Goal: Task Accomplishment & Management: Use online tool/utility

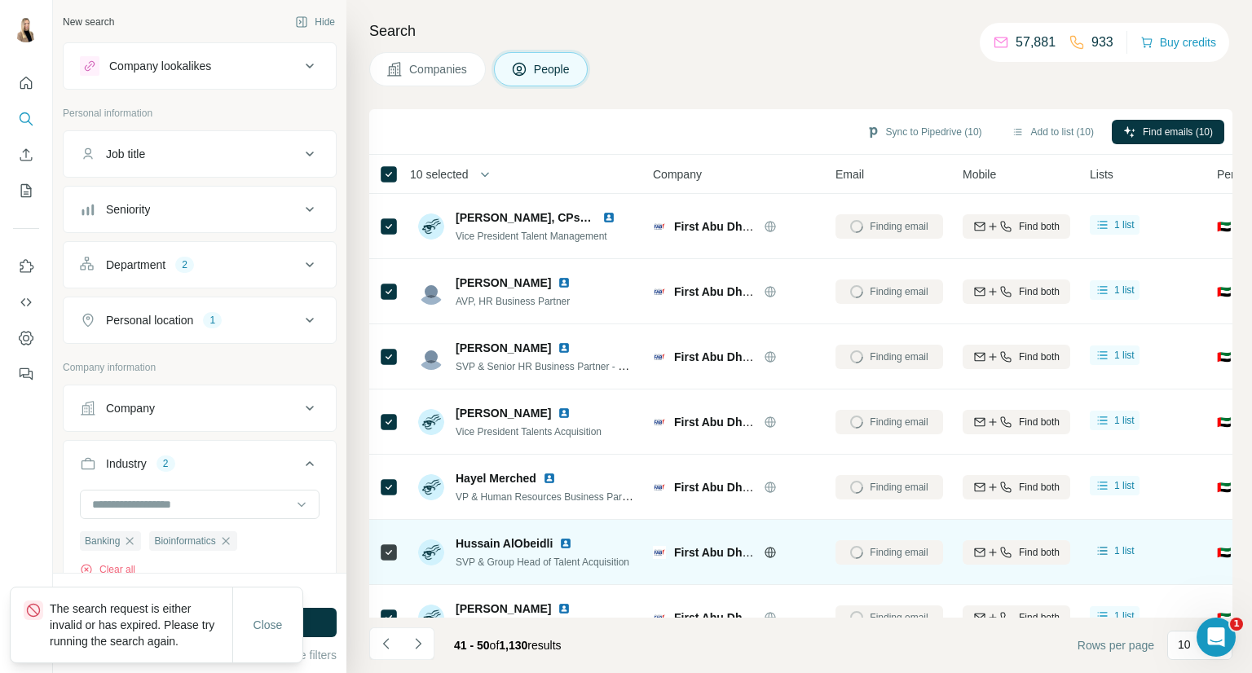
scroll to position [374, 0]
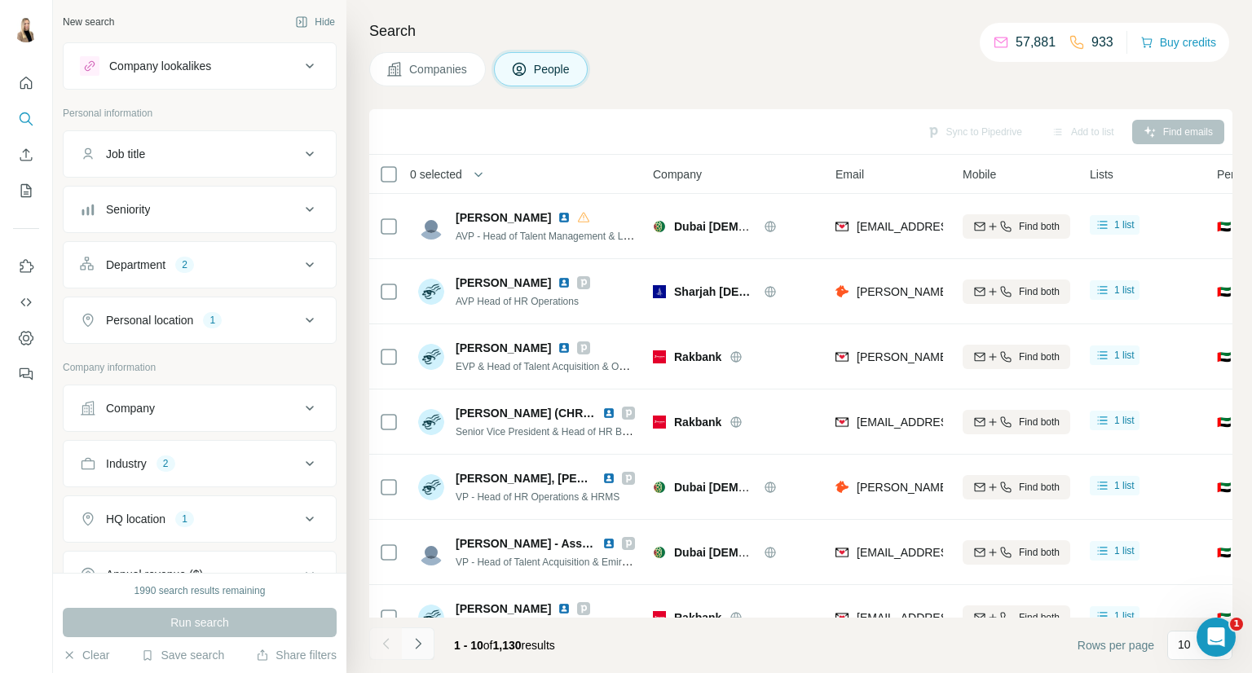
click at [426, 648] on button "Navigate to next page" at bounding box center [418, 644] width 33 height 33
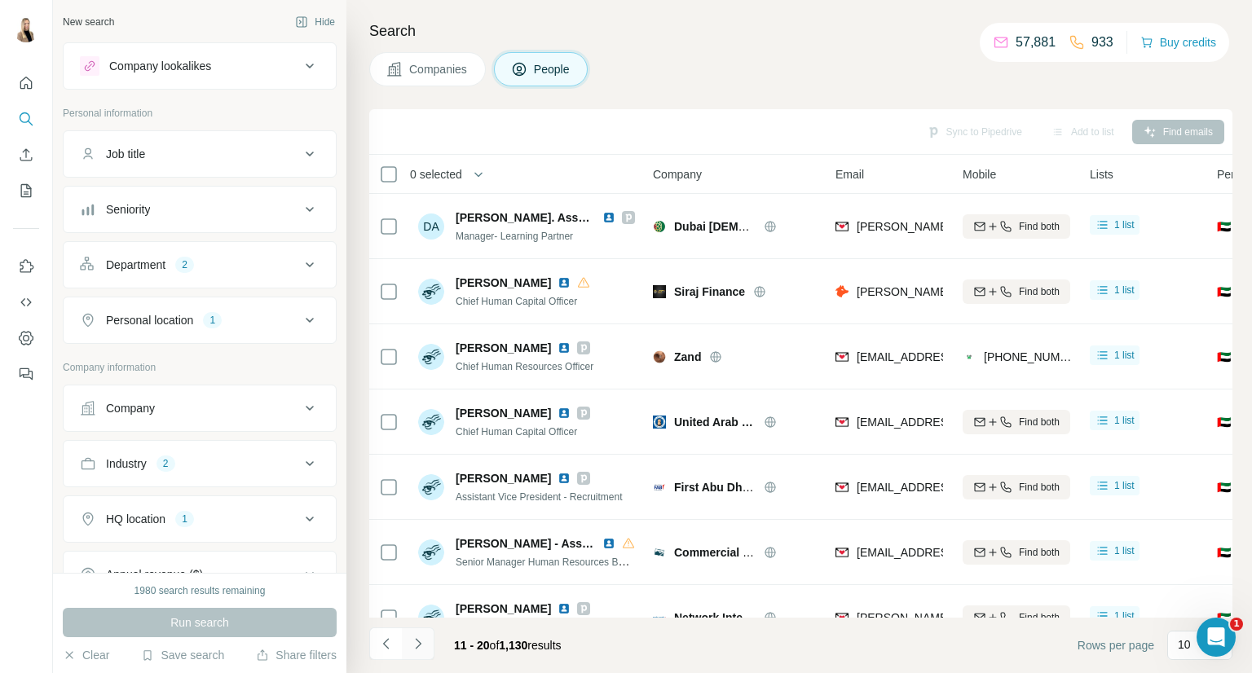
click at [426, 648] on button "Navigate to next page" at bounding box center [418, 644] width 33 height 33
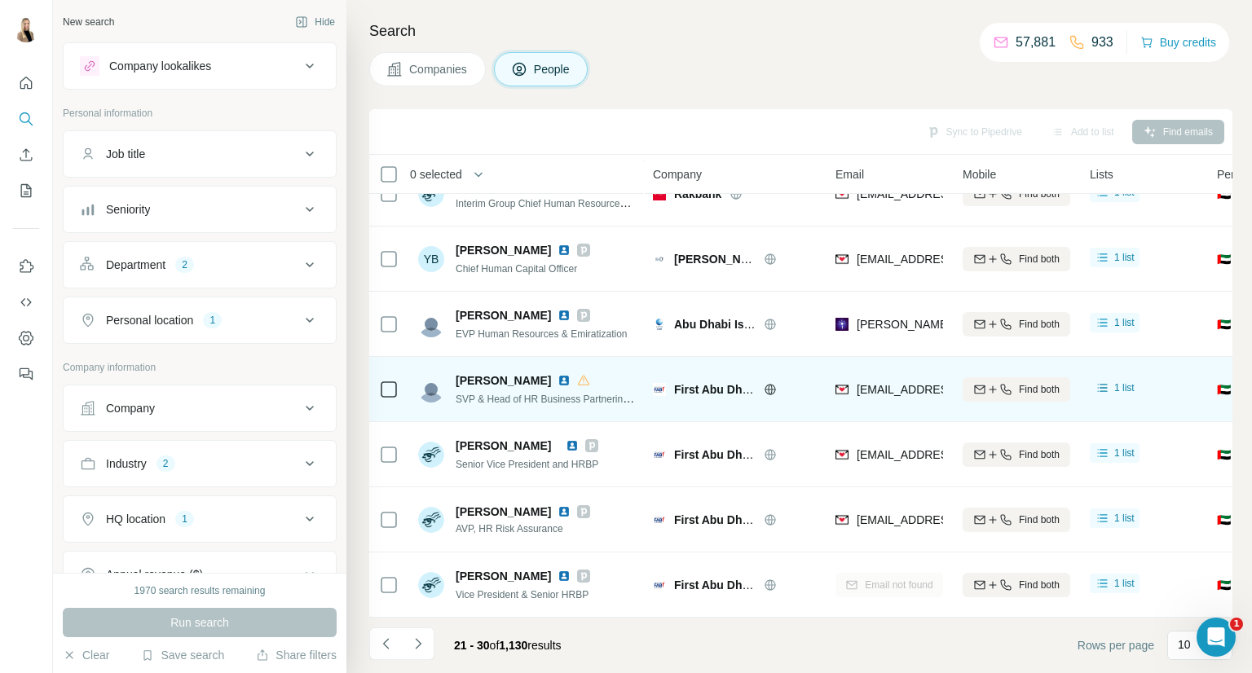
scroll to position [236, 0]
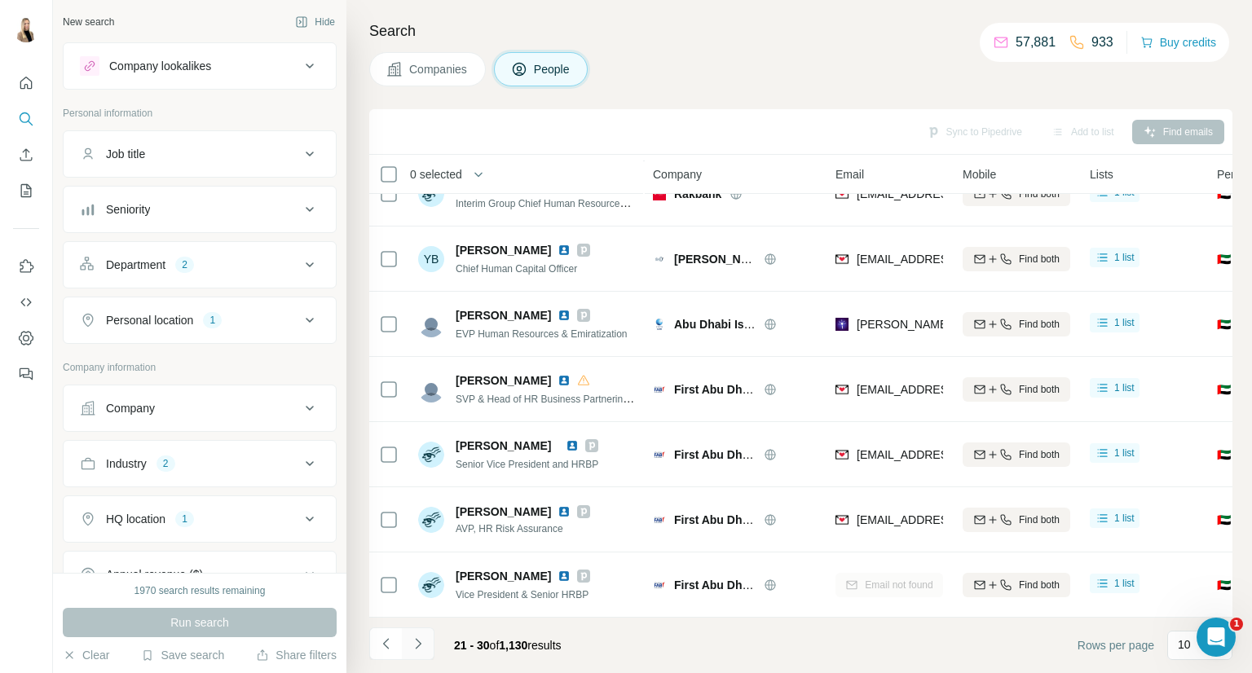
click at [421, 637] on icon "Navigate to next page" at bounding box center [418, 644] width 16 height 16
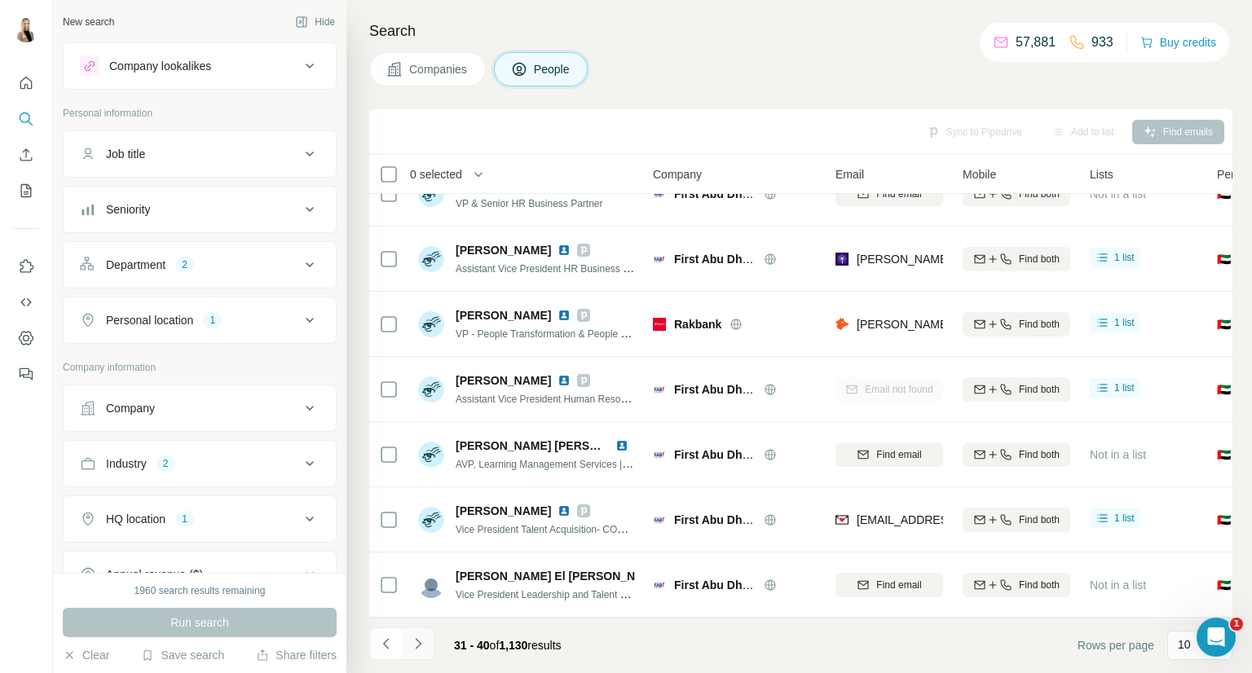
click at [423, 637] on icon "Navigate to next page" at bounding box center [418, 644] width 16 height 16
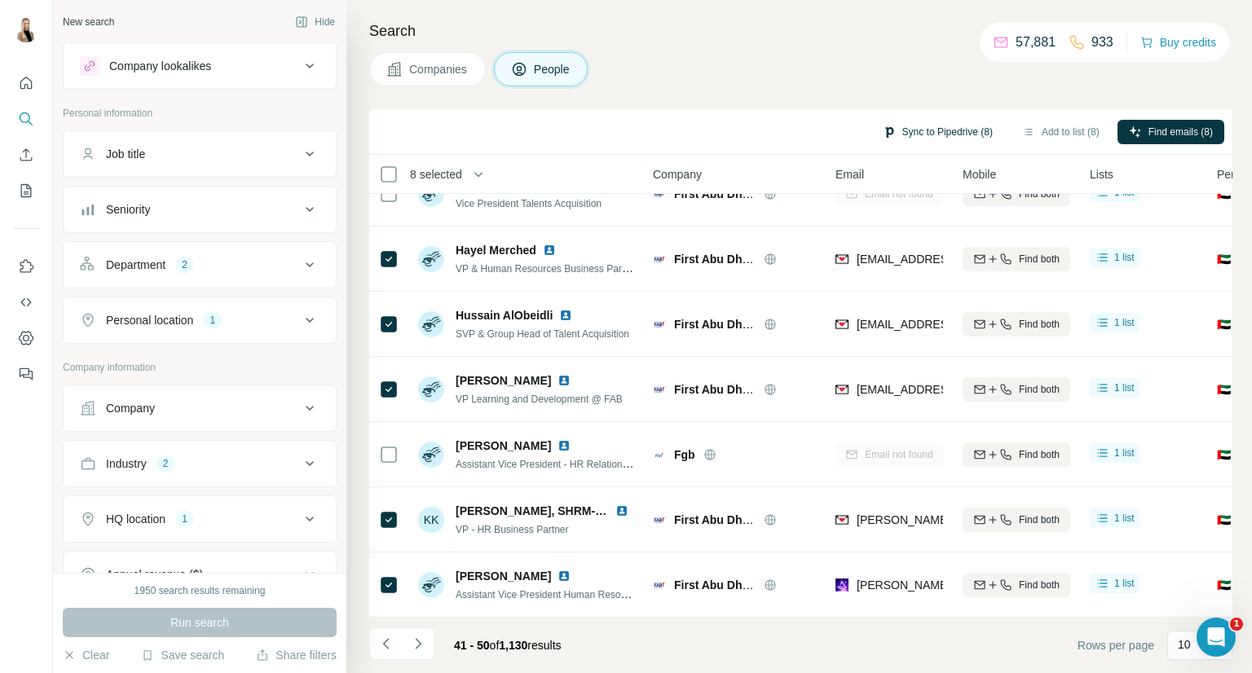
click at [945, 133] on button "Sync to Pipedrive (8)" at bounding box center [937, 132] width 133 height 24
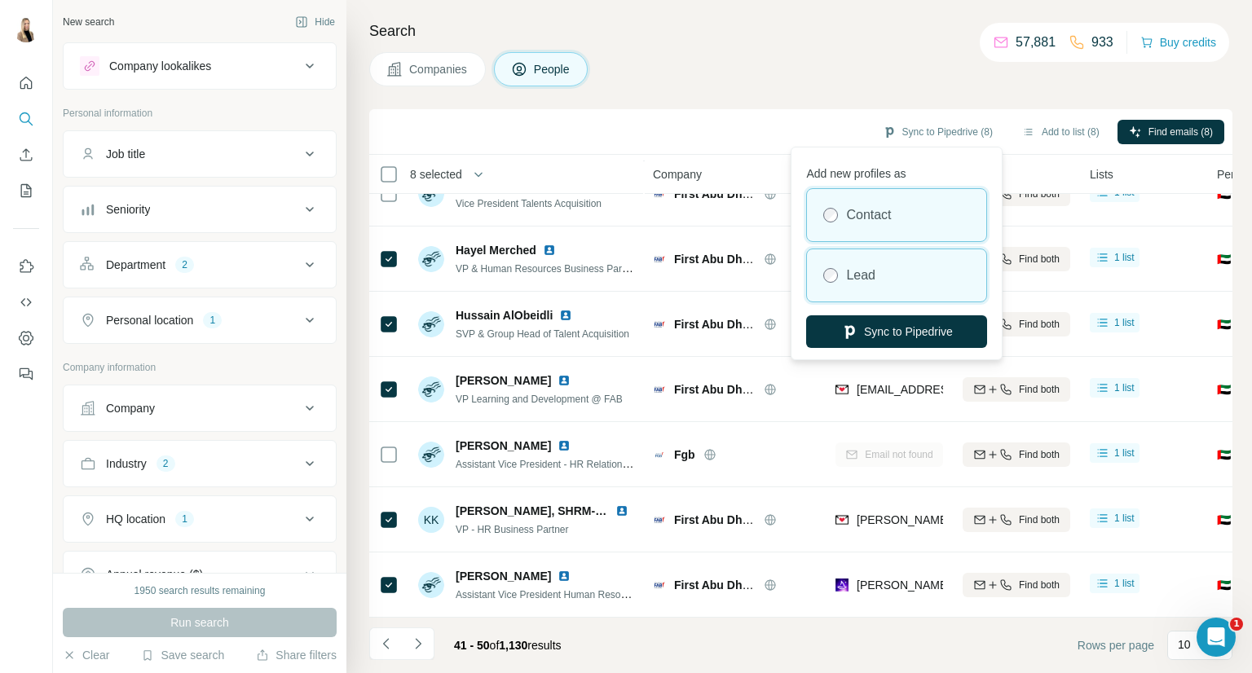
click at [895, 262] on div "Lead" at bounding box center [896, 275] width 179 height 52
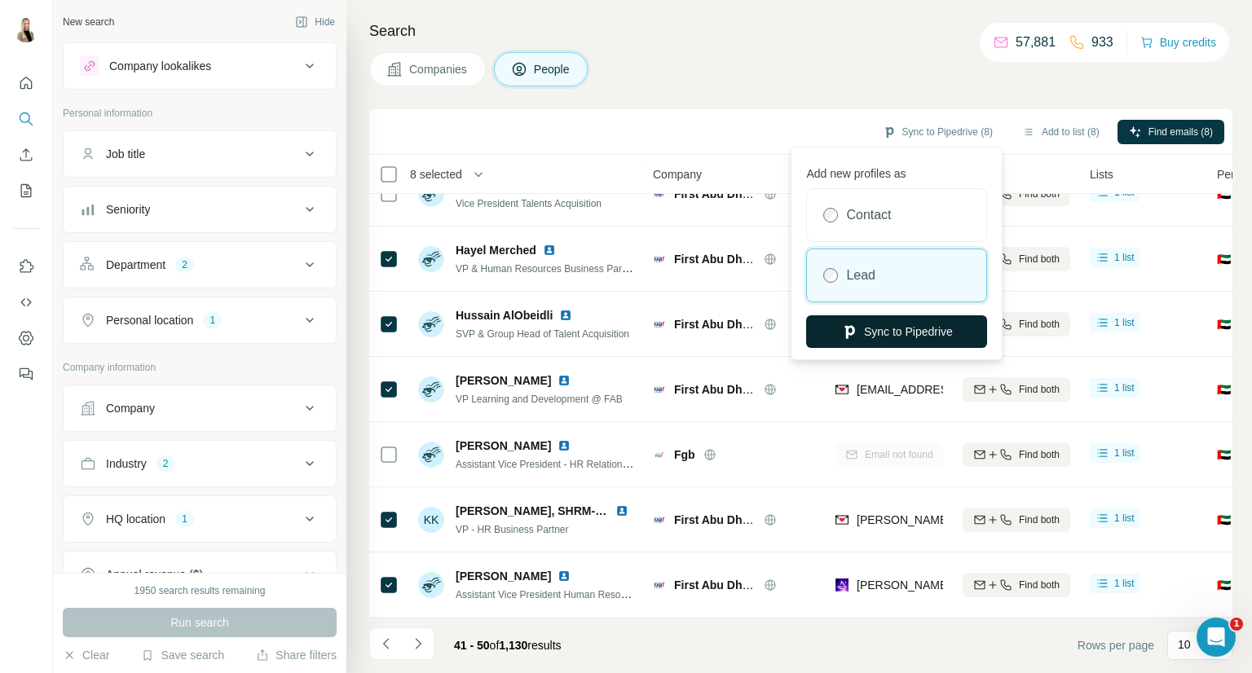
click at [926, 340] on button "Sync to Pipedrive" at bounding box center [896, 331] width 181 height 33
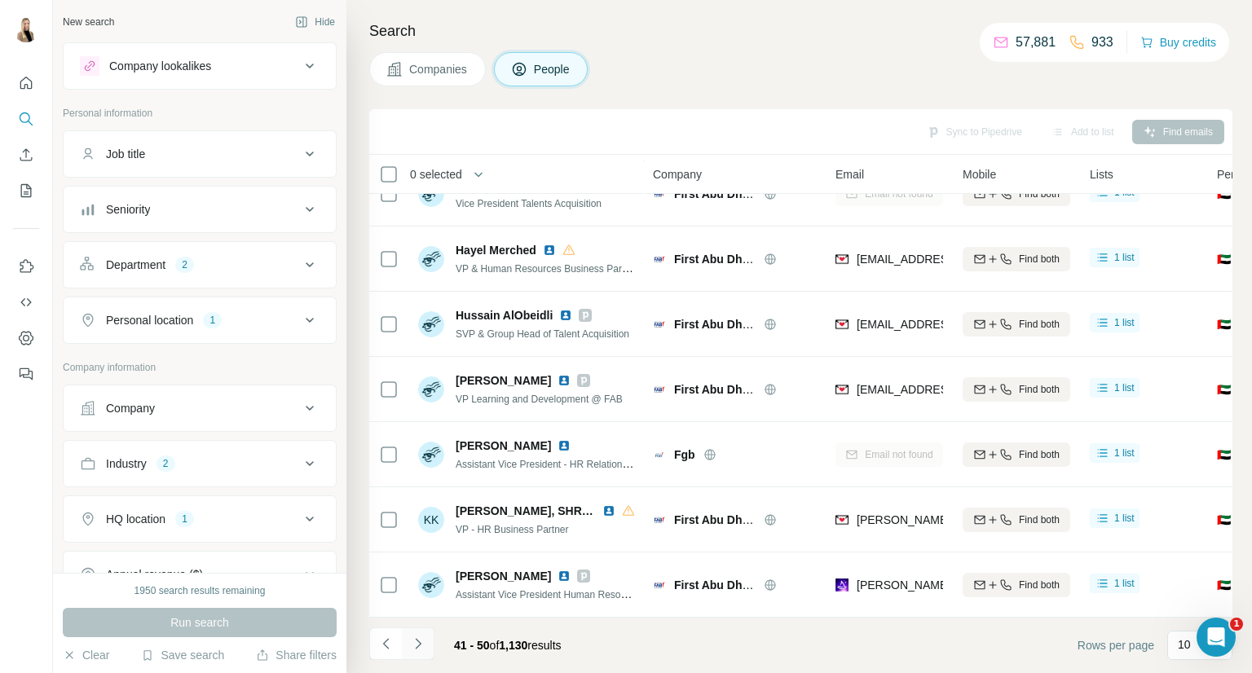
click at [412, 642] on icon "Navigate to next page" at bounding box center [418, 644] width 16 height 16
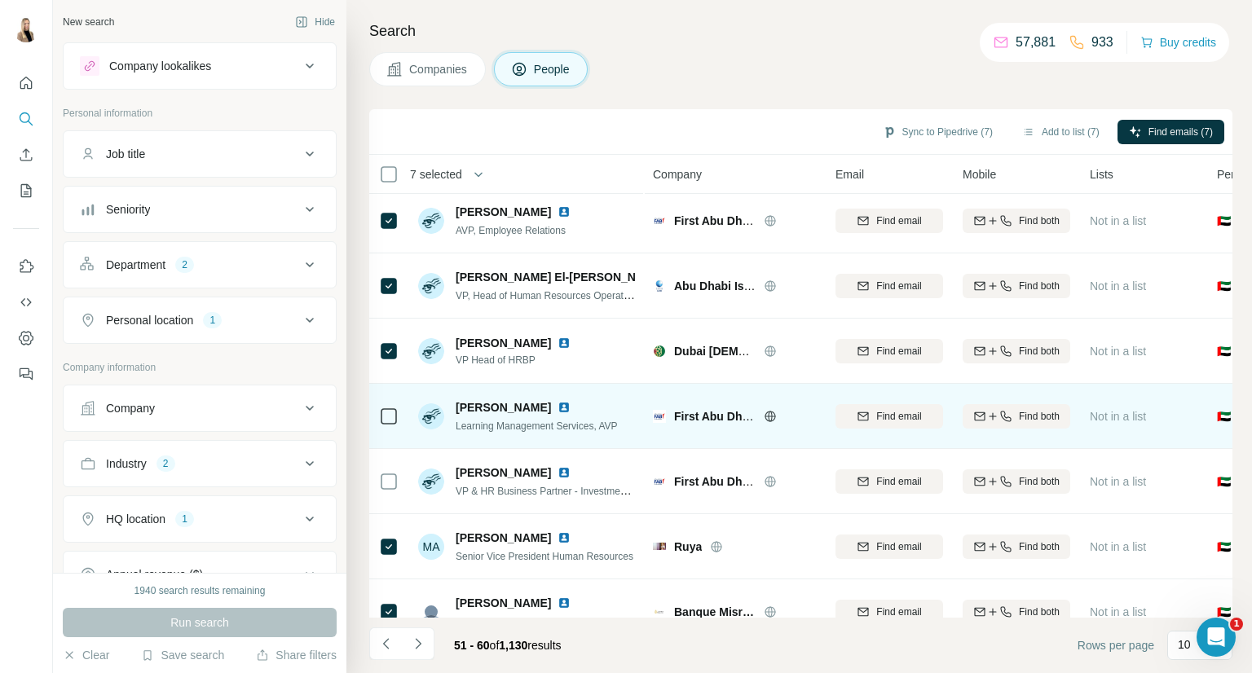
scroll to position [0, 0]
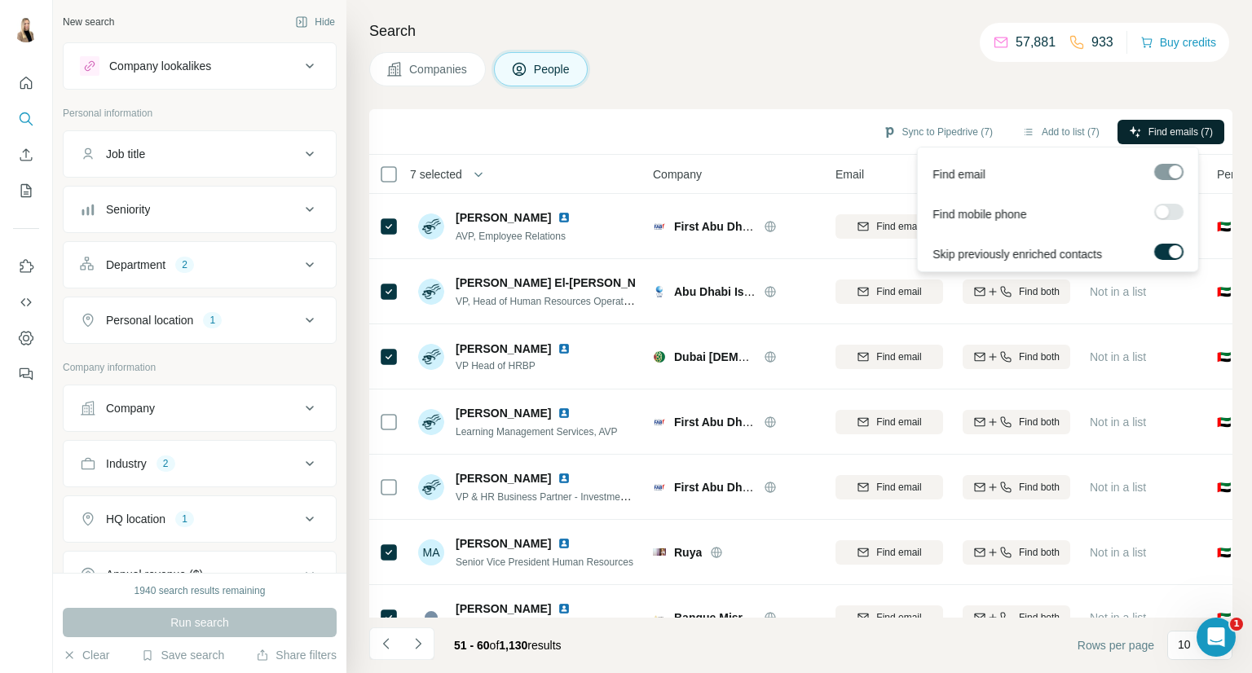
click at [1157, 132] on span "Find emails (7)" at bounding box center [1180, 132] width 64 height 15
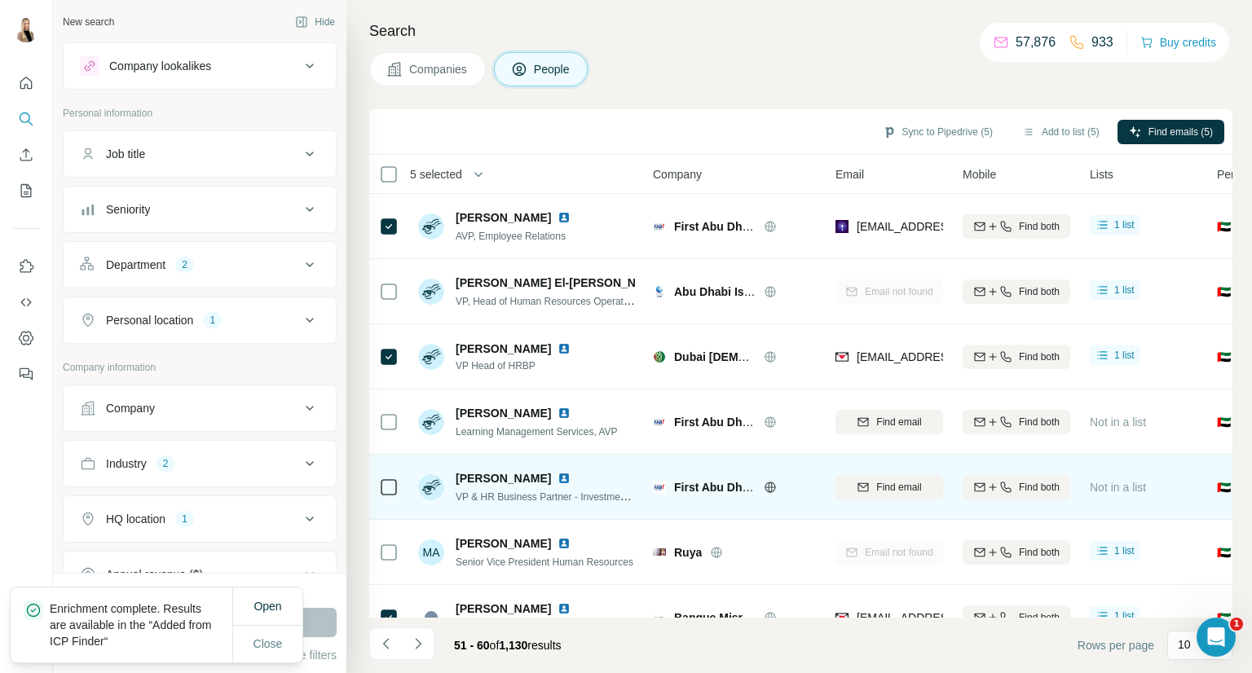
scroll to position [236, 0]
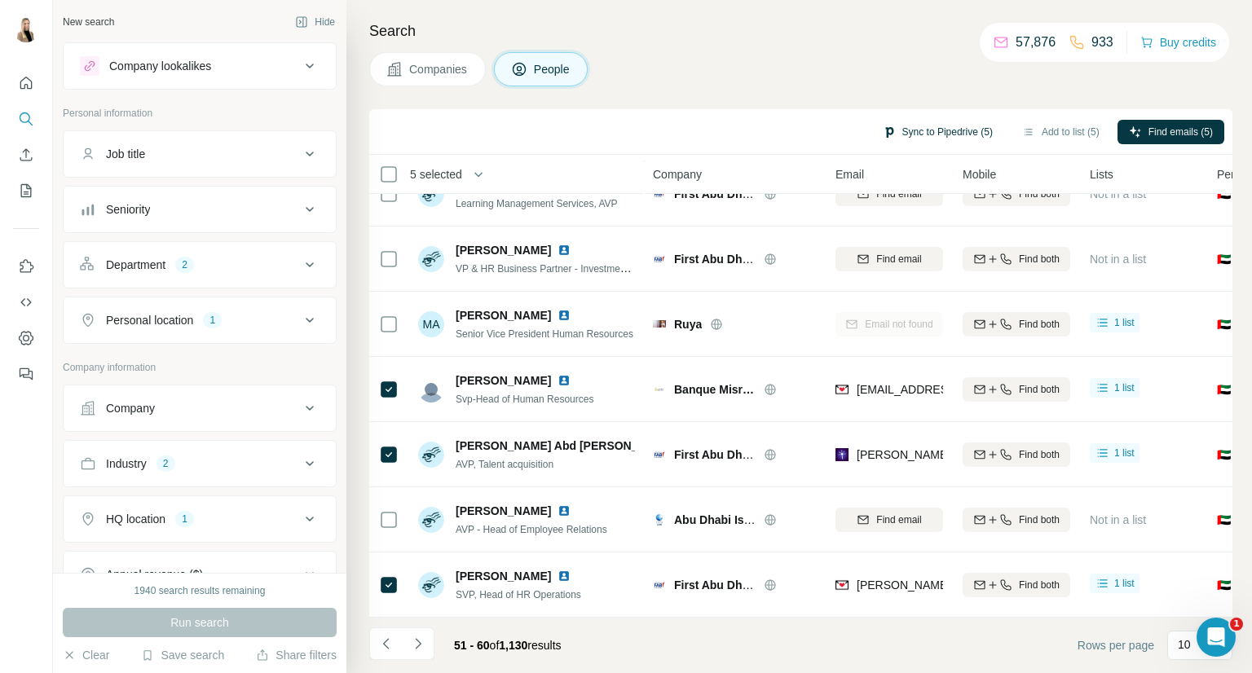
click at [956, 131] on button "Sync to Pipedrive (5)" at bounding box center [937, 132] width 133 height 24
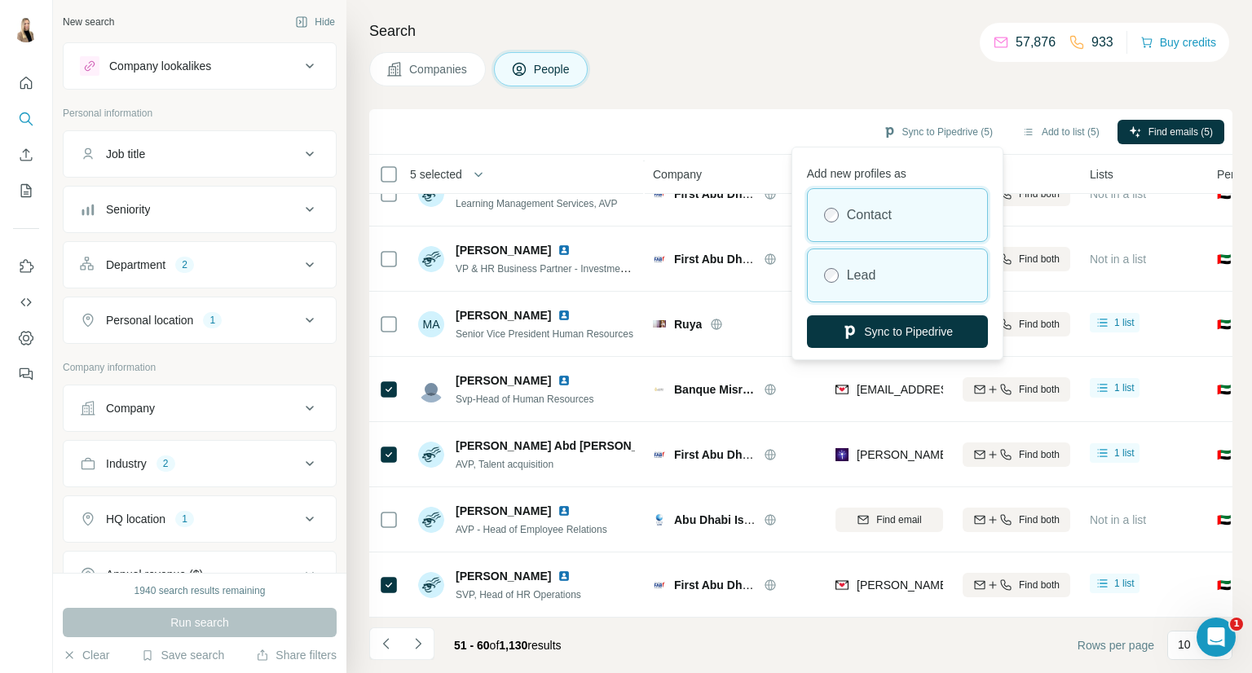
drag, startPoint x: 910, startPoint y: 272, endPoint x: 913, endPoint y: 299, distance: 27.0
click at [910, 273] on div "Lead" at bounding box center [897, 275] width 179 height 52
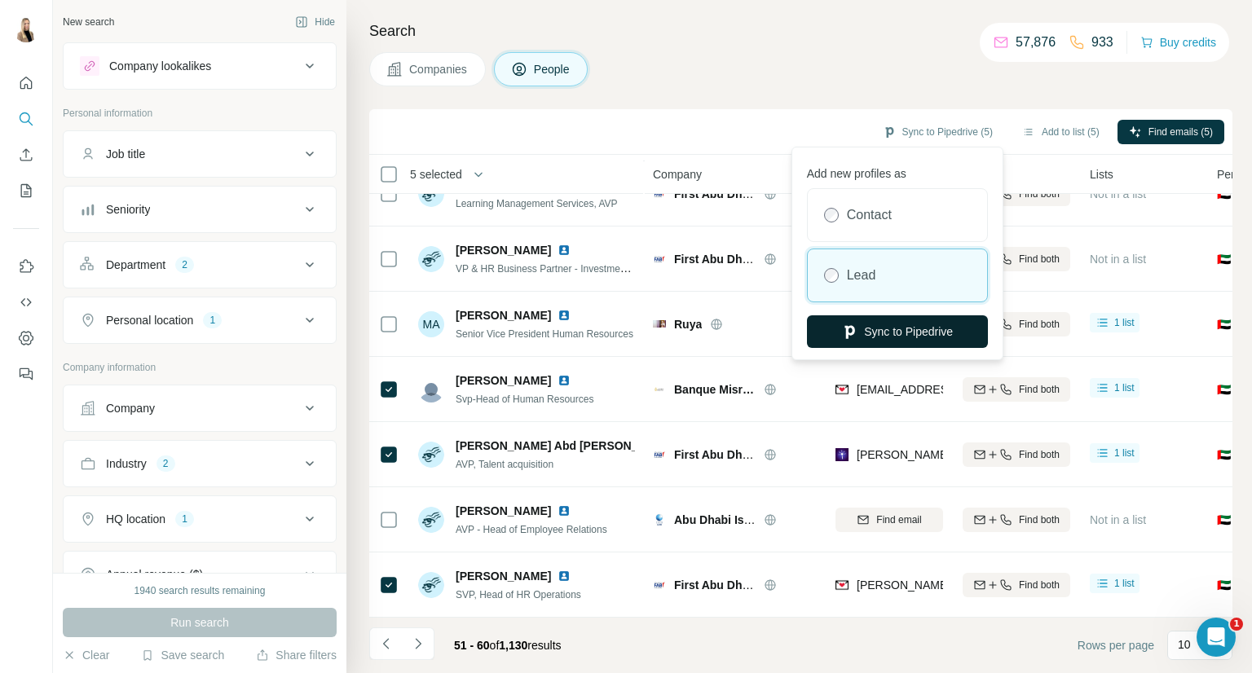
click at [917, 324] on button "Sync to Pipedrive" at bounding box center [897, 331] width 181 height 33
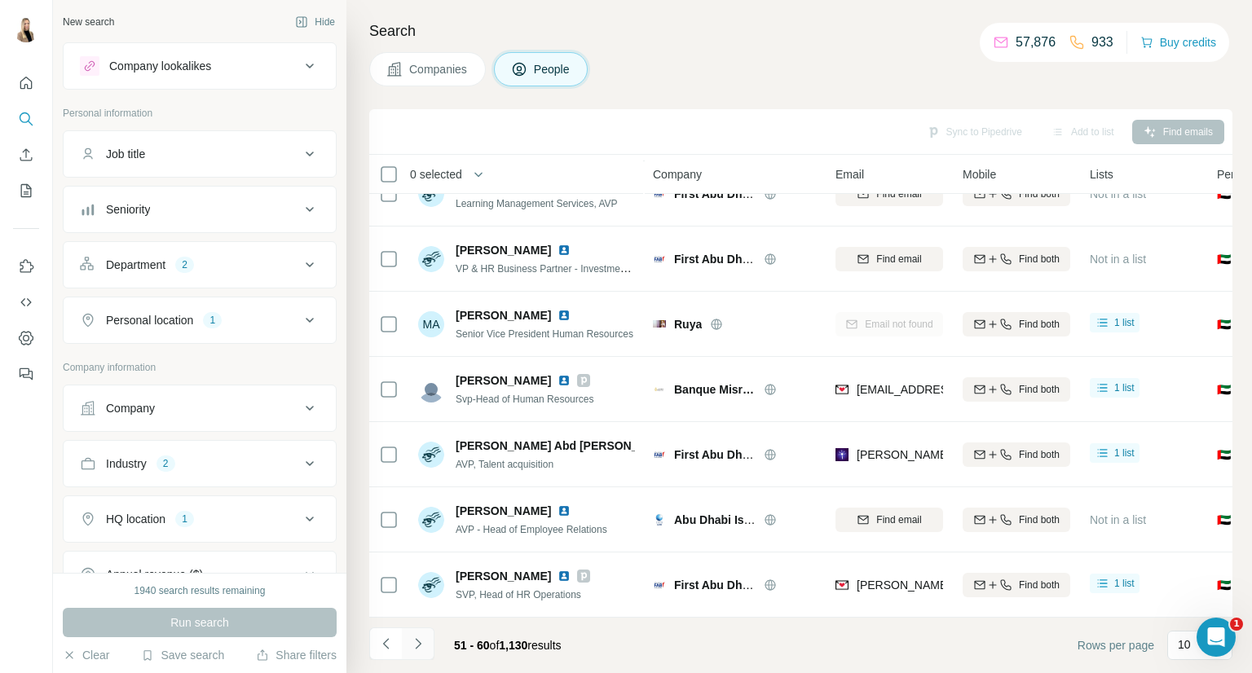
click at [417, 647] on icon "Navigate to next page" at bounding box center [418, 644] width 16 height 16
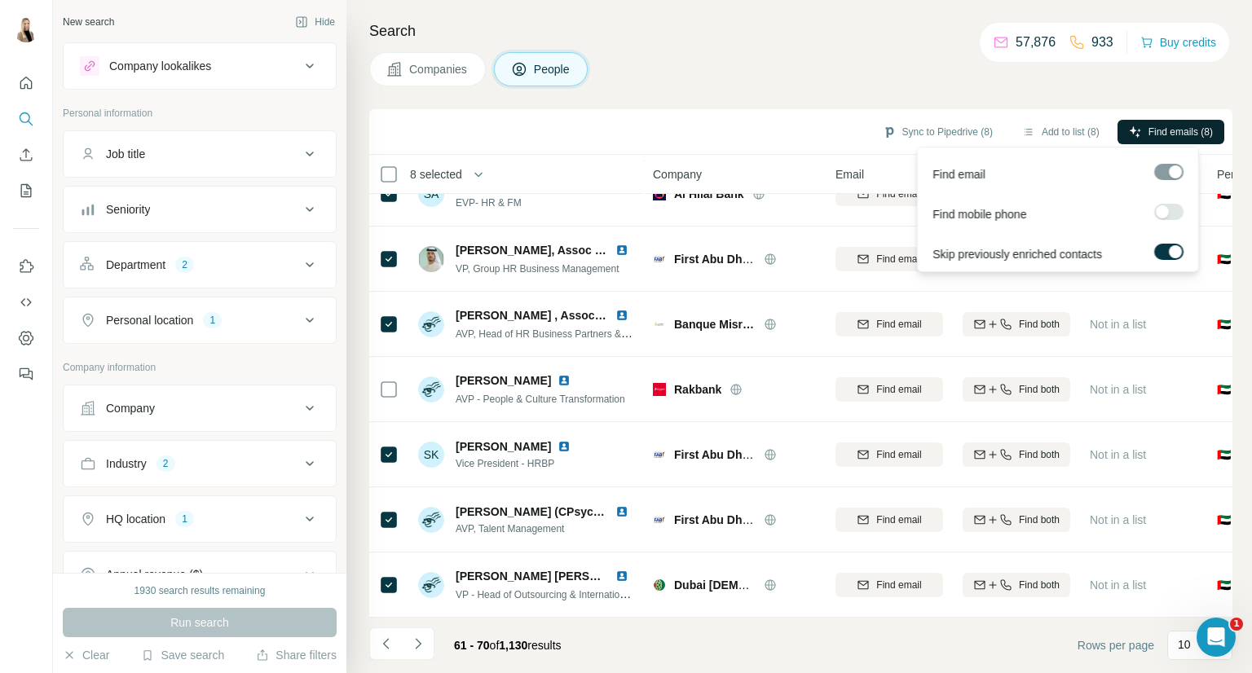
click at [1132, 134] on icon "button" at bounding box center [1135, 131] width 11 height 11
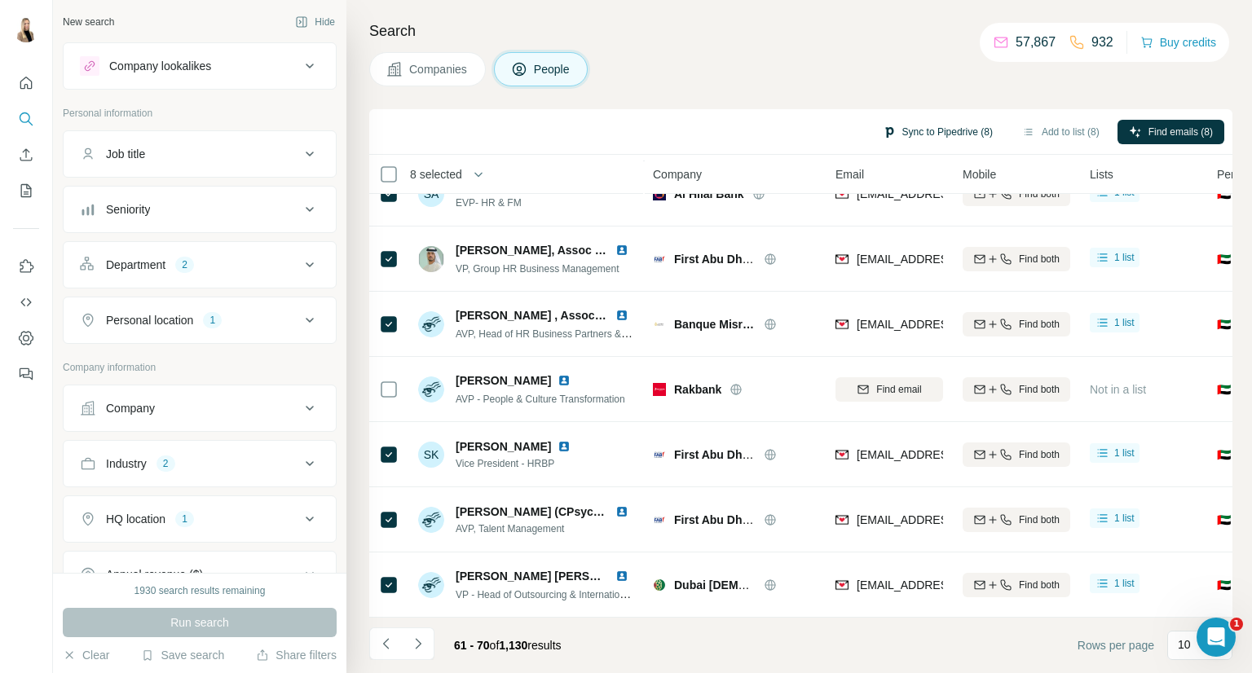
click at [916, 132] on button "Sync to Pipedrive (8)" at bounding box center [937, 132] width 133 height 24
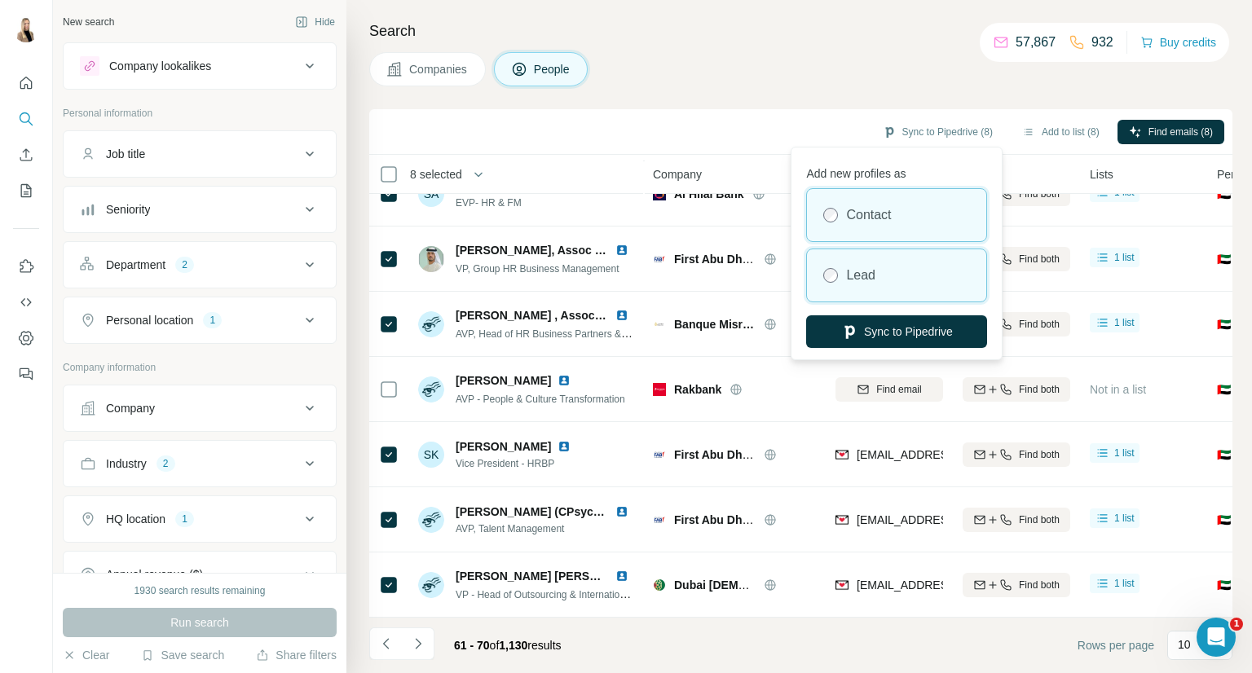
click at [893, 281] on div "Lead" at bounding box center [896, 275] width 179 height 52
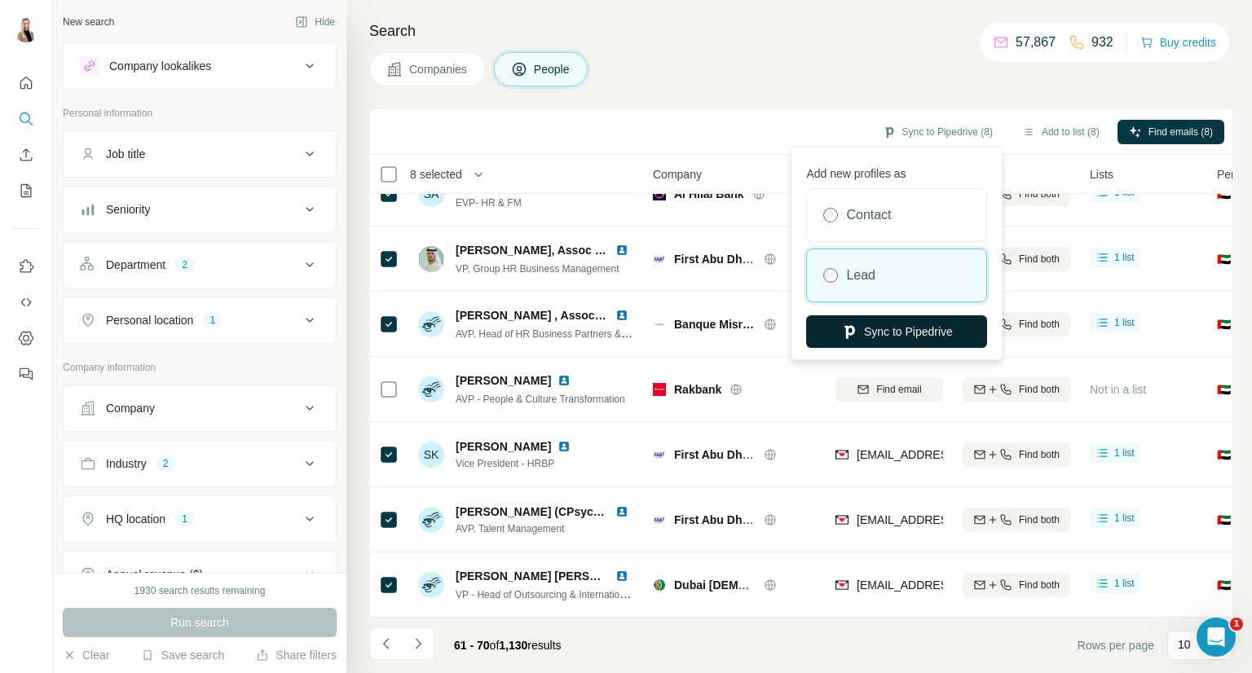
click at [910, 322] on button "Sync to Pipedrive" at bounding box center [896, 331] width 181 height 33
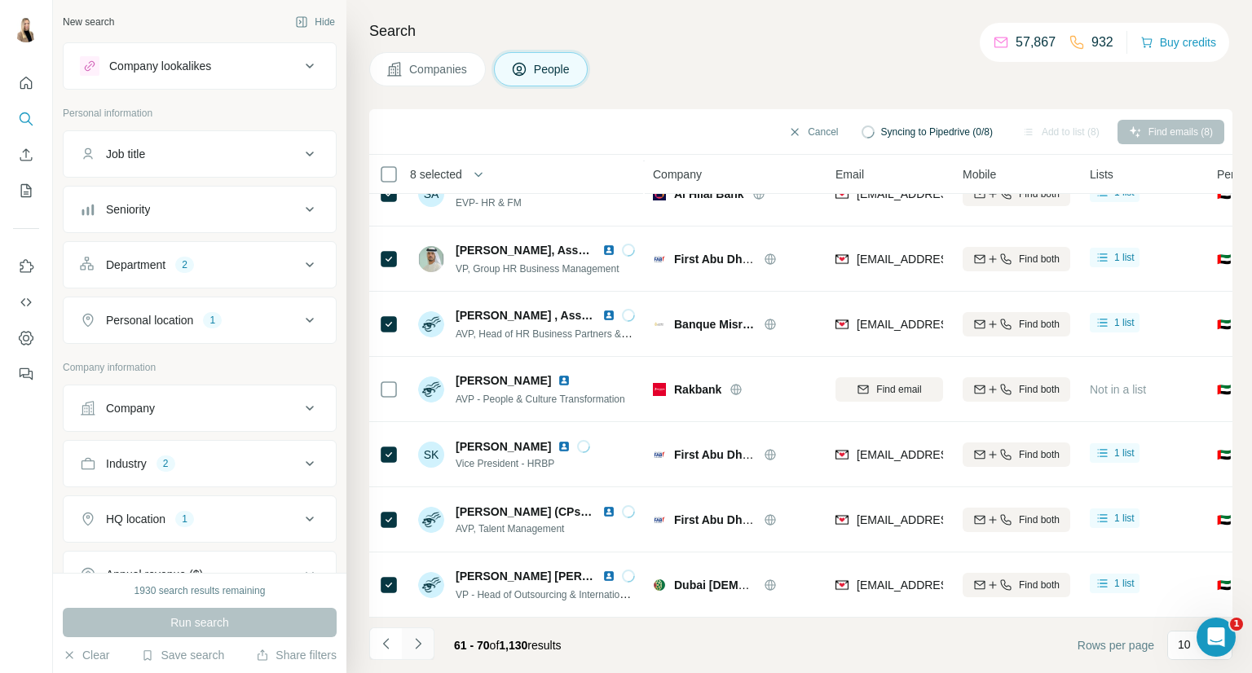
click at [420, 647] on icon "Navigate to next page" at bounding box center [418, 644] width 16 height 16
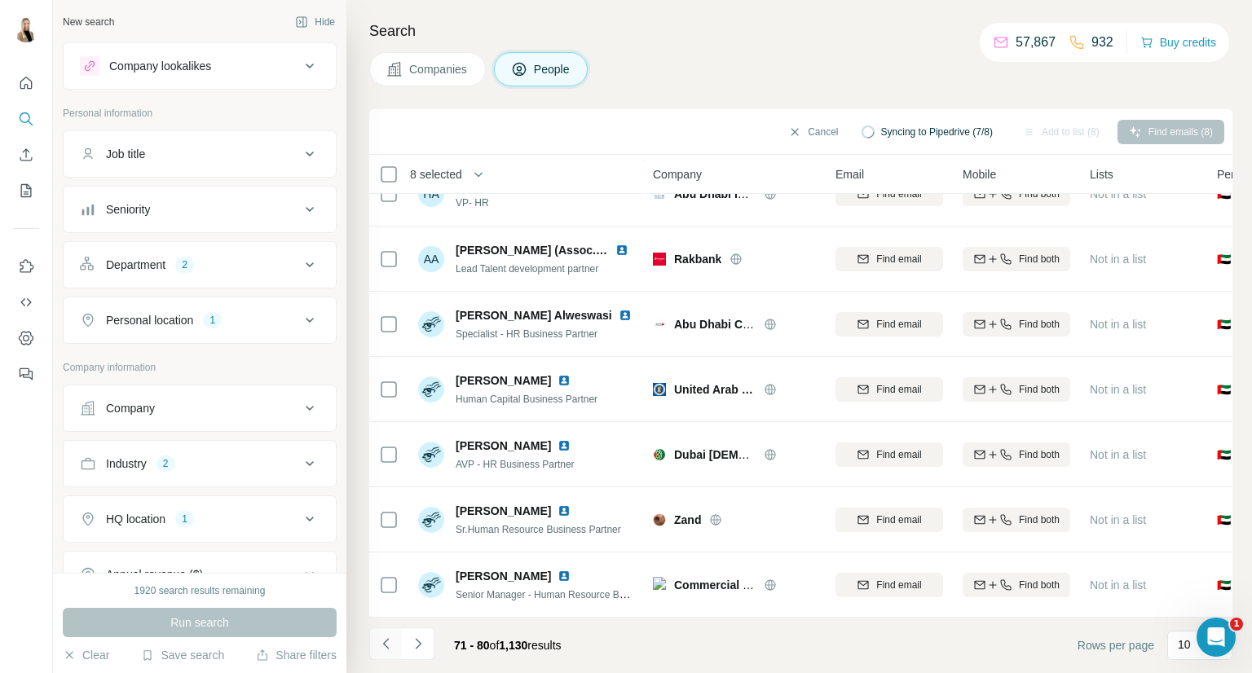
click at [394, 640] on button "Navigate to previous page" at bounding box center [385, 644] width 33 height 33
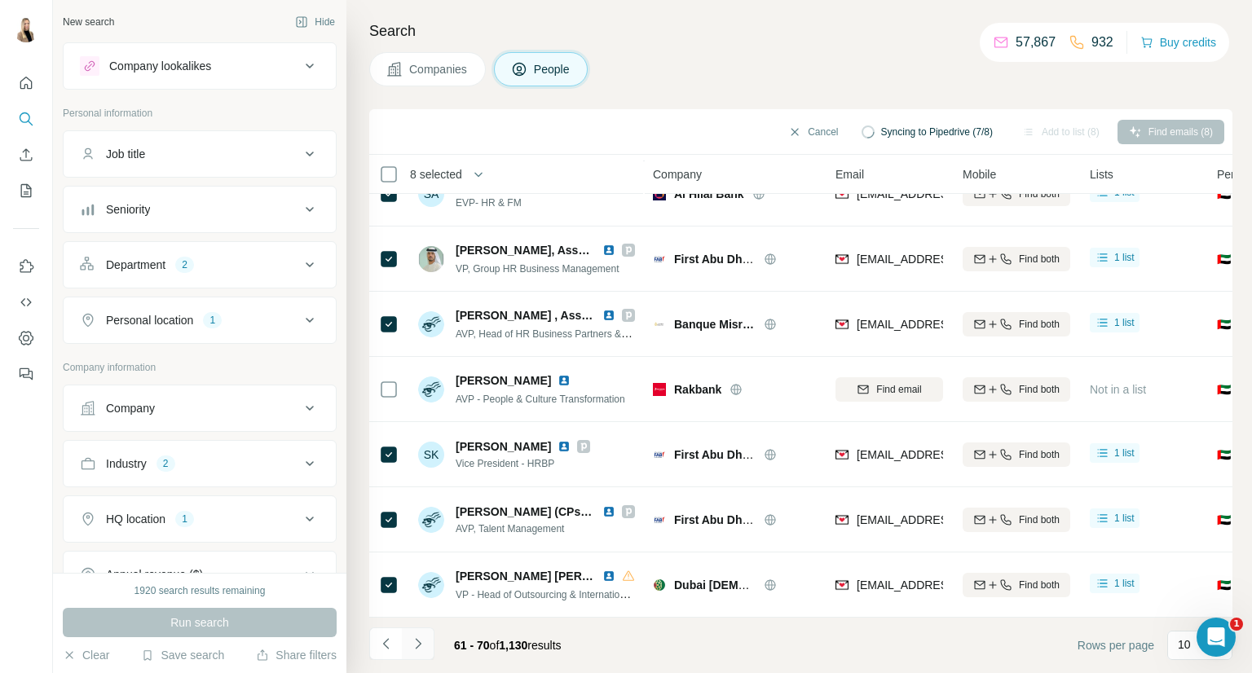
click at [417, 642] on icon "Navigate to next page" at bounding box center [418, 644] width 16 height 16
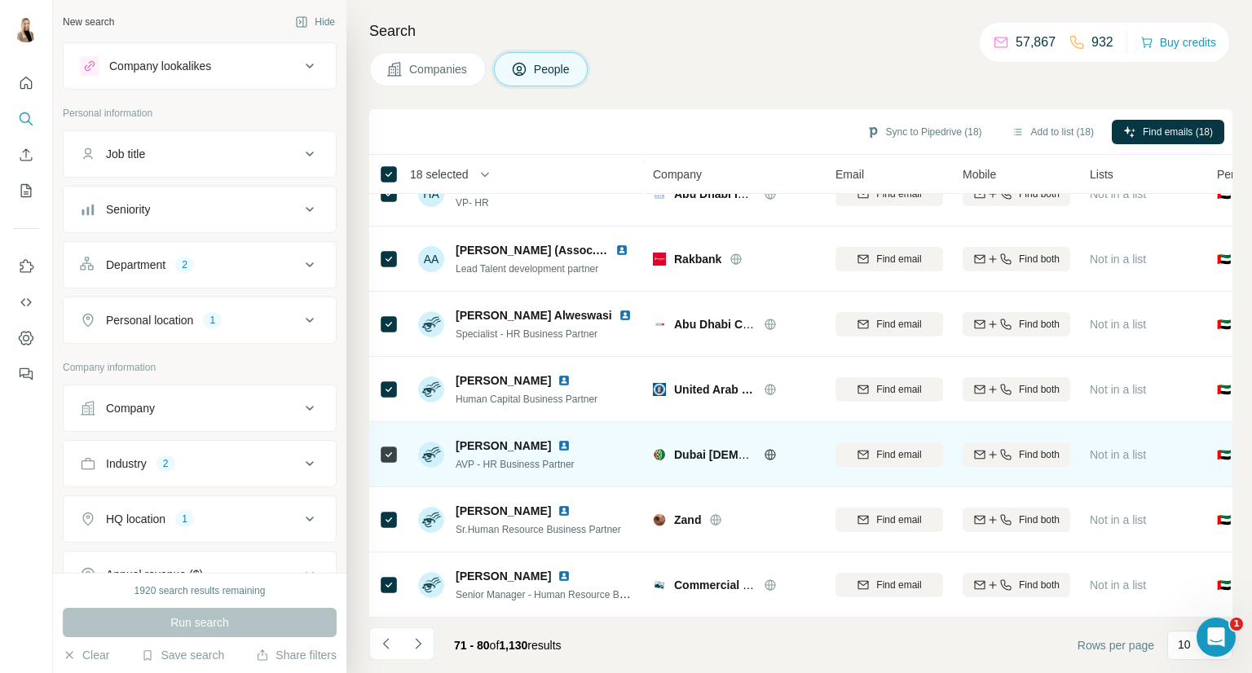
scroll to position [0, 0]
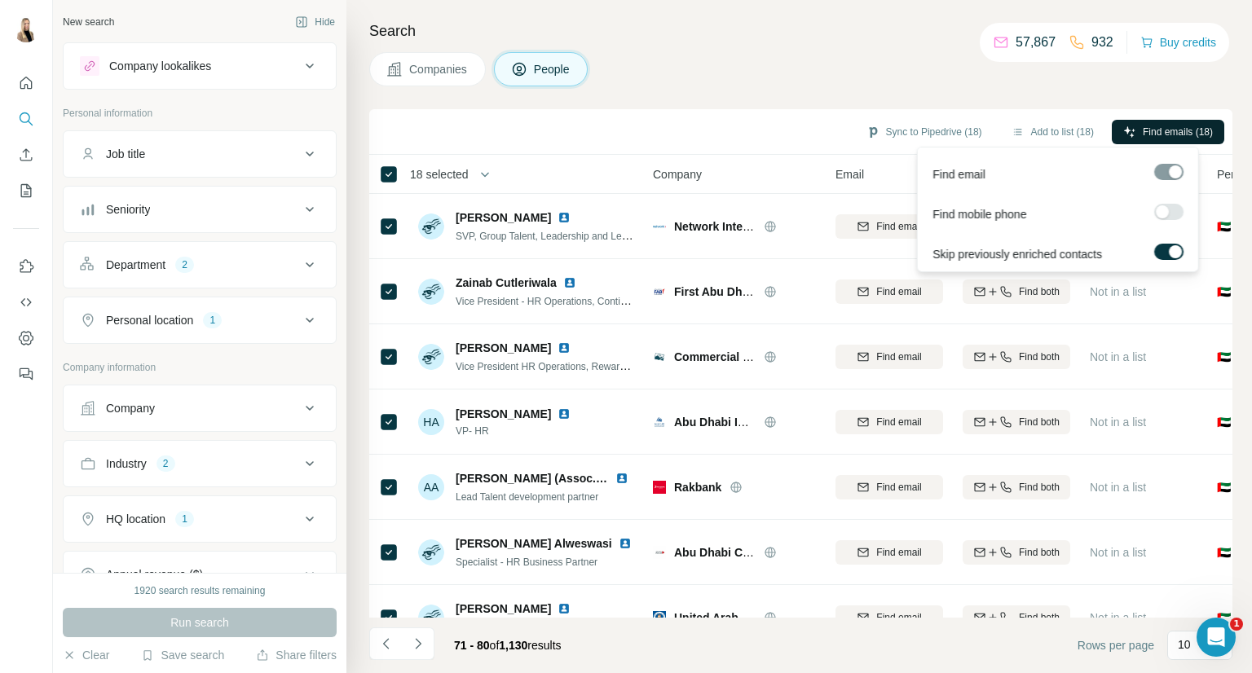
click at [1143, 130] on span "Find emails (18)" at bounding box center [1178, 132] width 70 height 15
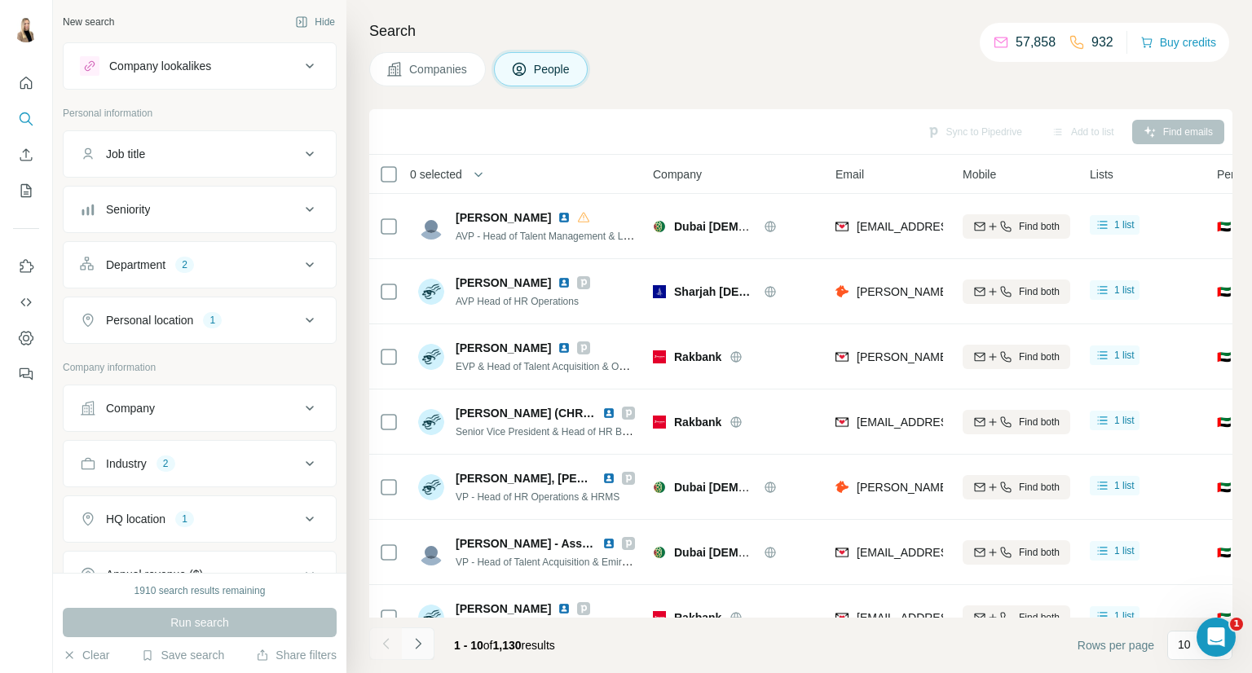
click at [415, 650] on icon "Navigate to next page" at bounding box center [418, 644] width 16 height 16
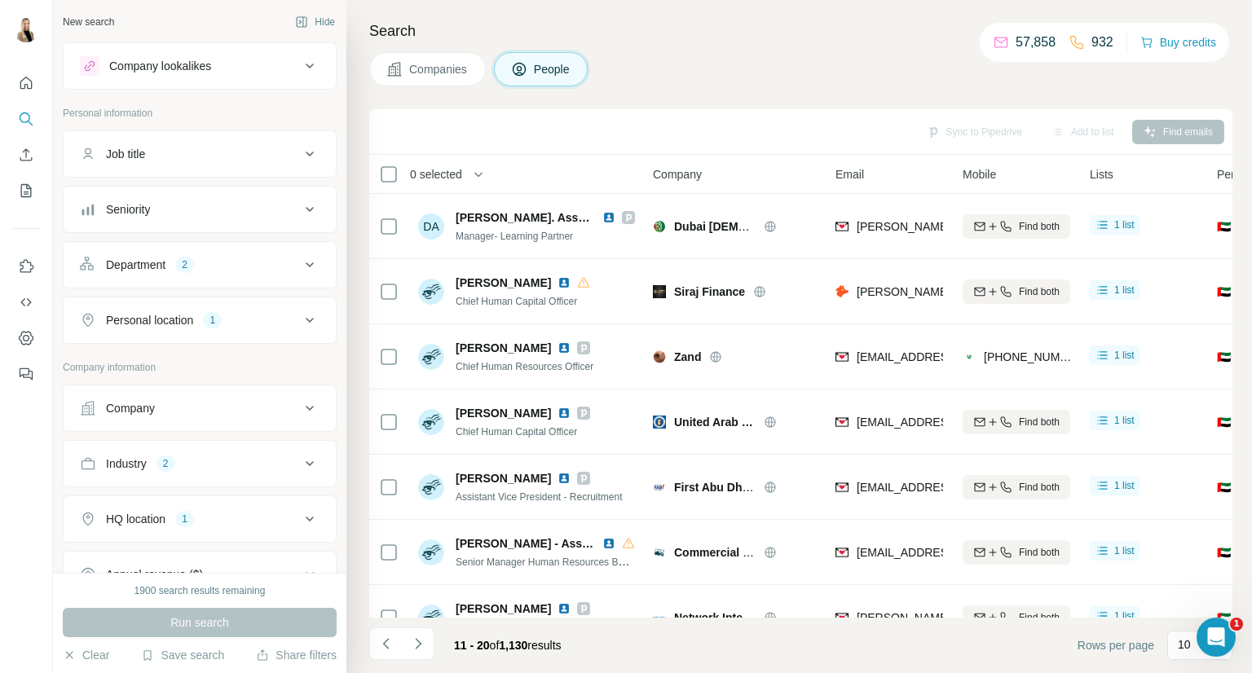
click at [438, 643] on div "11 - 20 of 1,130 results" at bounding box center [471, 646] width 205 height 36
click at [426, 641] on button "Navigate to next page" at bounding box center [418, 644] width 33 height 33
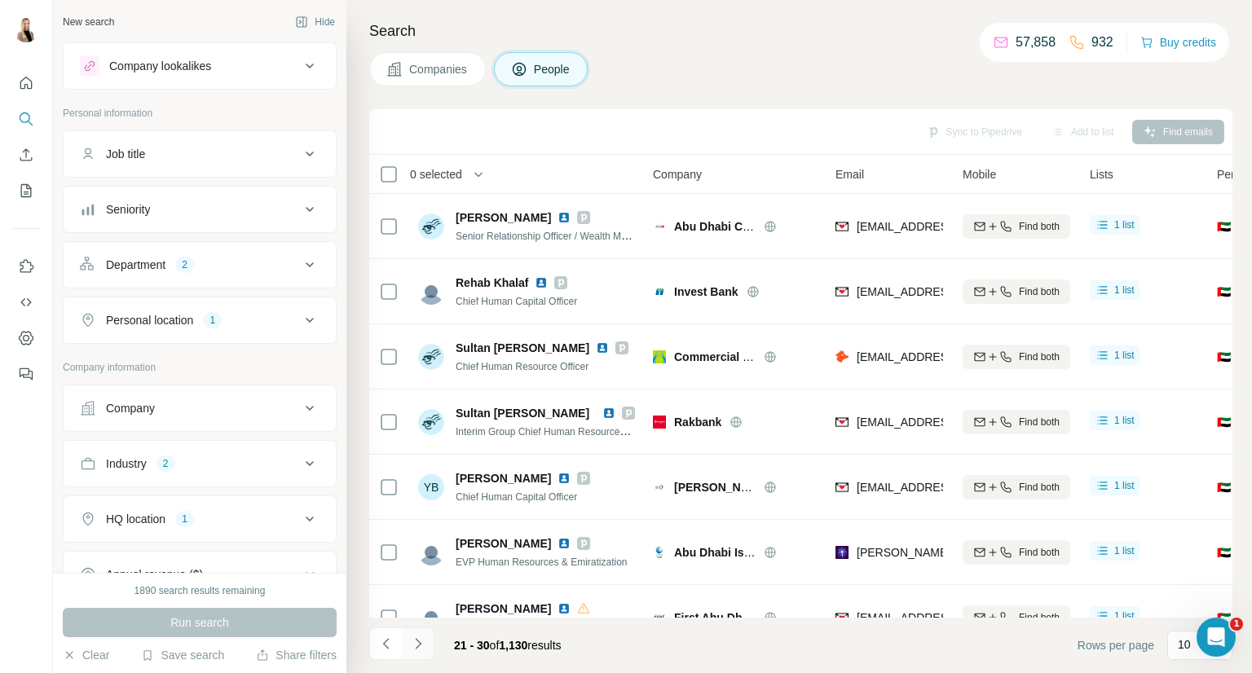
click at [426, 641] on button "Navigate to next page" at bounding box center [418, 644] width 33 height 33
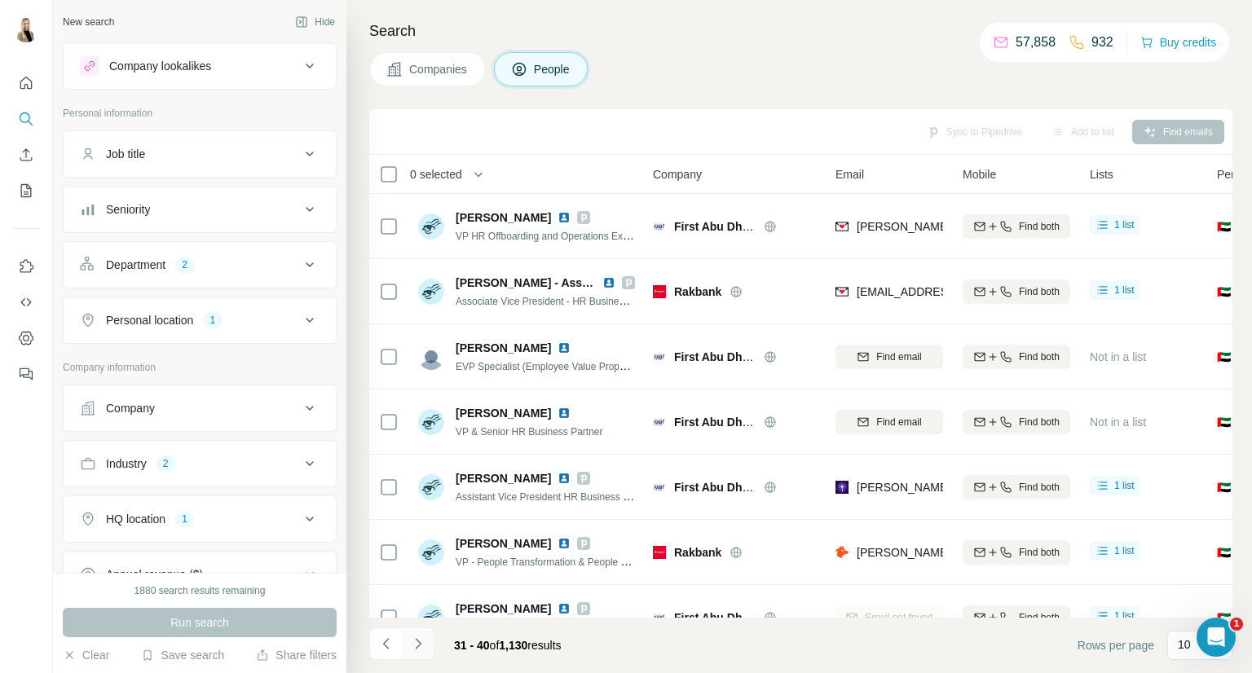
click at [426, 641] on button "Navigate to next page" at bounding box center [418, 644] width 33 height 33
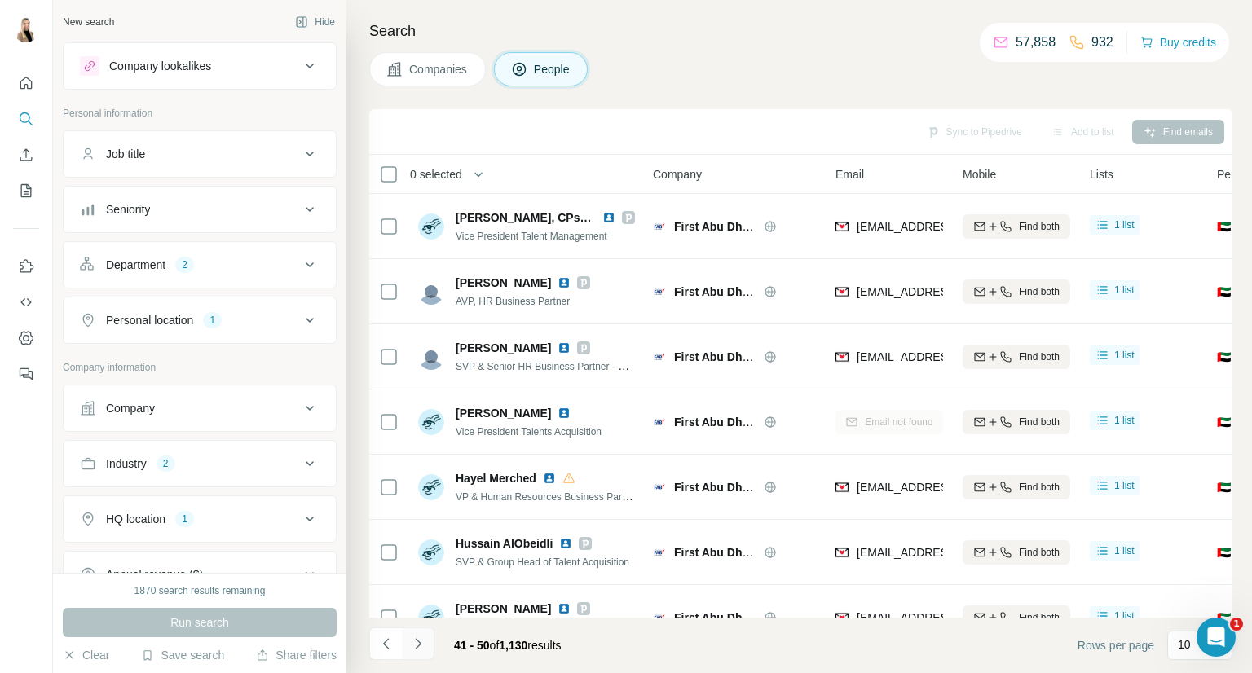
click at [426, 641] on button "Navigate to next page" at bounding box center [418, 644] width 33 height 33
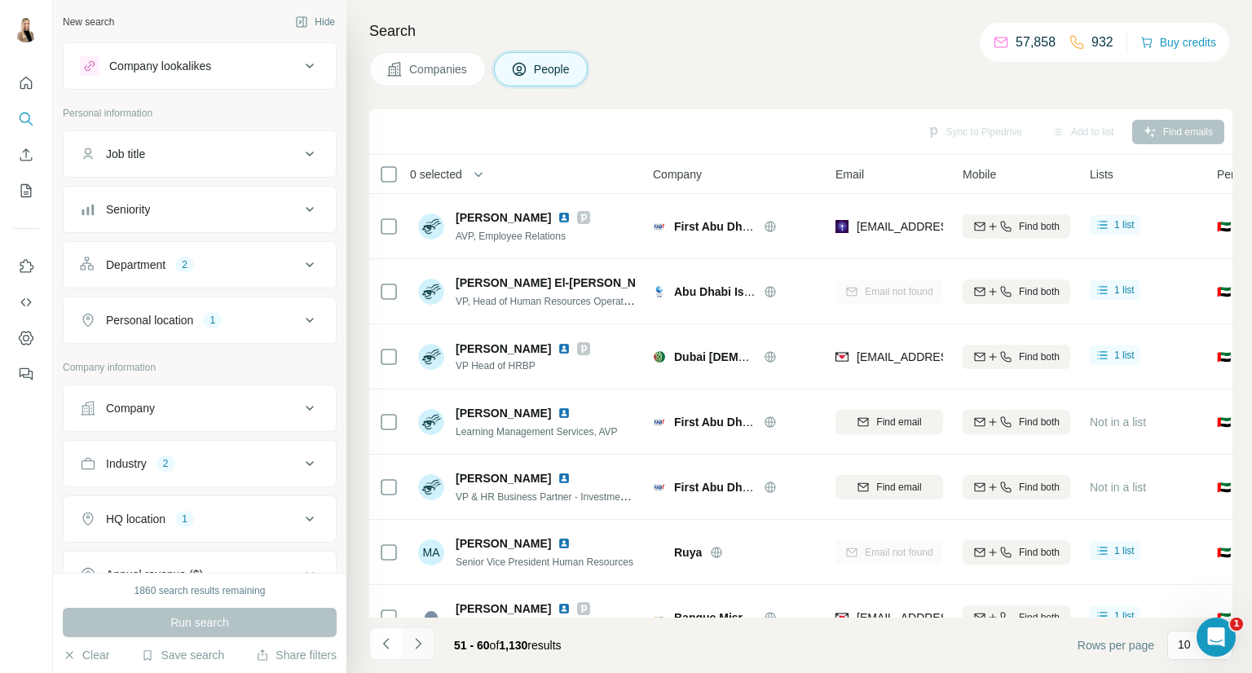
click at [426, 641] on button "Navigate to next page" at bounding box center [418, 644] width 33 height 33
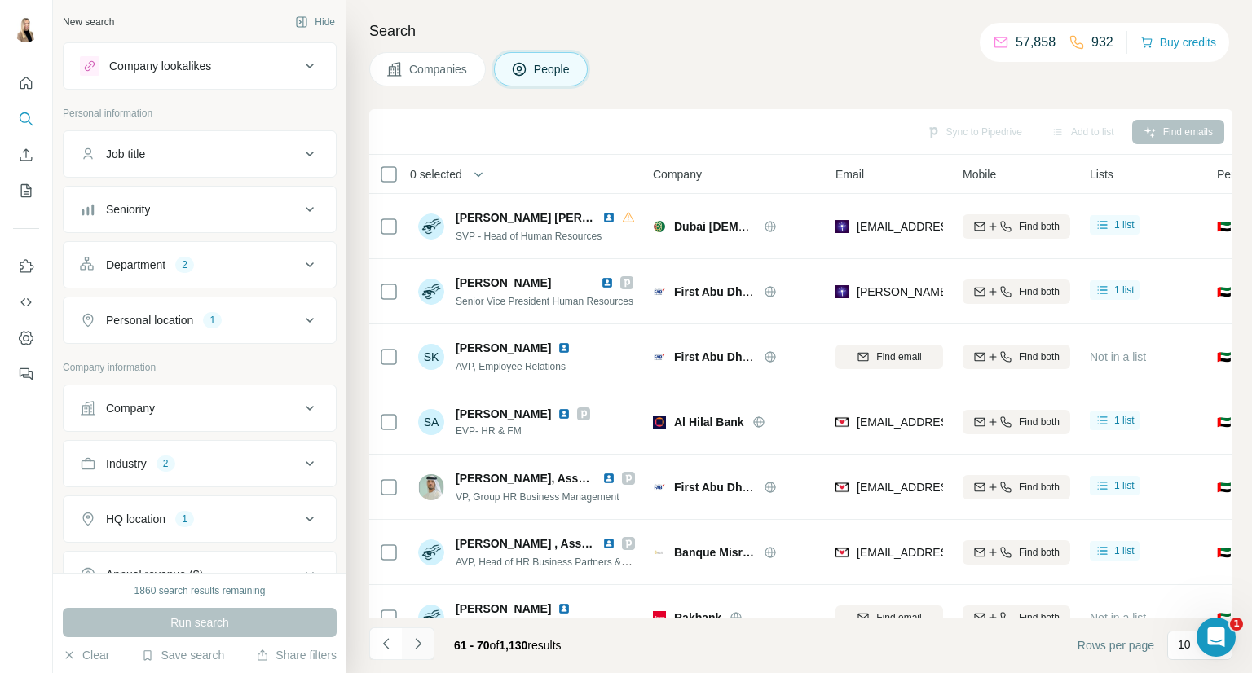
click at [426, 641] on button "Navigate to next page" at bounding box center [418, 644] width 33 height 33
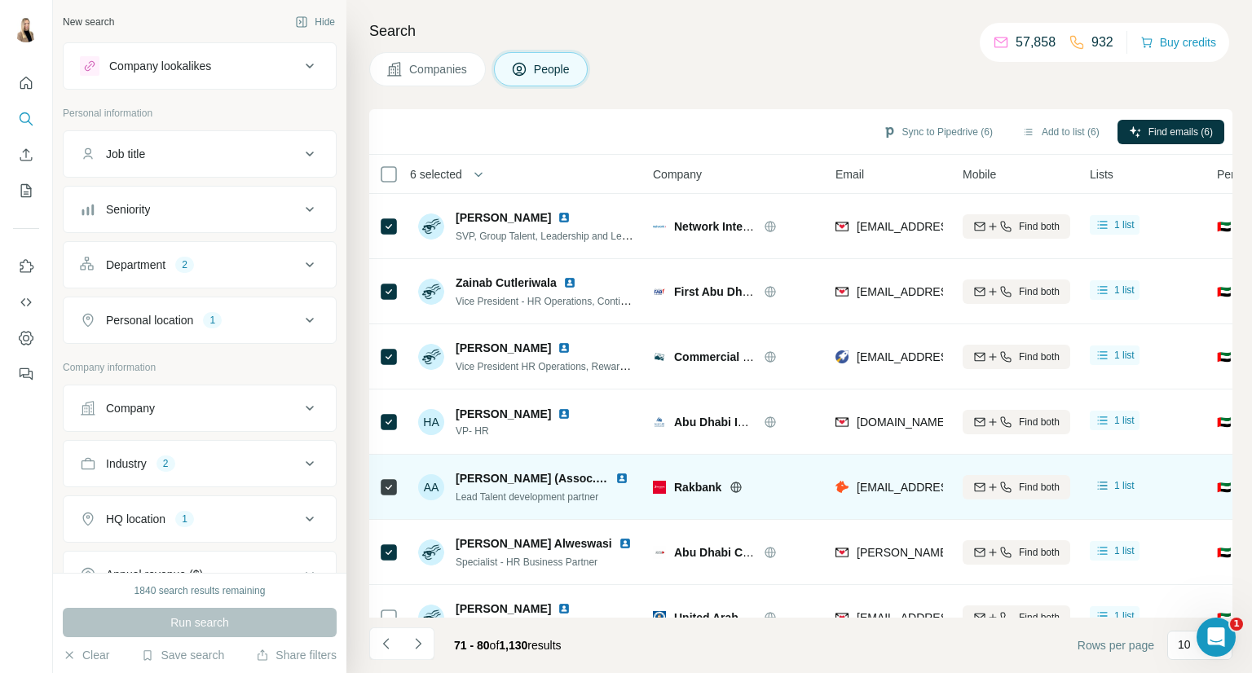
scroll to position [236, 0]
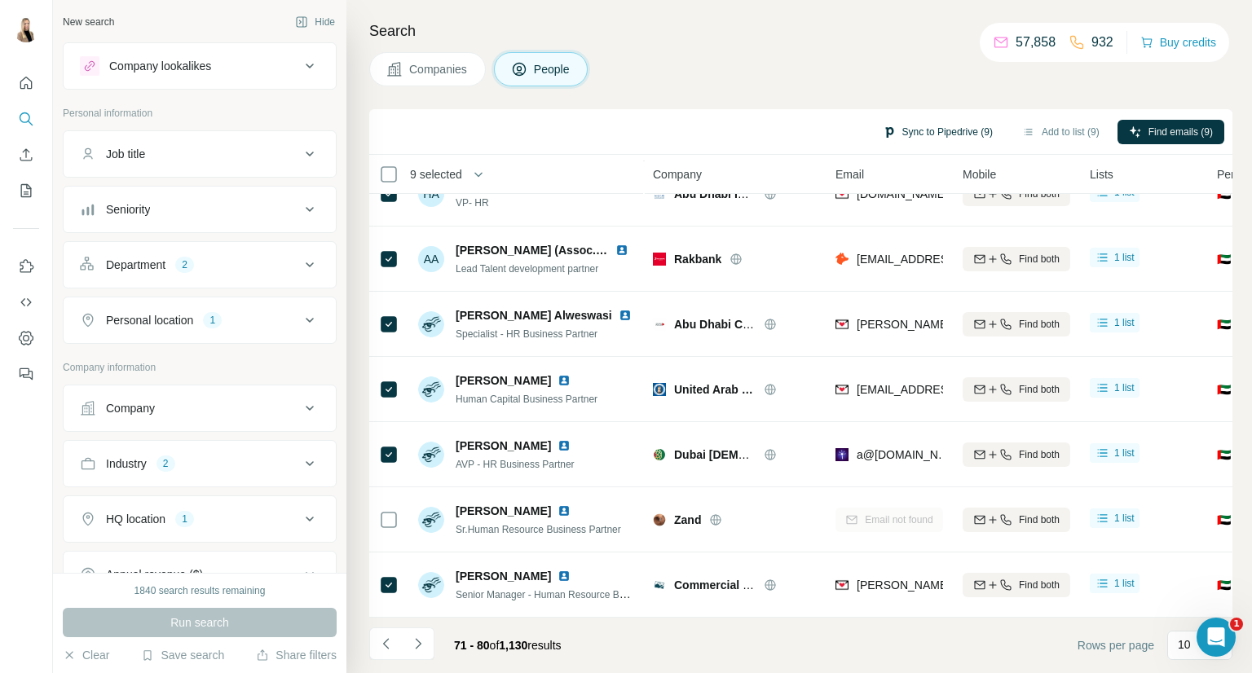
click at [975, 123] on button "Sync to Pipedrive (9)" at bounding box center [937, 132] width 133 height 24
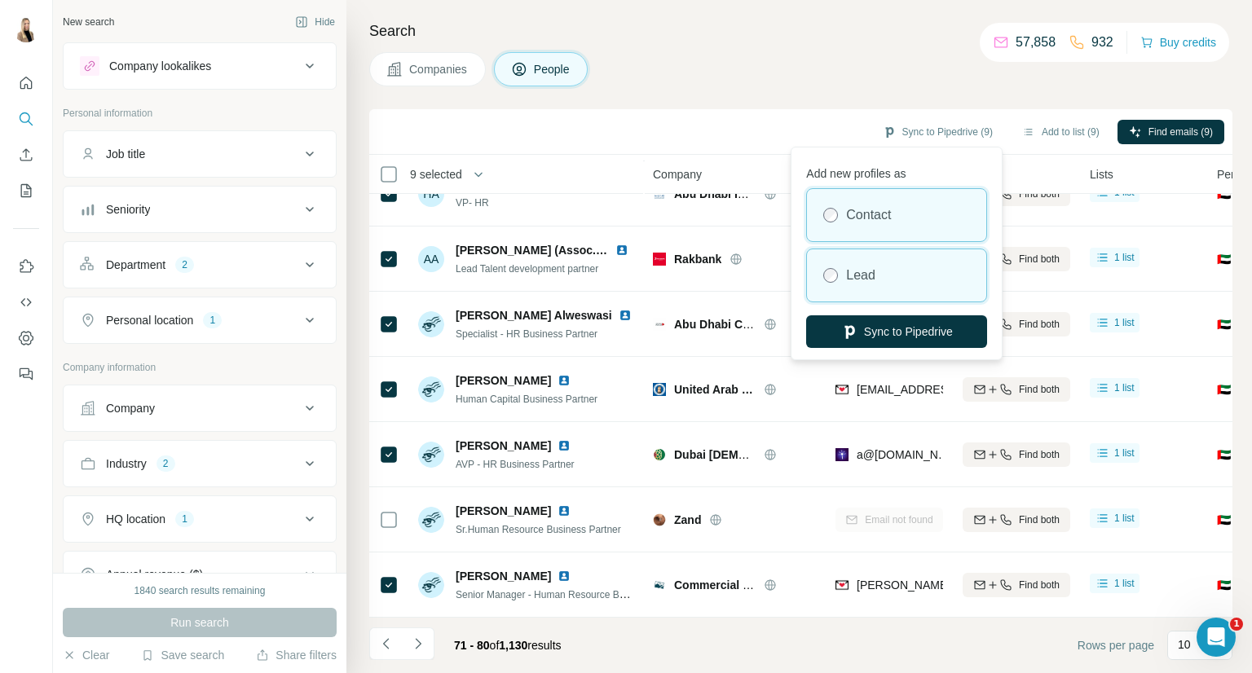
click at [905, 276] on div "Lead" at bounding box center [896, 275] width 179 height 52
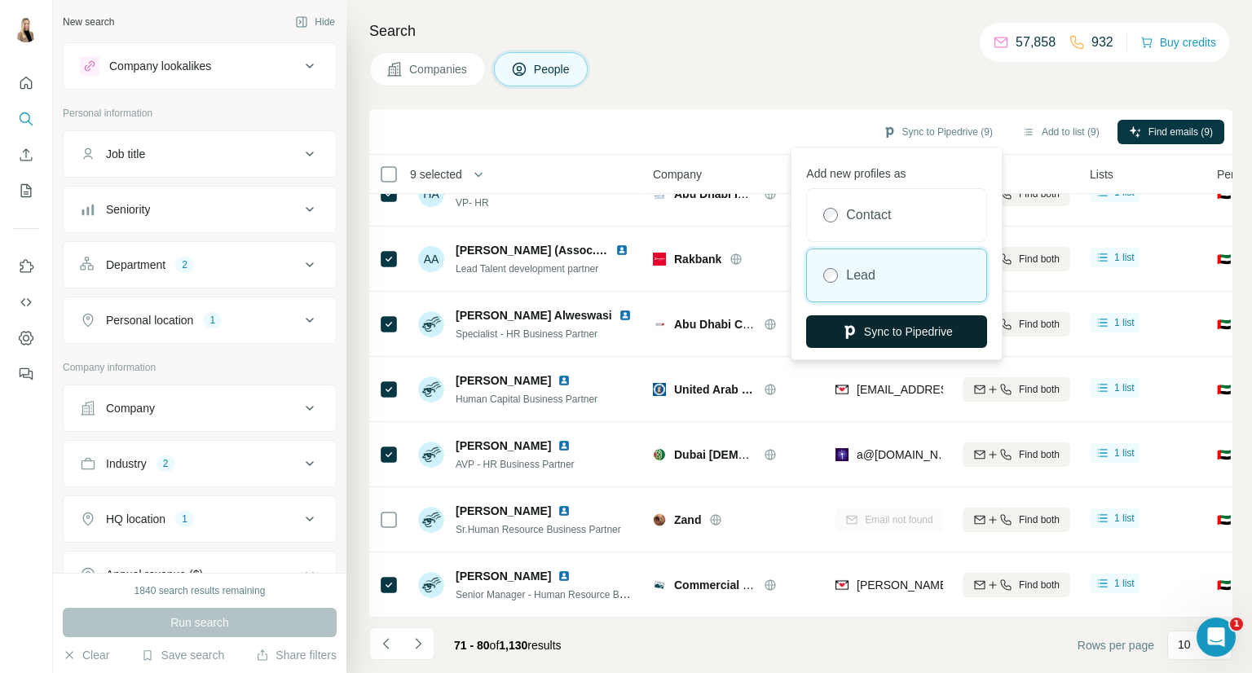
click at [922, 331] on button "Sync to Pipedrive" at bounding box center [896, 331] width 181 height 33
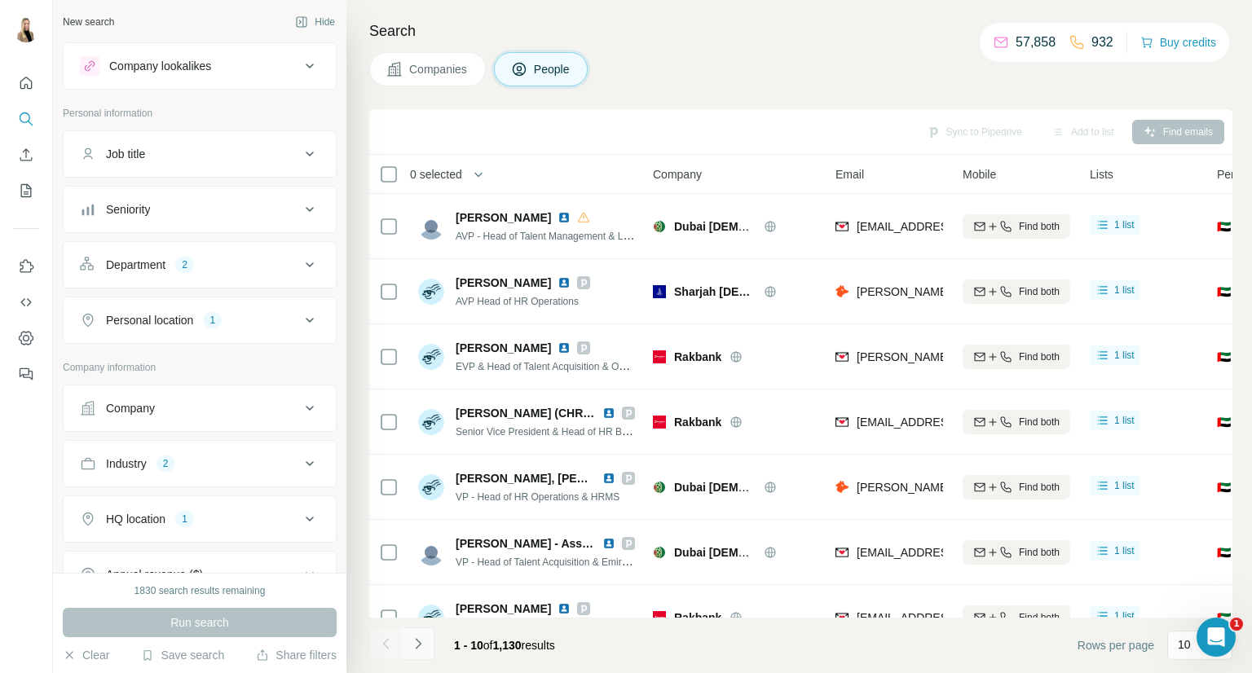
click at [429, 639] on button "Navigate to next page" at bounding box center [418, 644] width 33 height 33
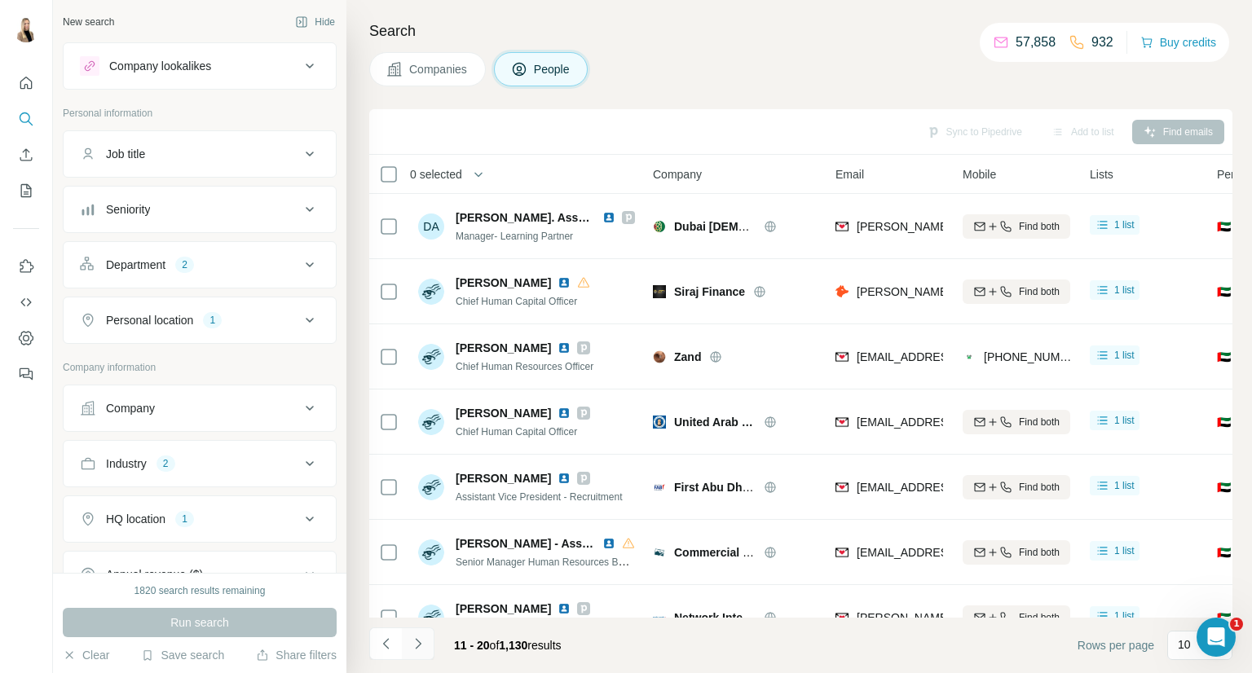
click at [429, 639] on button "Navigate to next page" at bounding box center [418, 644] width 33 height 33
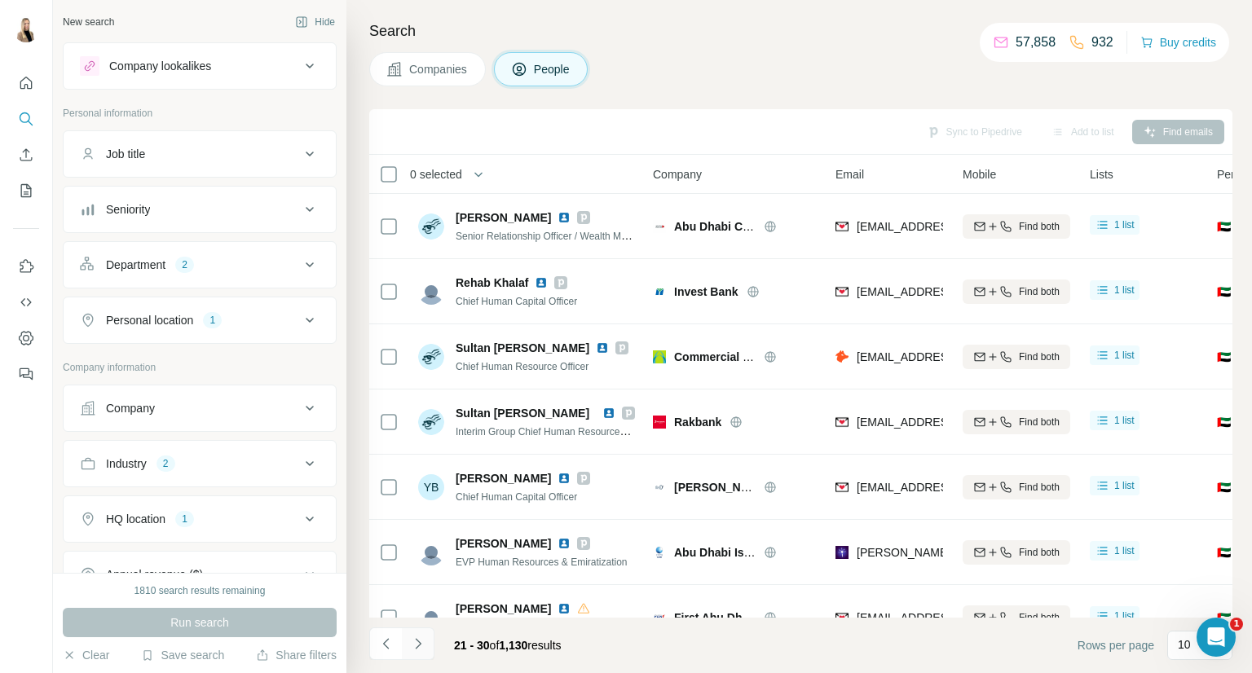
click at [429, 639] on button "Navigate to next page" at bounding box center [418, 644] width 33 height 33
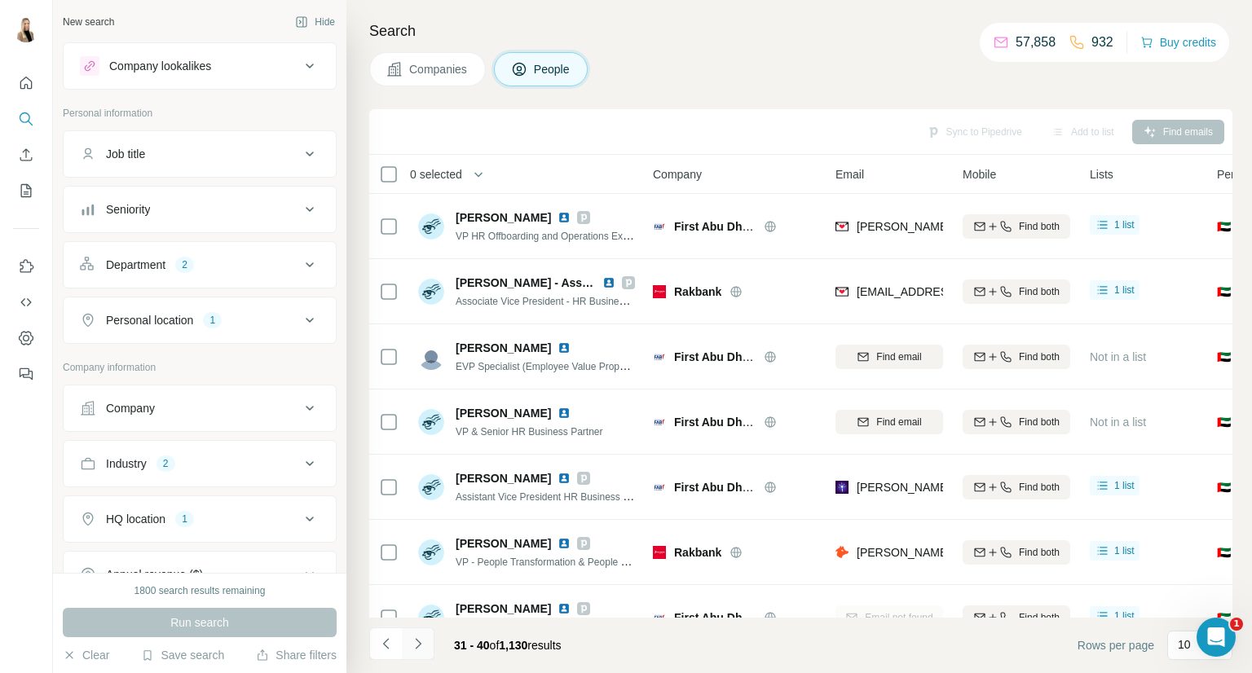
click at [429, 639] on button "Navigate to next page" at bounding box center [418, 644] width 33 height 33
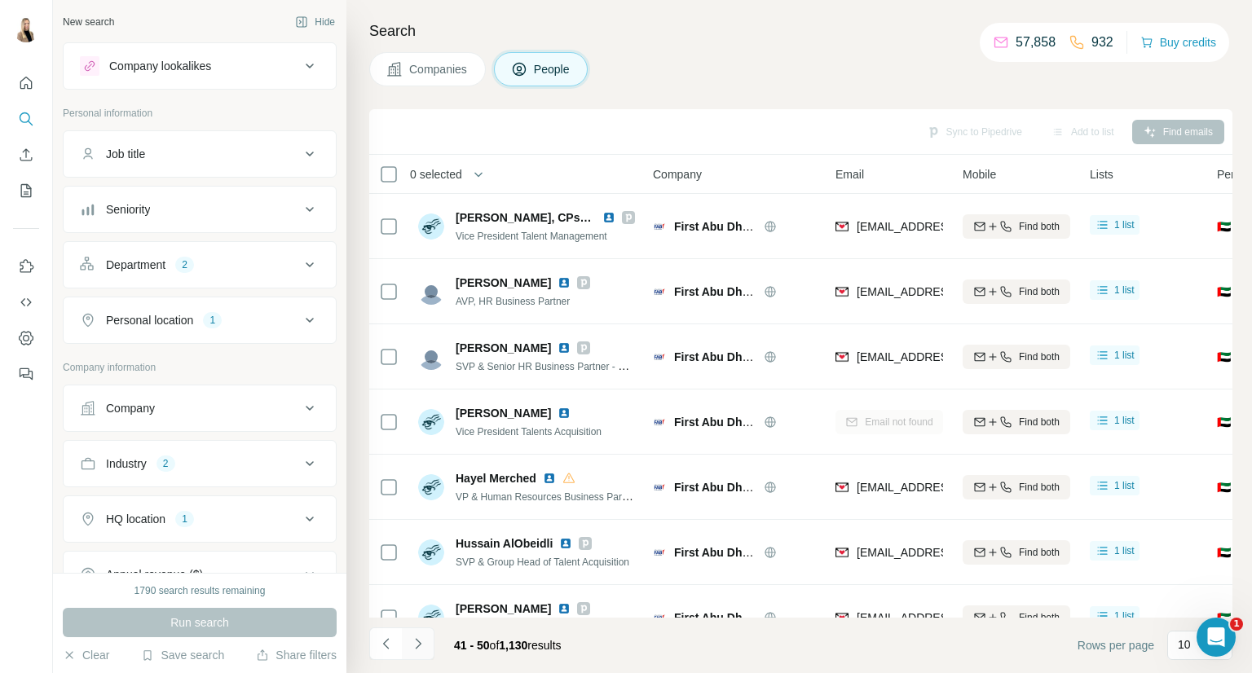
click at [429, 639] on button "Navigate to next page" at bounding box center [418, 644] width 33 height 33
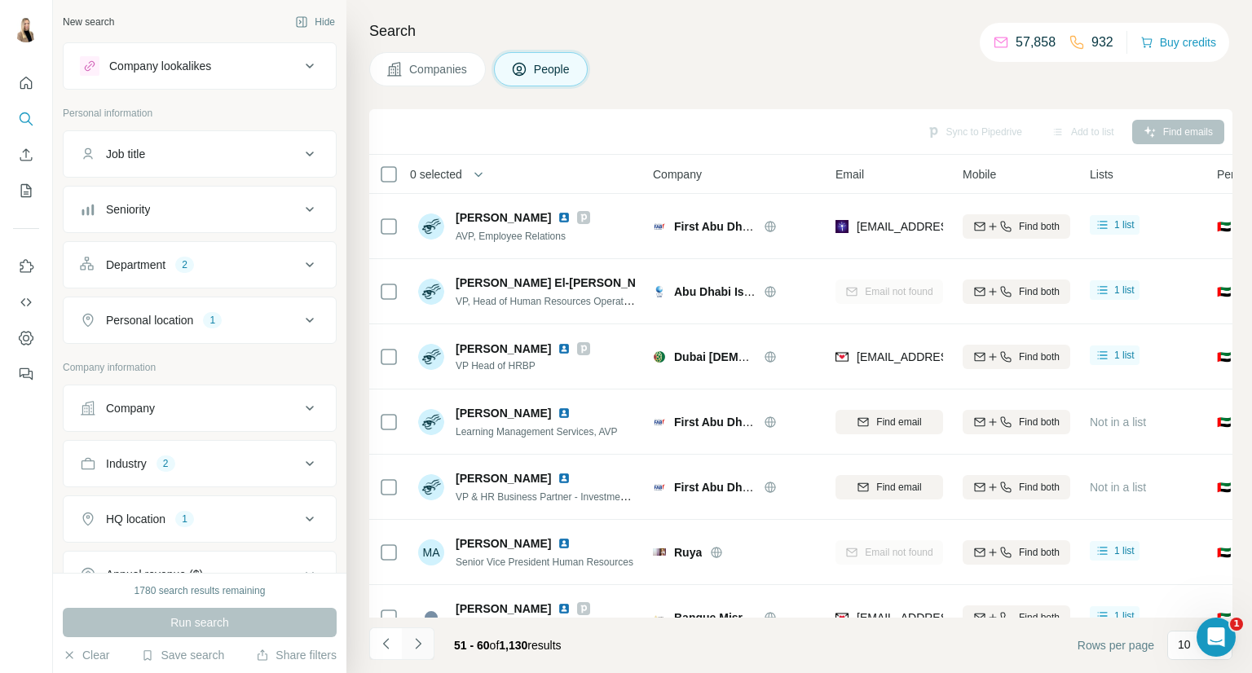
click at [429, 639] on button "Navigate to next page" at bounding box center [418, 644] width 33 height 33
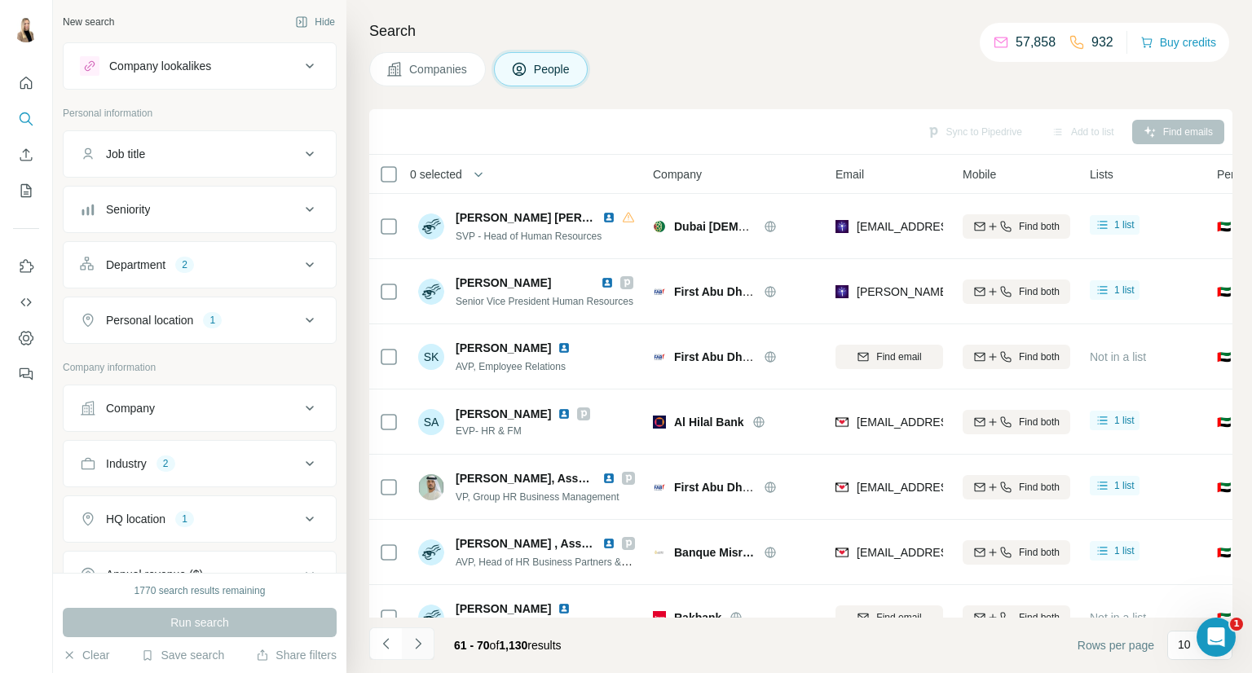
click at [429, 639] on button "Navigate to next page" at bounding box center [418, 644] width 33 height 33
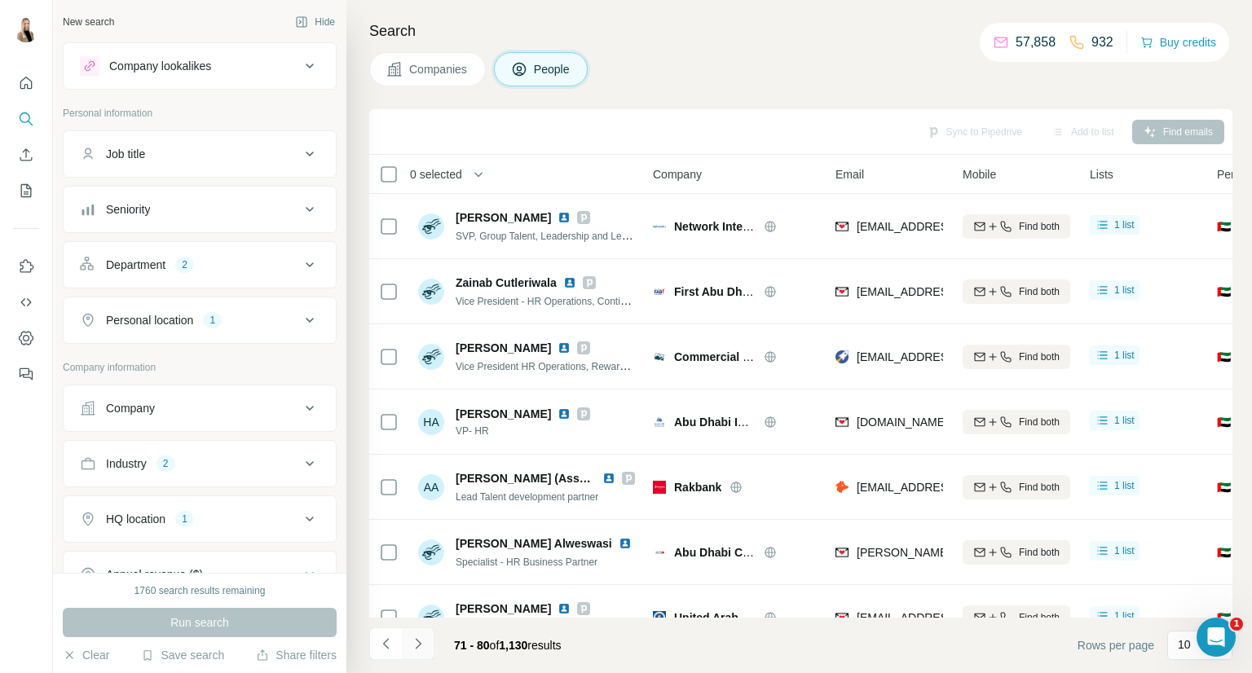
click at [429, 639] on button "Navigate to next page" at bounding box center [418, 644] width 33 height 33
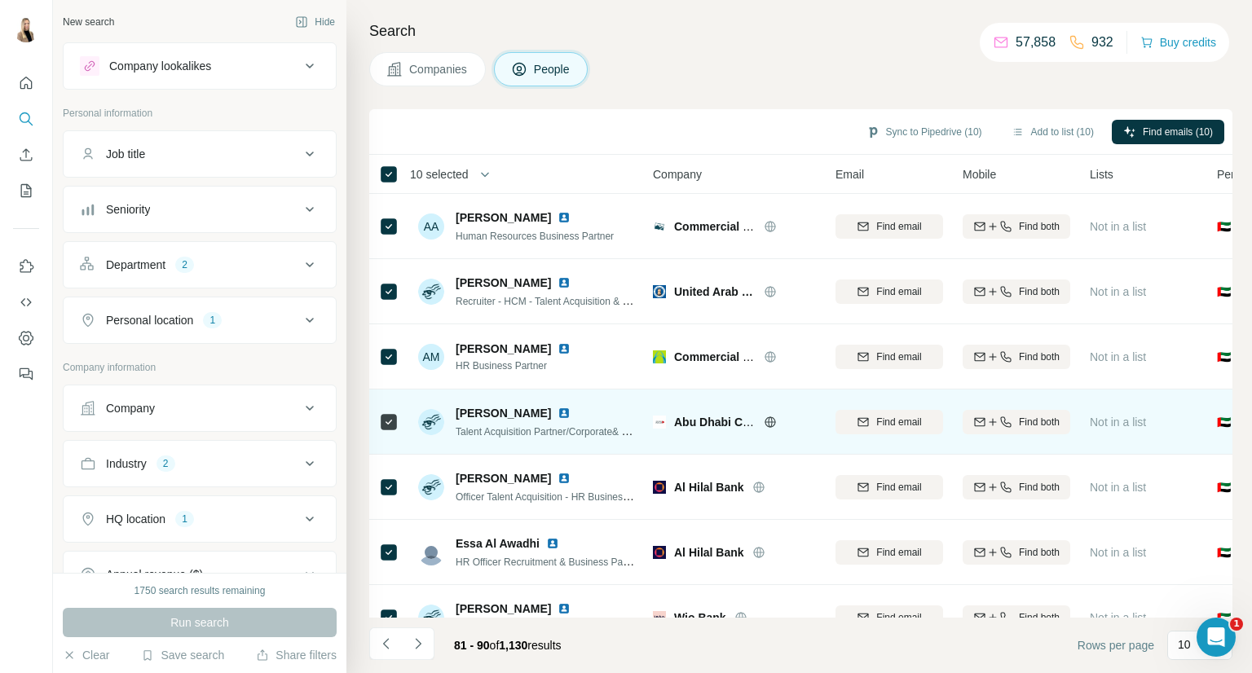
scroll to position [236, 0]
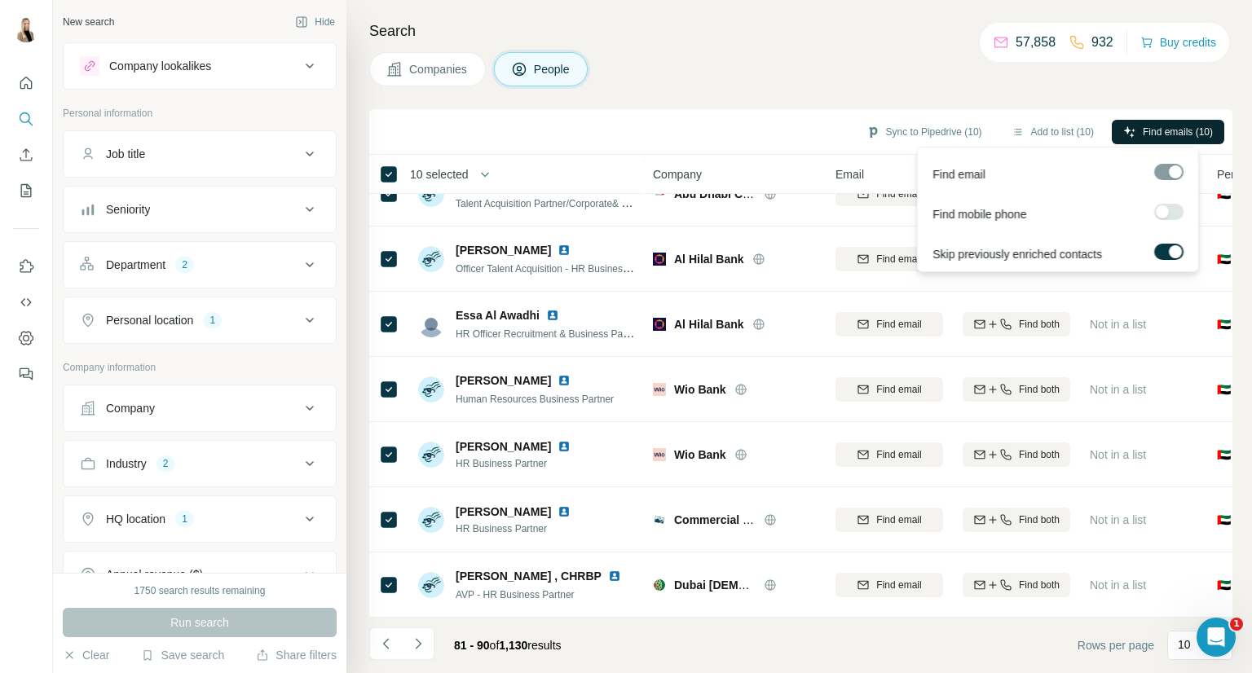
click at [1154, 141] on button "Find emails (10)" at bounding box center [1168, 132] width 112 height 24
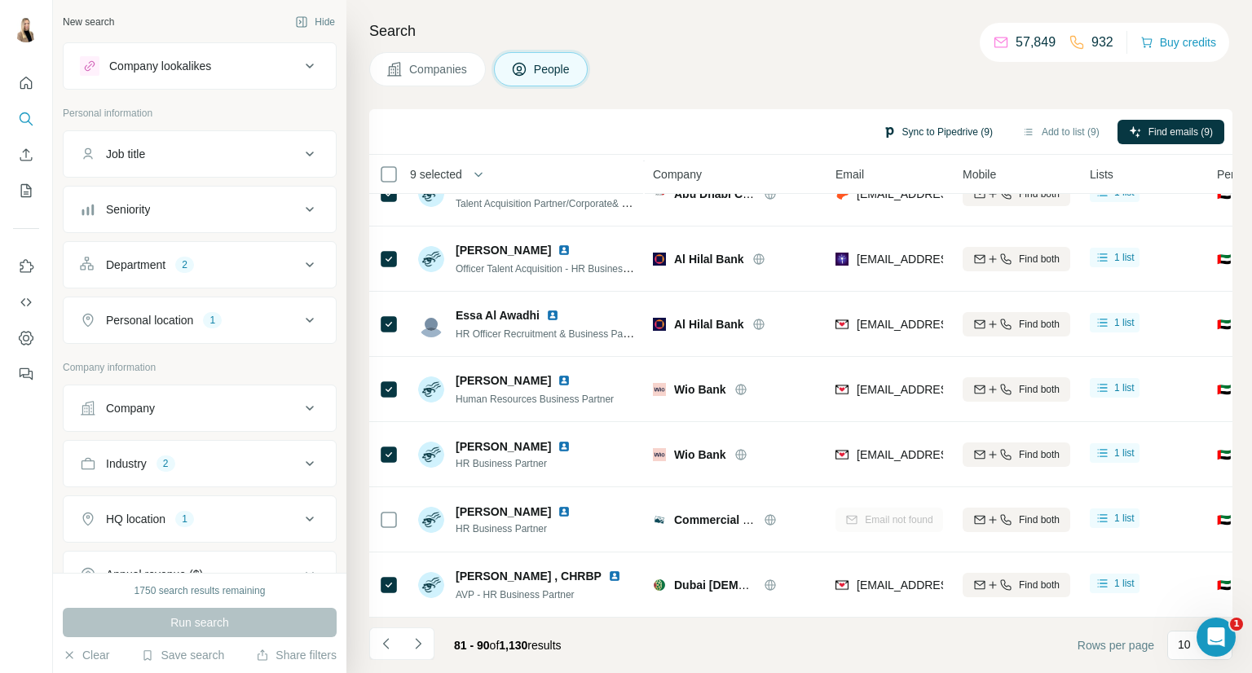
click at [971, 140] on button "Sync to Pipedrive (9)" at bounding box center [937, 132] width 133 height 24
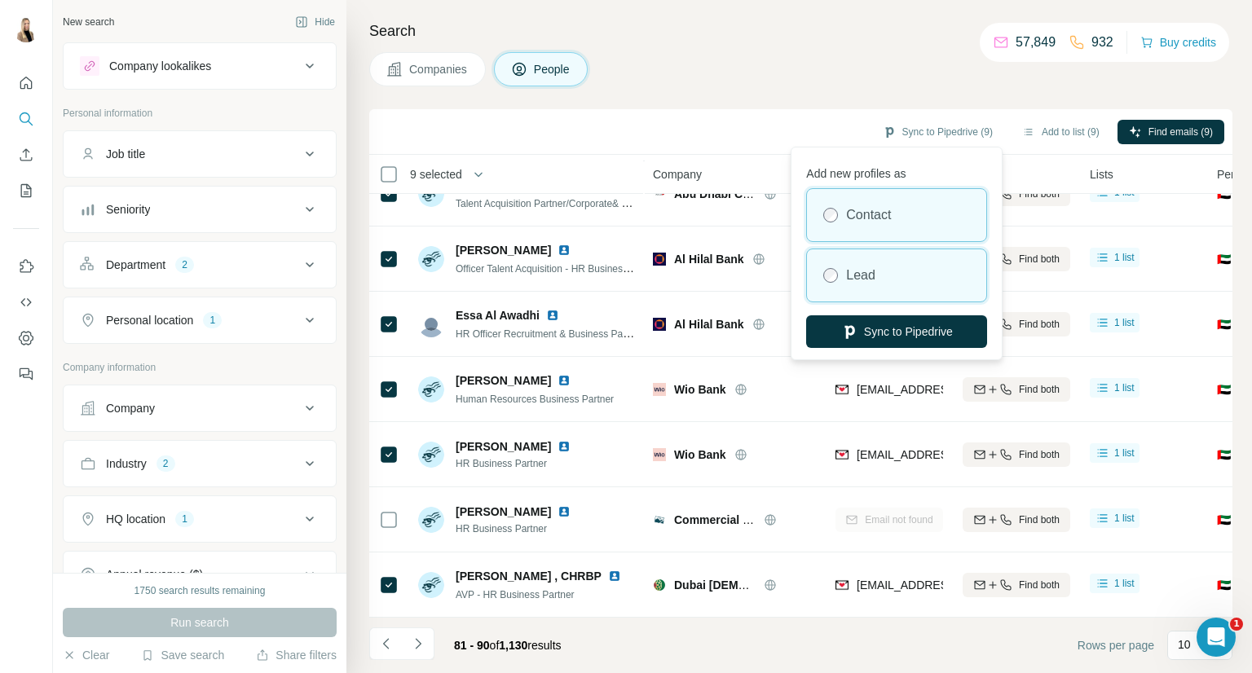
click at [902, 279] on div "Lead" at bounding box center [896, 275] width 179 height 52
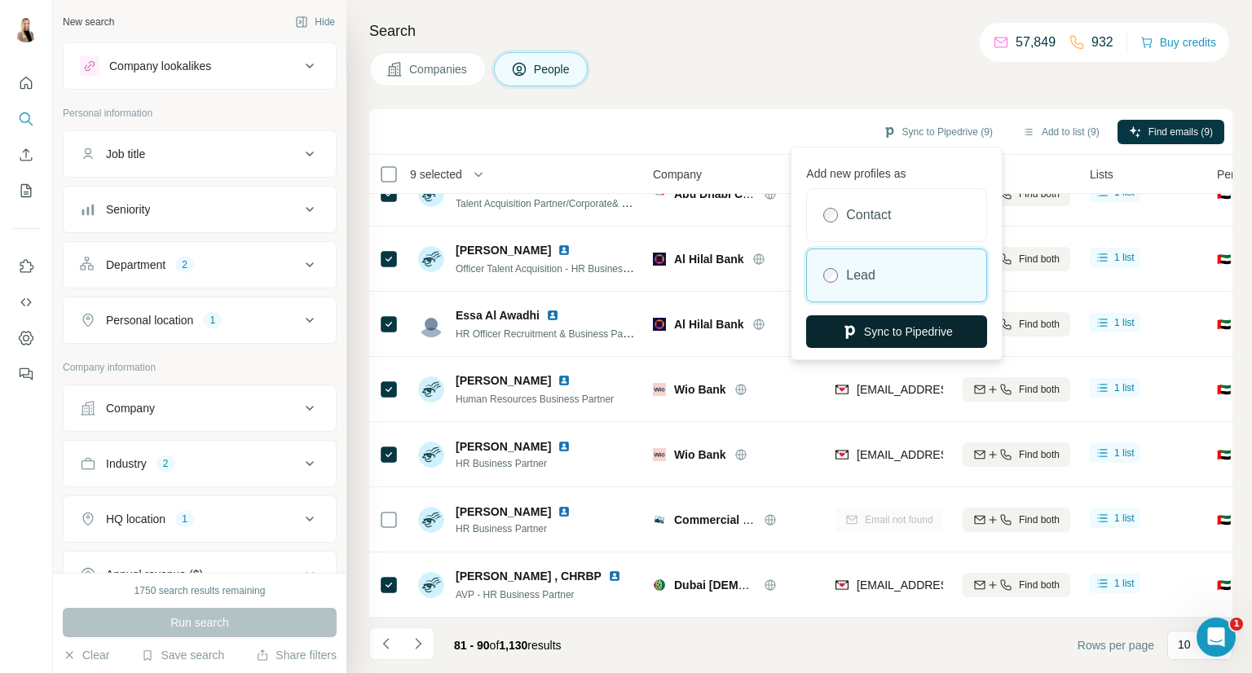
click at [902, 326] on button "Sync to Pipedrive" at bounding box center [896, 331] width 181 height 33
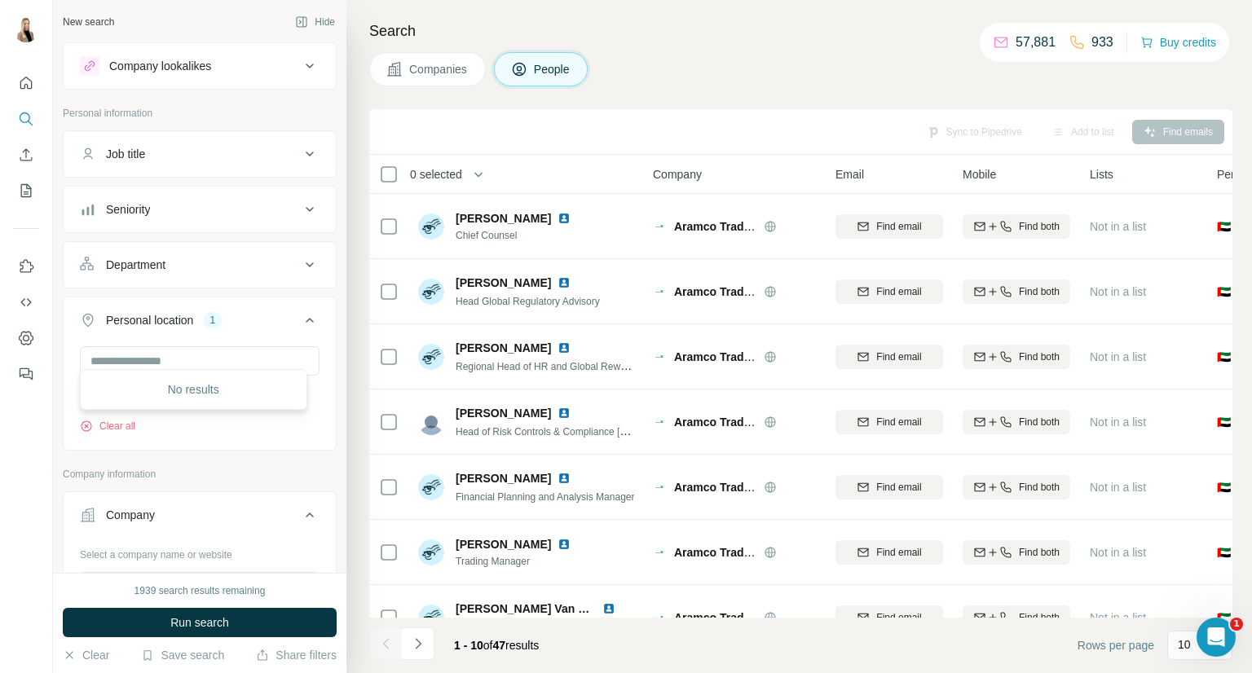
scroll to position [235, 0]
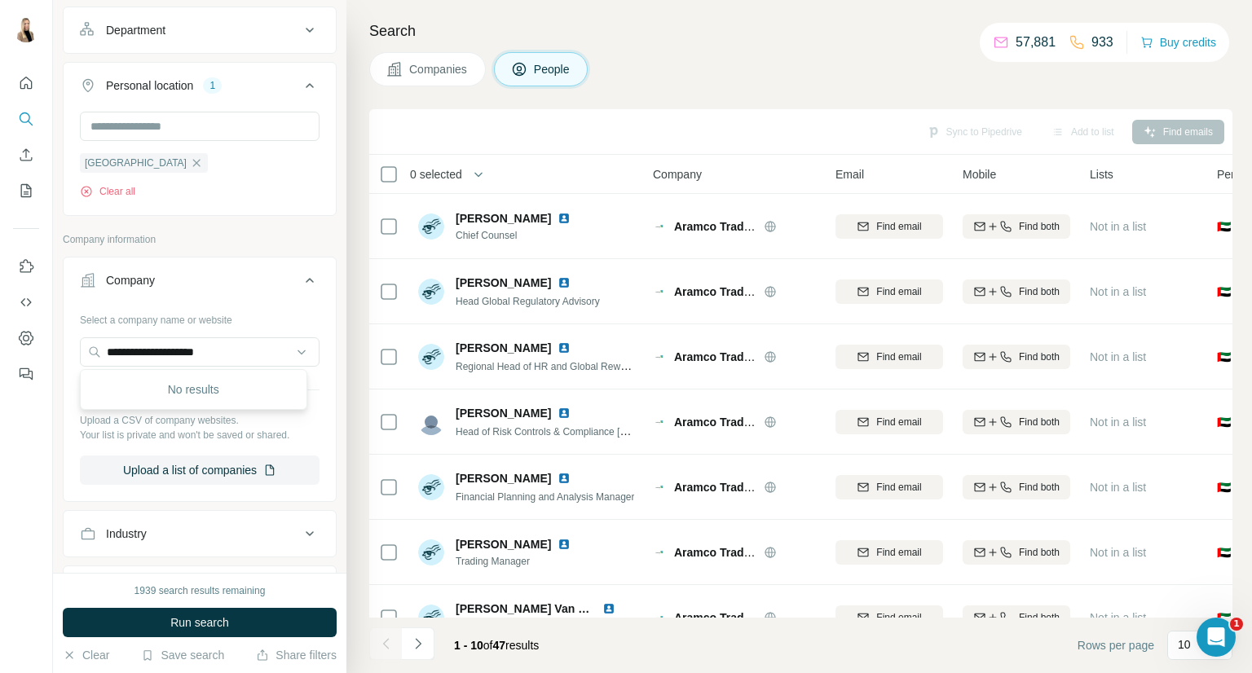
click at [65, 320] on div "**********" at bounding box center [200, 402] width 272 height 192
drag, startPoint x: 208, startPoint y: 346, endPoint x: 90, endPoint y: 350, distance: 117.4
click at [90, 350] on input "********" at bounding box center [200, 351] width 240 height 29
click at [139, 343] on input "**********" at bounding box center [200, 351] width 240 height 29
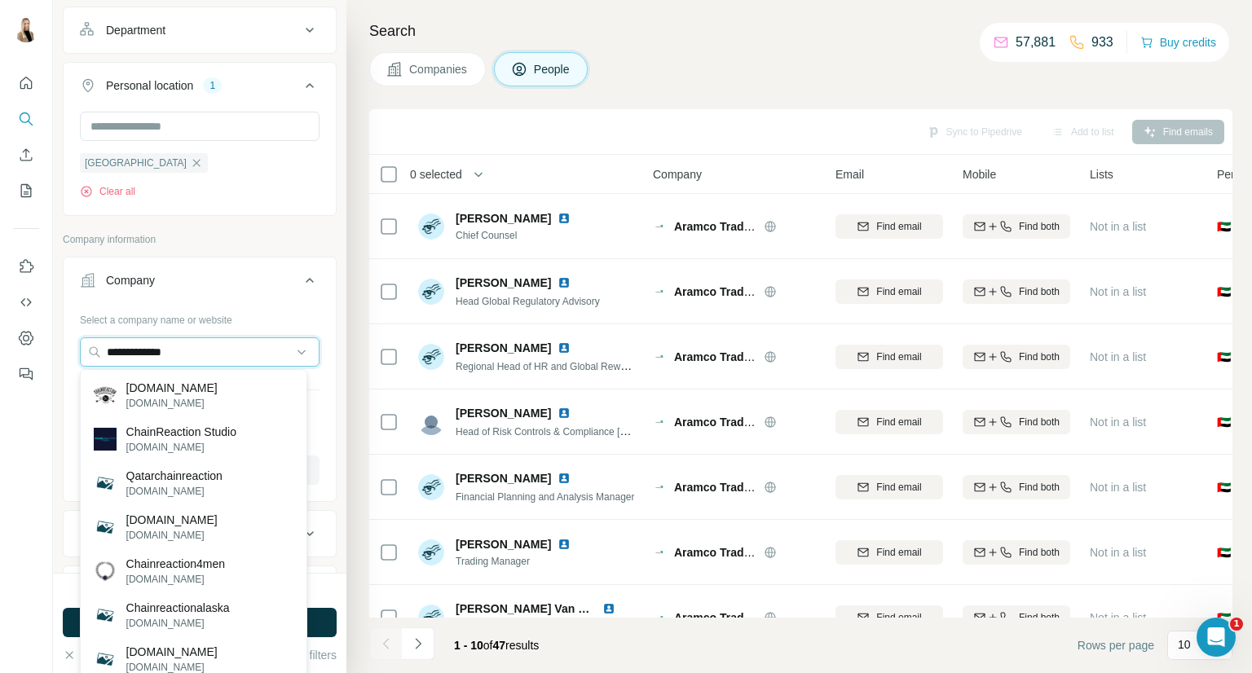
type input "**********"
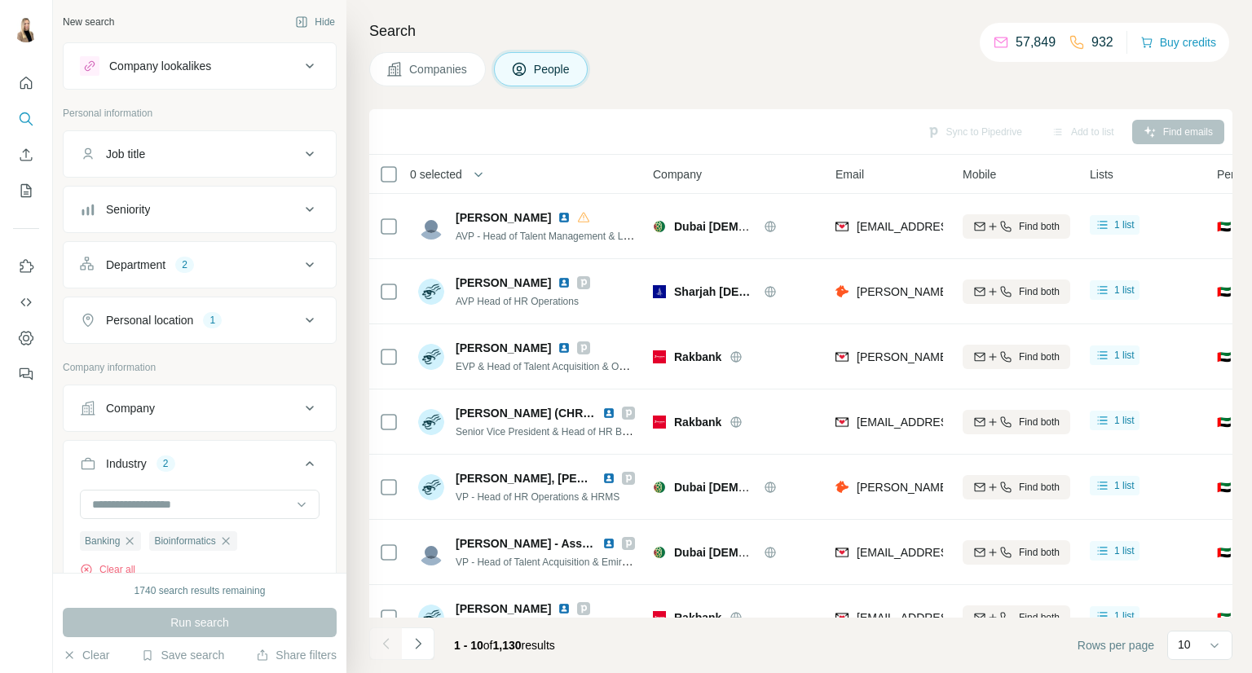
click at [133, 537] on icon "button" at bounding box center [129, 540] width 7 height 7
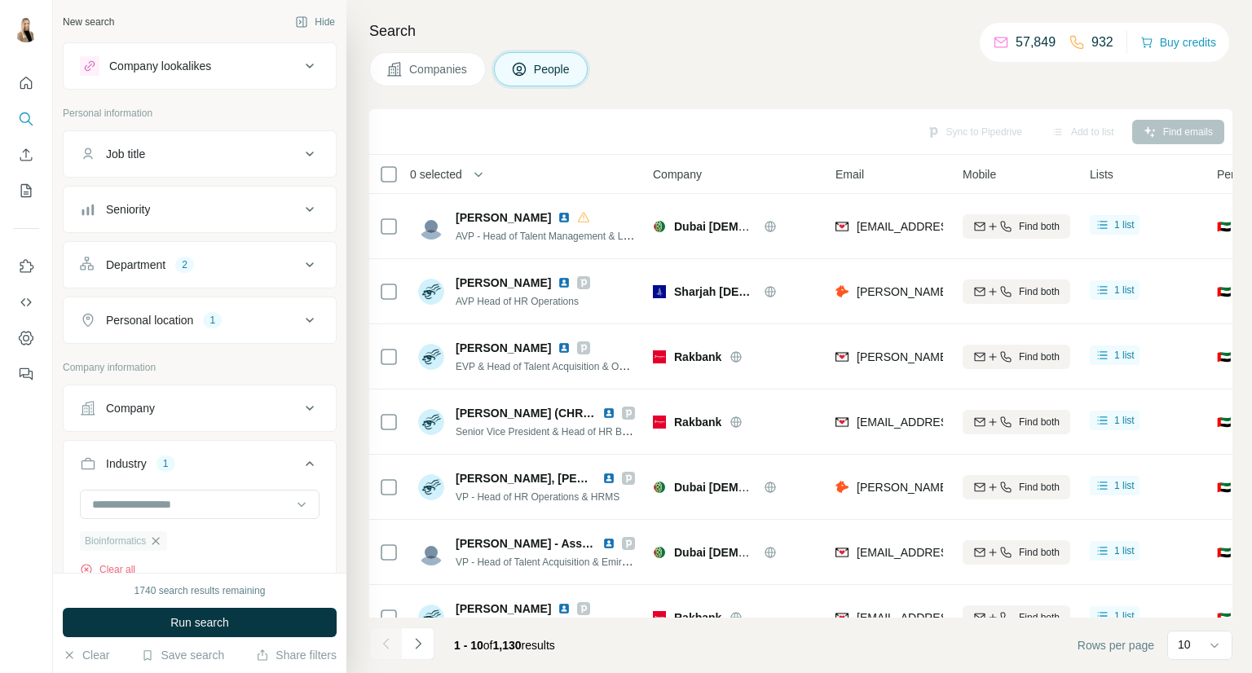
click at [155, 545] on icon "button" at bounding box center [155, 541] width 13 height 13
click at [179, 504] on input at bounding box center [190, 505] width 201 height 18
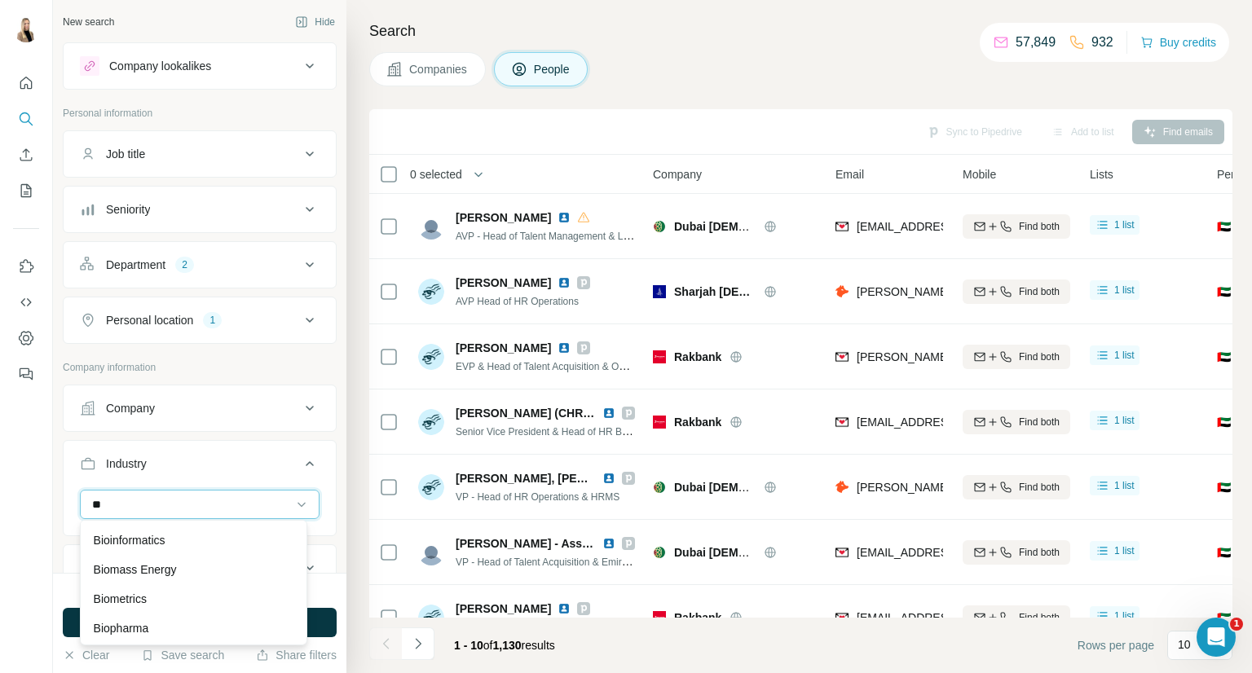
scroll to position [88, 0]
type input "**"
click at [177, 565] on p "Biomass Energy" at bounding box center [135, 568] width 83 height 16
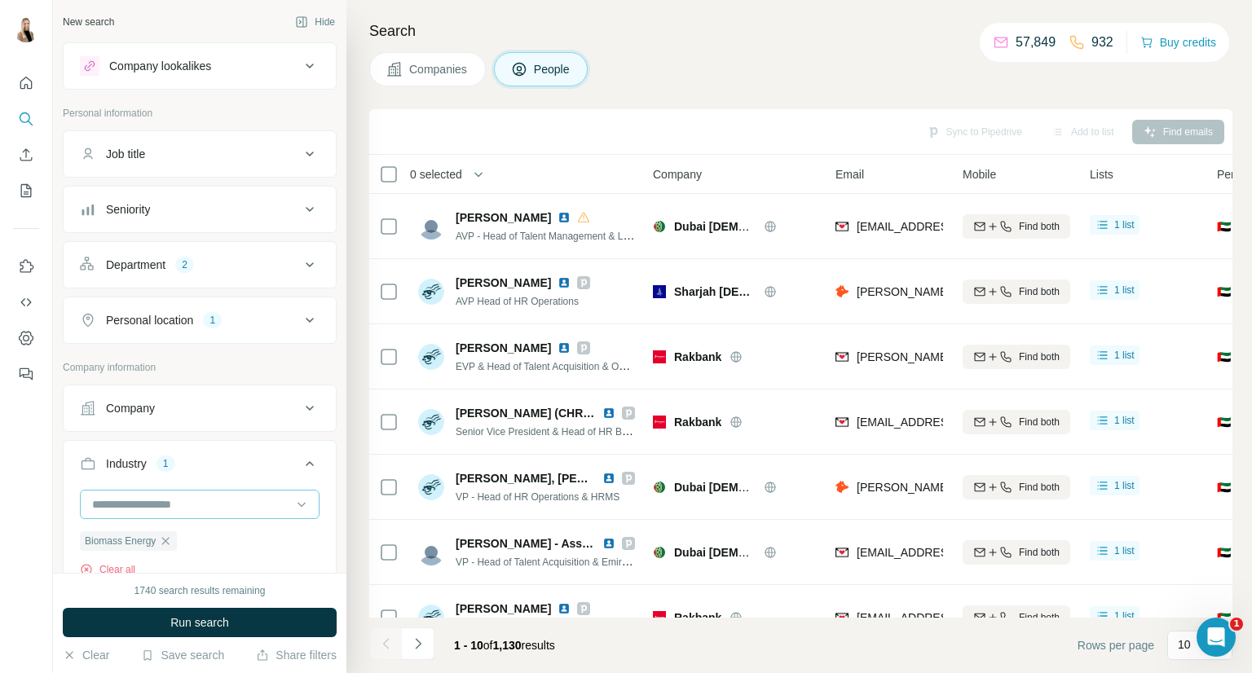
click at [200, 497] on input at bounding box center [190, 505] width 201 height 18
type input "****"
click at [153, 562] on div "Biometrics" at bounding box center [194, 568] width 200 height 16
click at [182, 620] on span "Run search" at bounding box center [199, 623] width 59 height 16
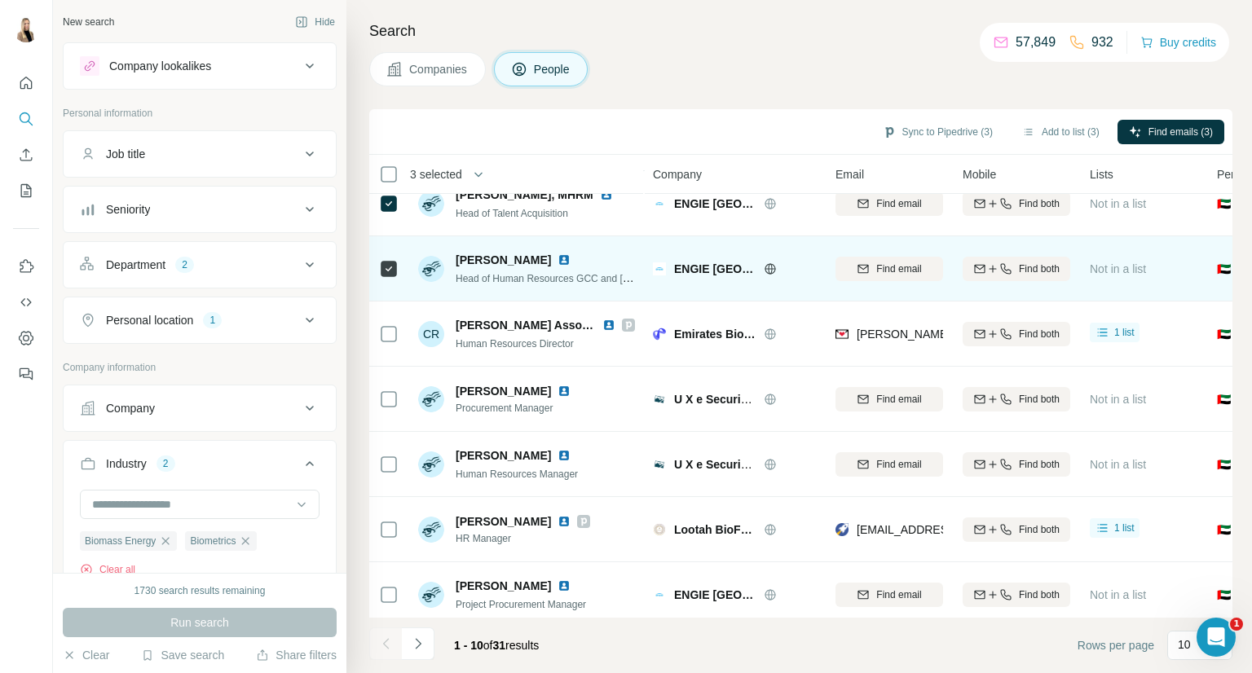
scroll to position [236, 0]
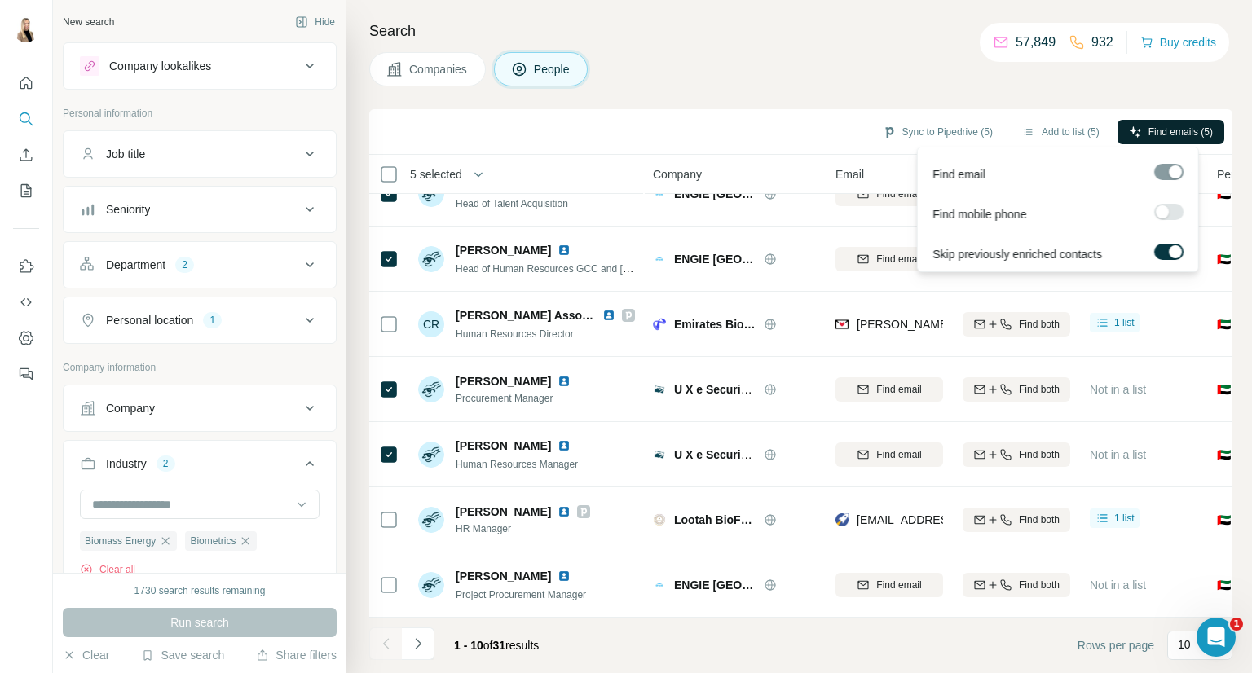
click at [1135, 126] on icon "button" at bounding box center [1135, 132] width 13 height 13
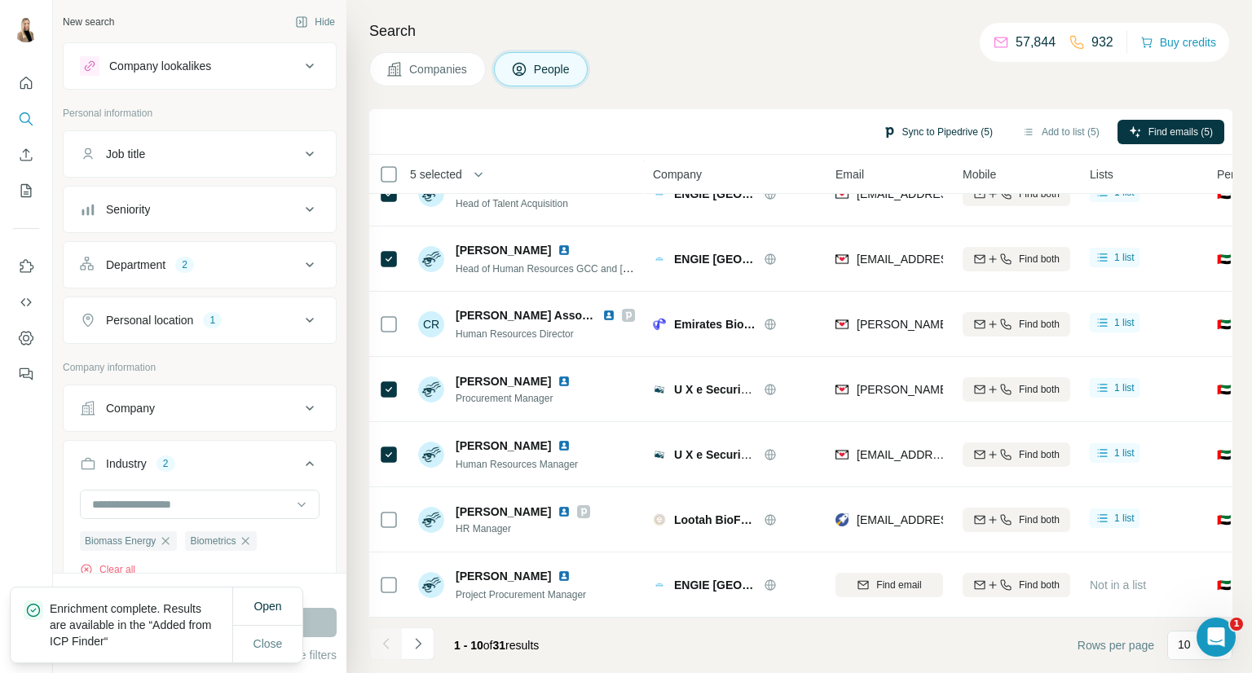
click at [959, 129] on button "Sync to Pipedrive (5)" at bounding box center [937, 132] width 133 height 24
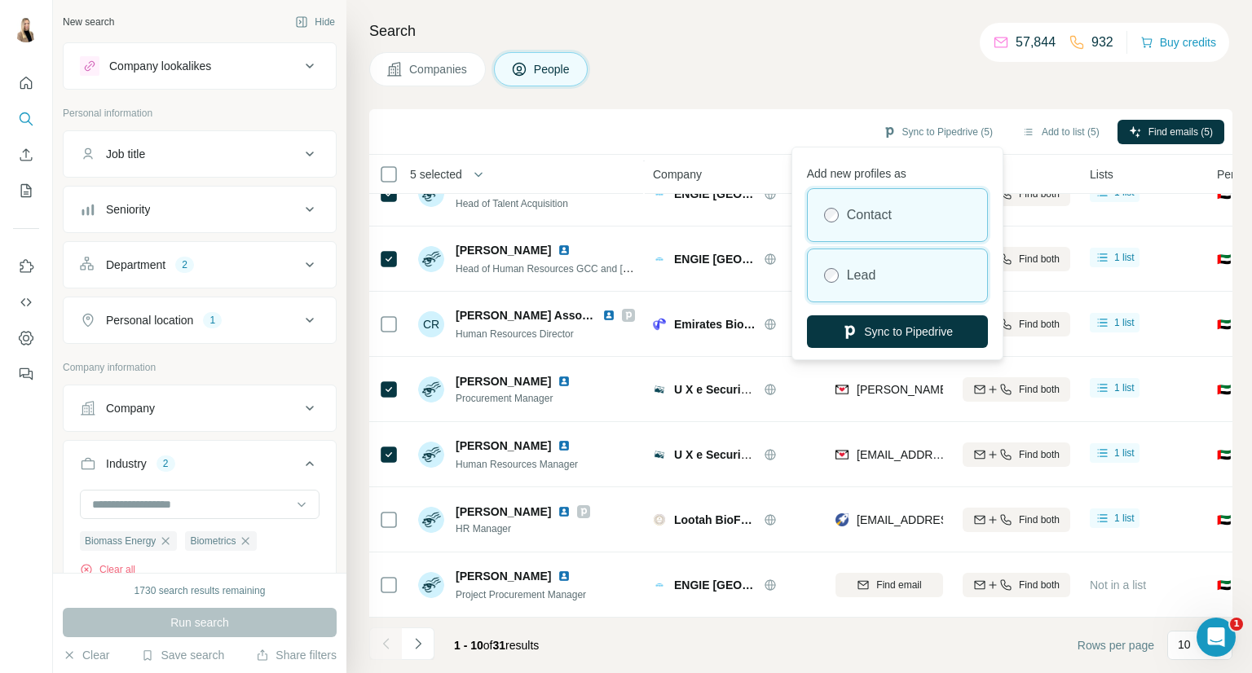
click at [897, 284] on div "Lead" at bounding box center [897, 275] width 179 height 52
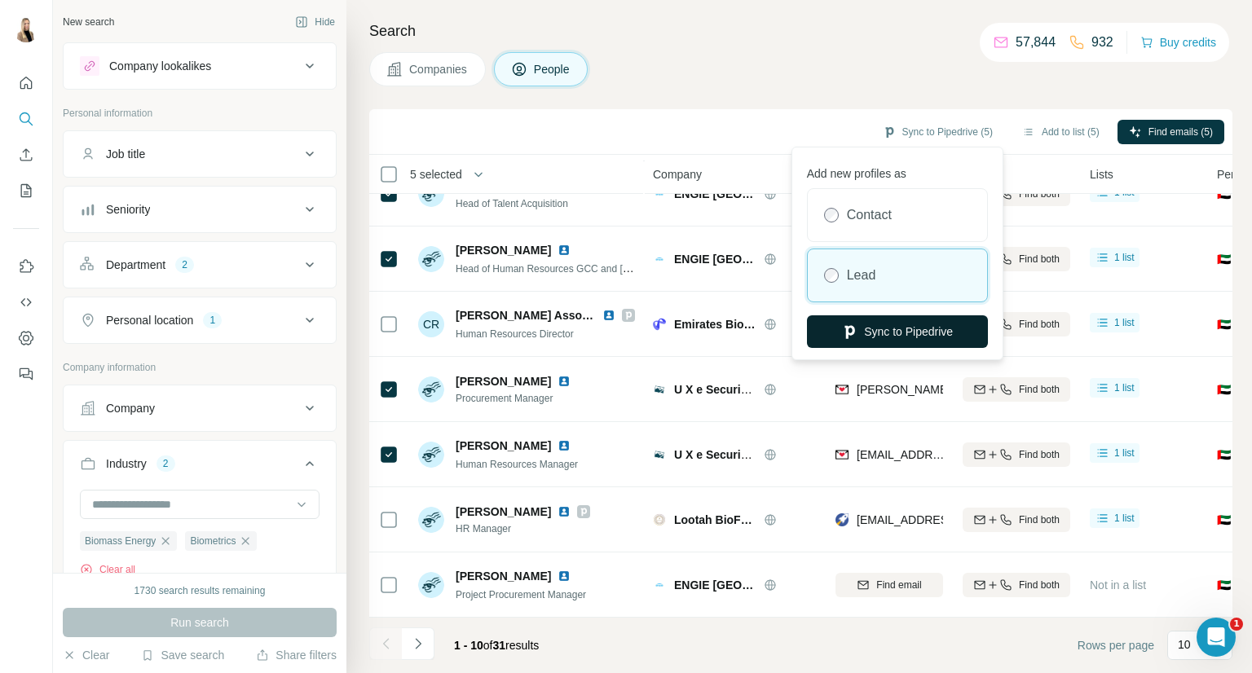
click at [913, 333] on button "Sync to Pipedrive" at bounding box center [897, 331] width 181 height 33
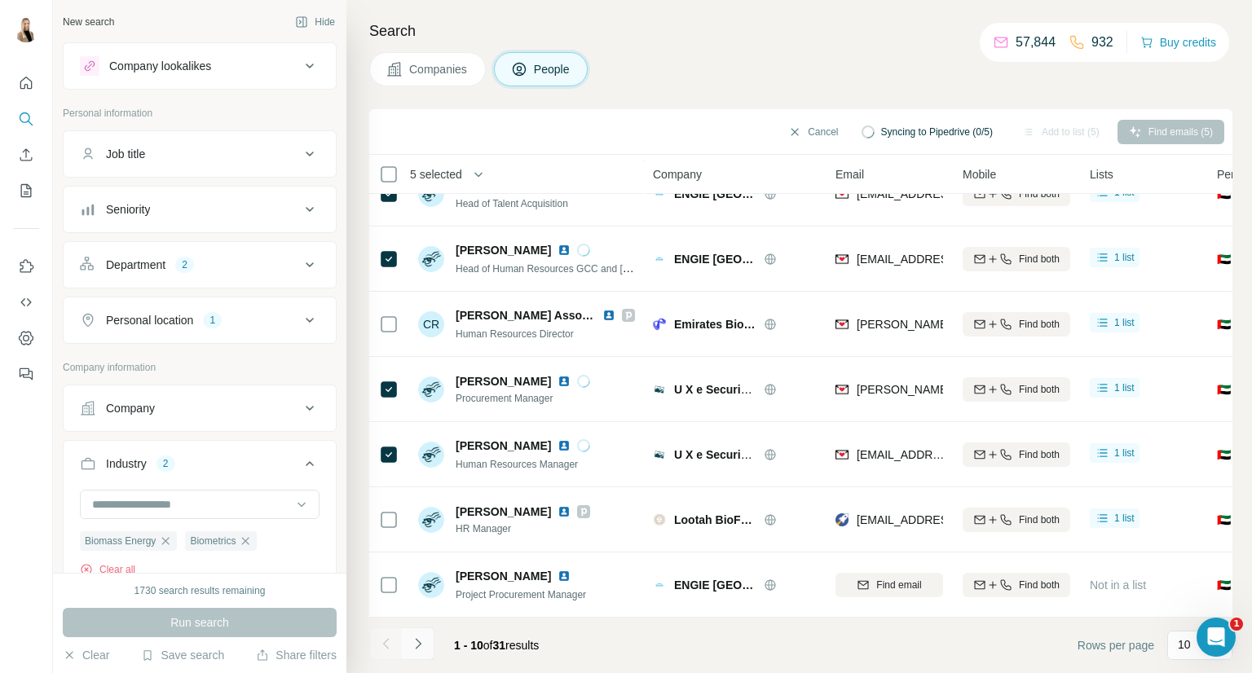
click at [410, 643] on icon "Navigate to next page" at bounding box center [418, 644] width 16 height 16
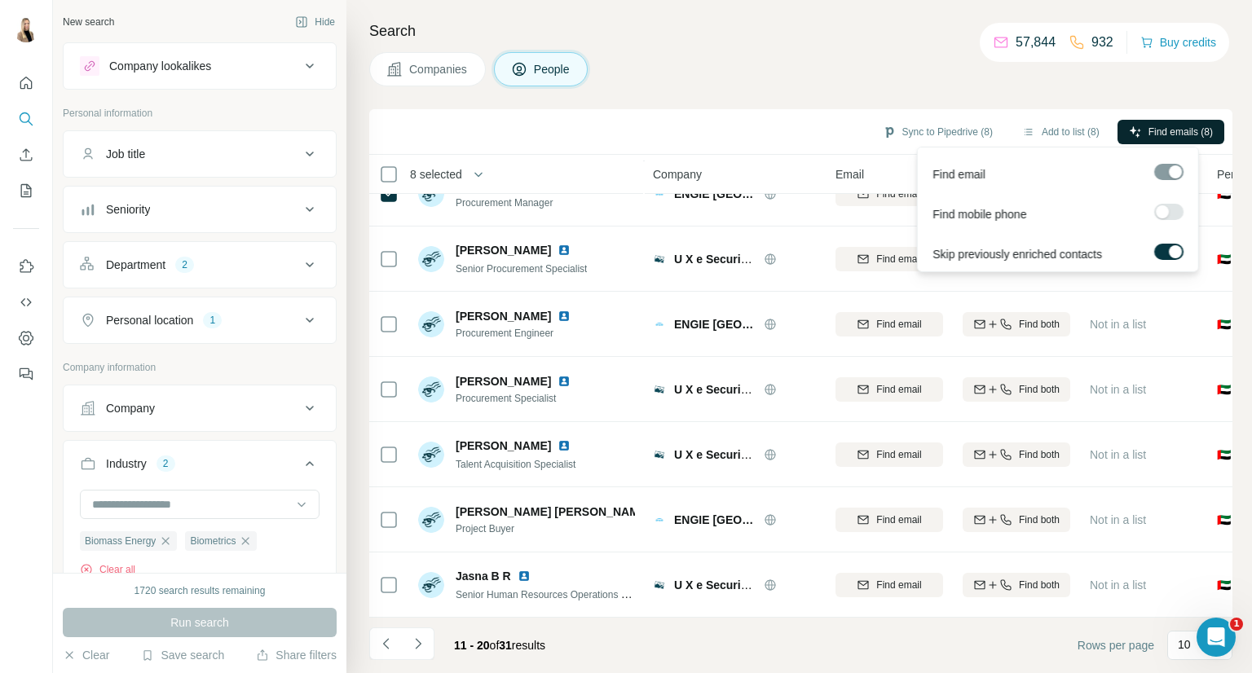
click at [1135, 120] on button "Find emails (8)" at bounding box center [1171, 132] width 107 height 24
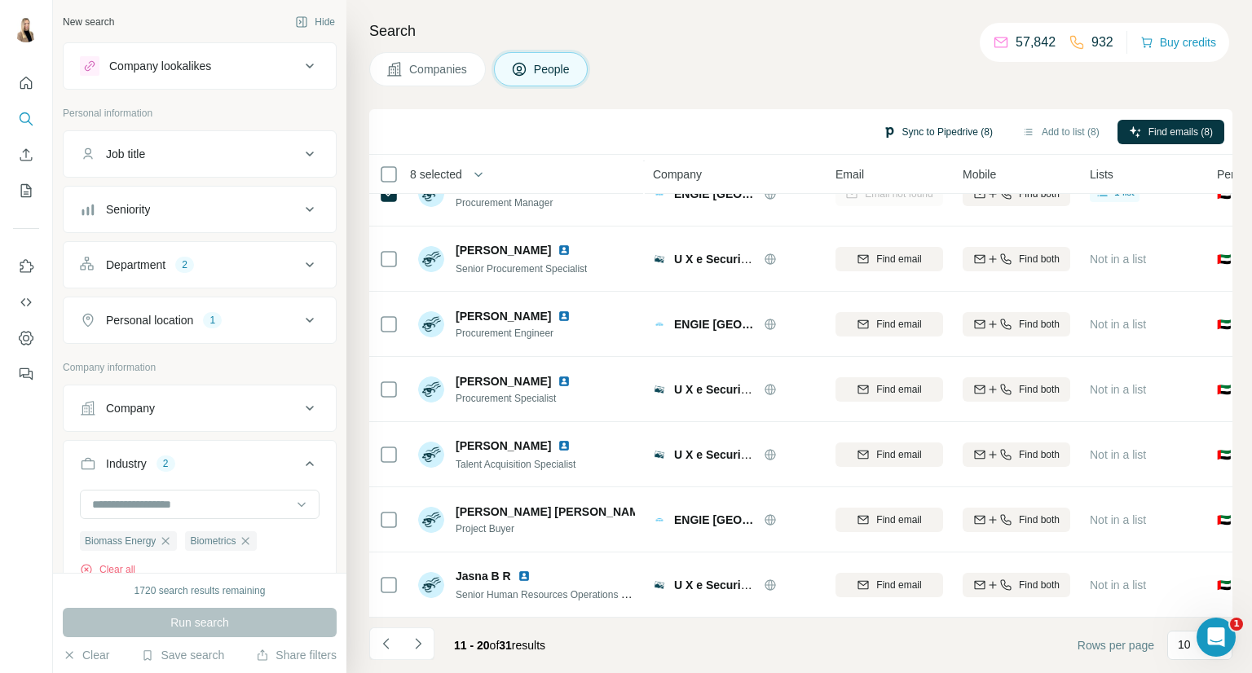
click at [919, 134] on button "Sync to Pipedrive (8)" at bounding box center [937, 132] width 133 height 24
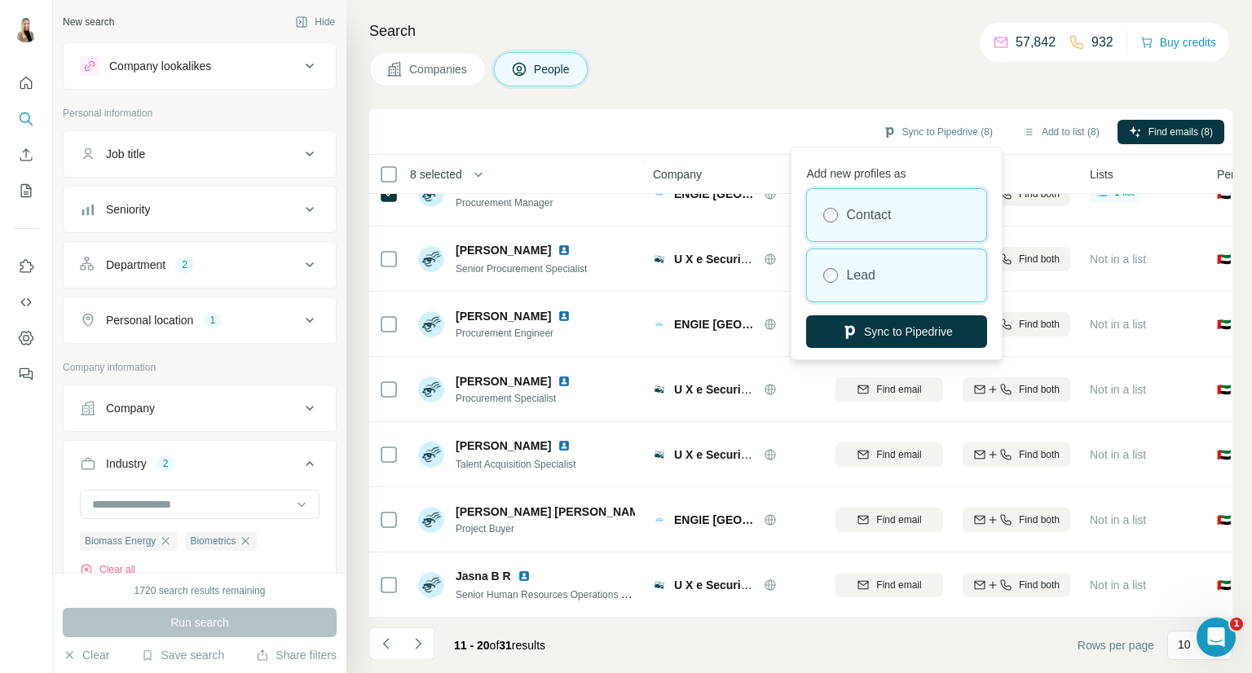
click at [932, 275] on div "Lead" at bounding box center [896, 275] width 179 height 52
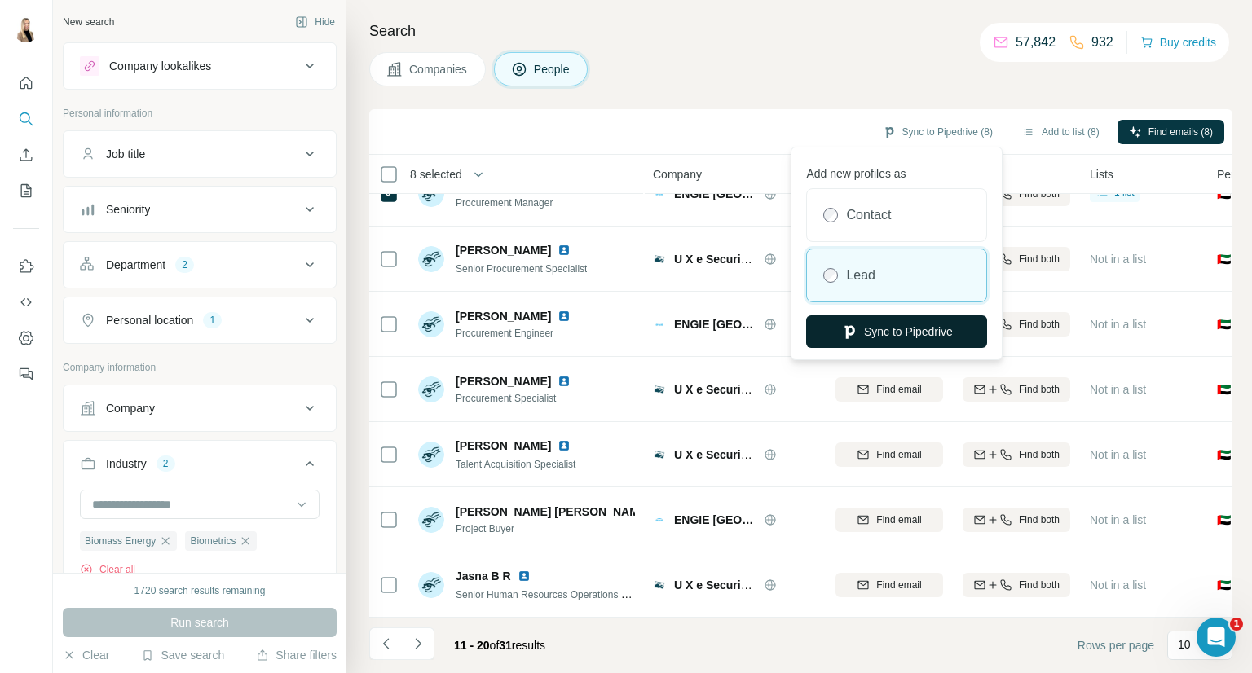
click at [936, 332] on button "Sync to Pipedrive" at bounding box center [896, 331] width 181 height 33
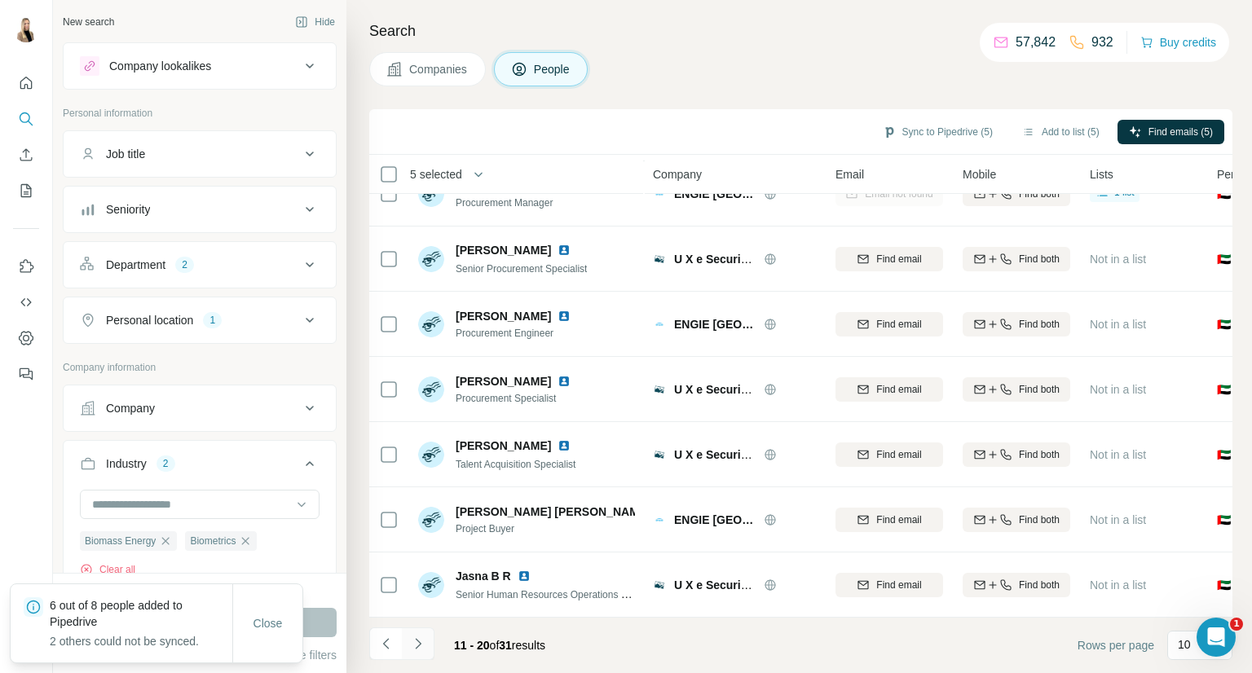
click at [425, 633] on button "Navigate to next page" at bounding box center [418, 644] width 33 height 33
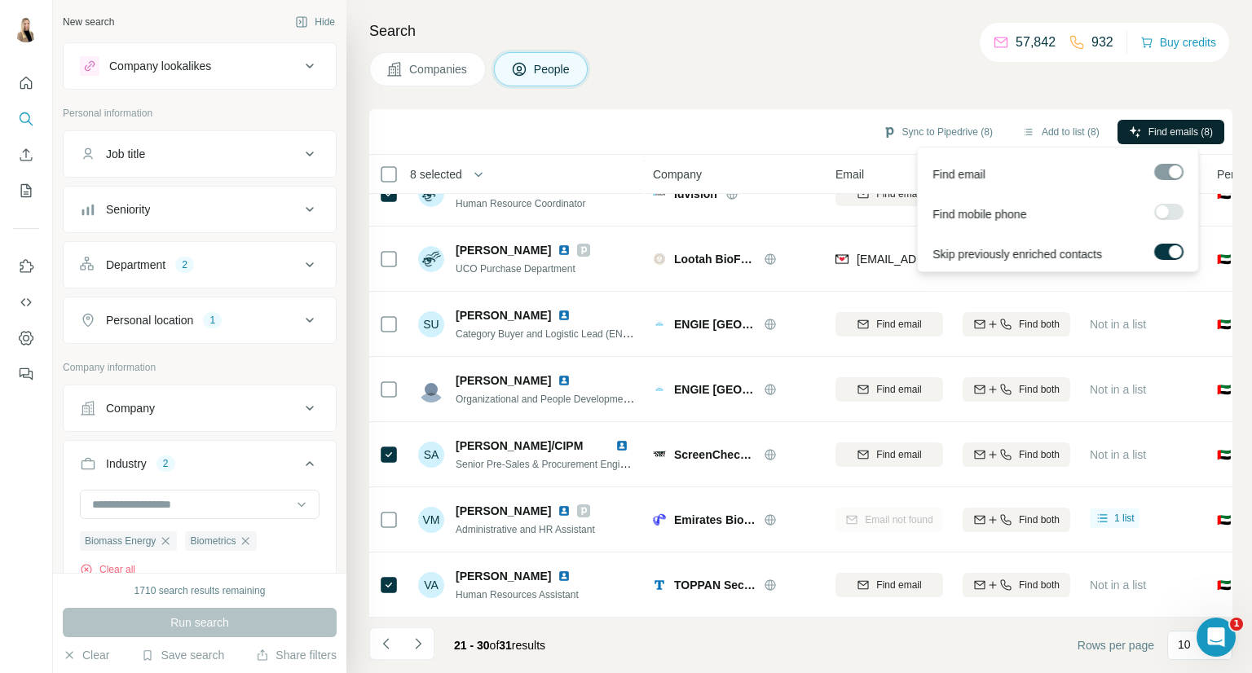
click at [1148, 131] on span "Find emails (8)" at bounding box center [1180, 132] width 64 height 15
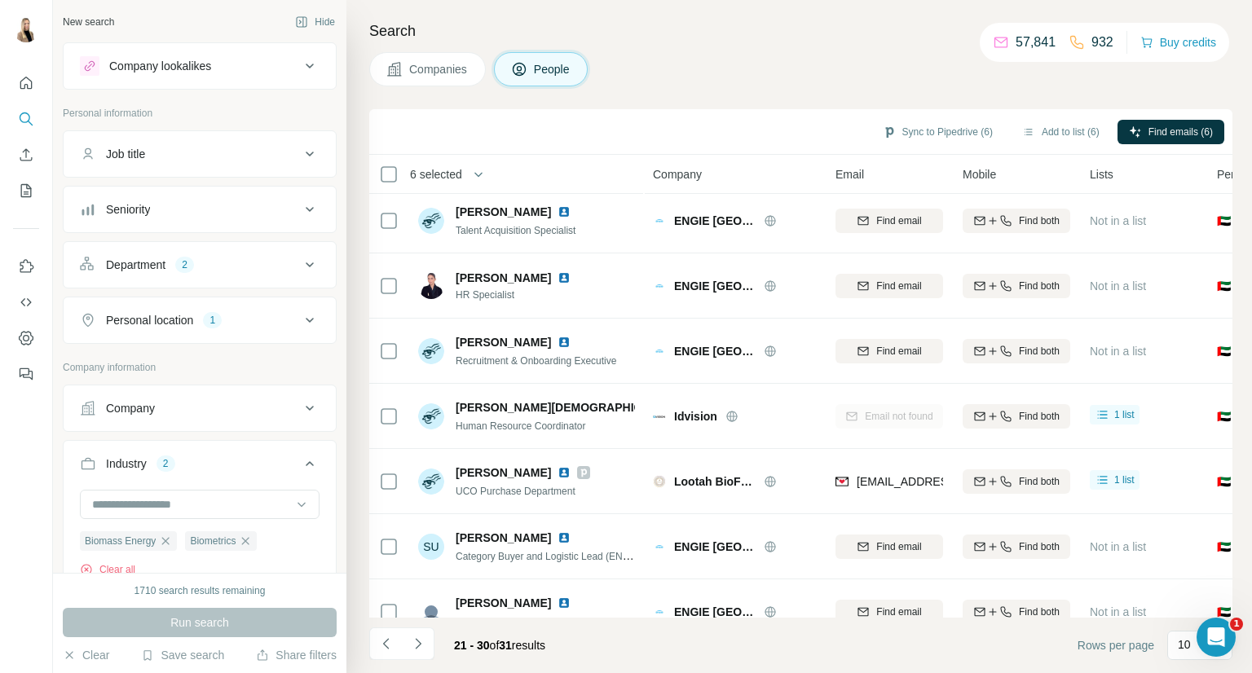
scroll to position [0, 0]
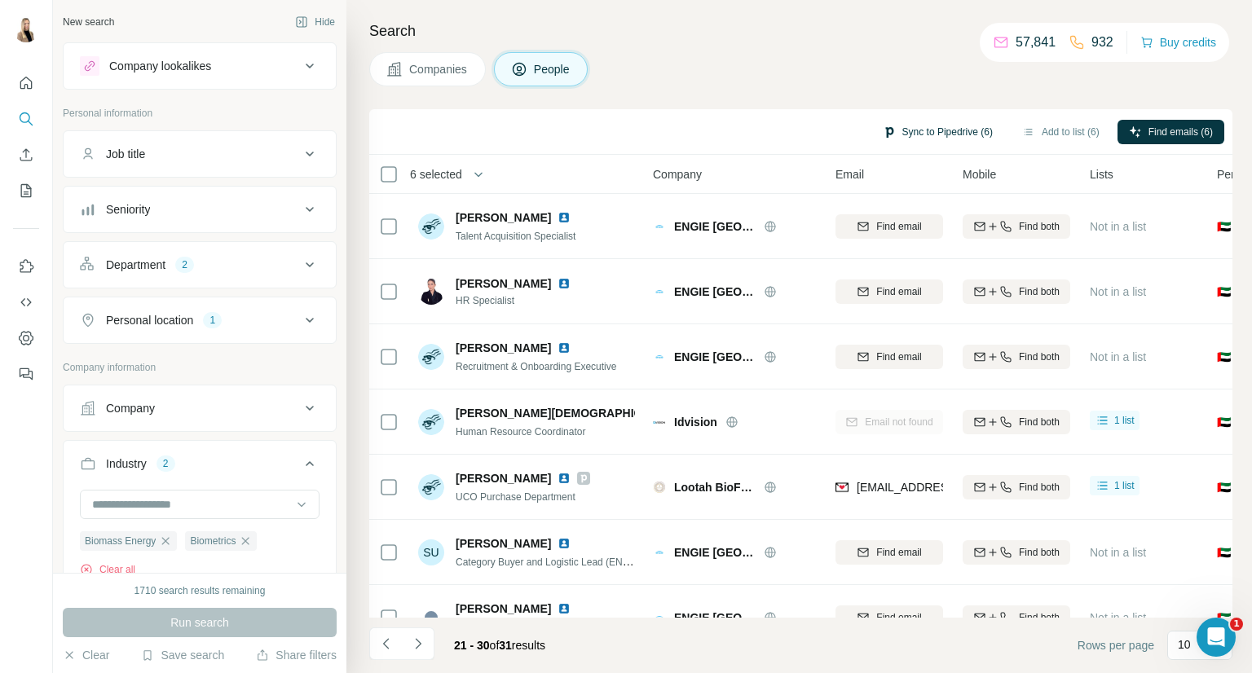
click at [938, 125] on button "Sync to Pipedrive (6)" at bounding box center [937, 132] width 133 height 24
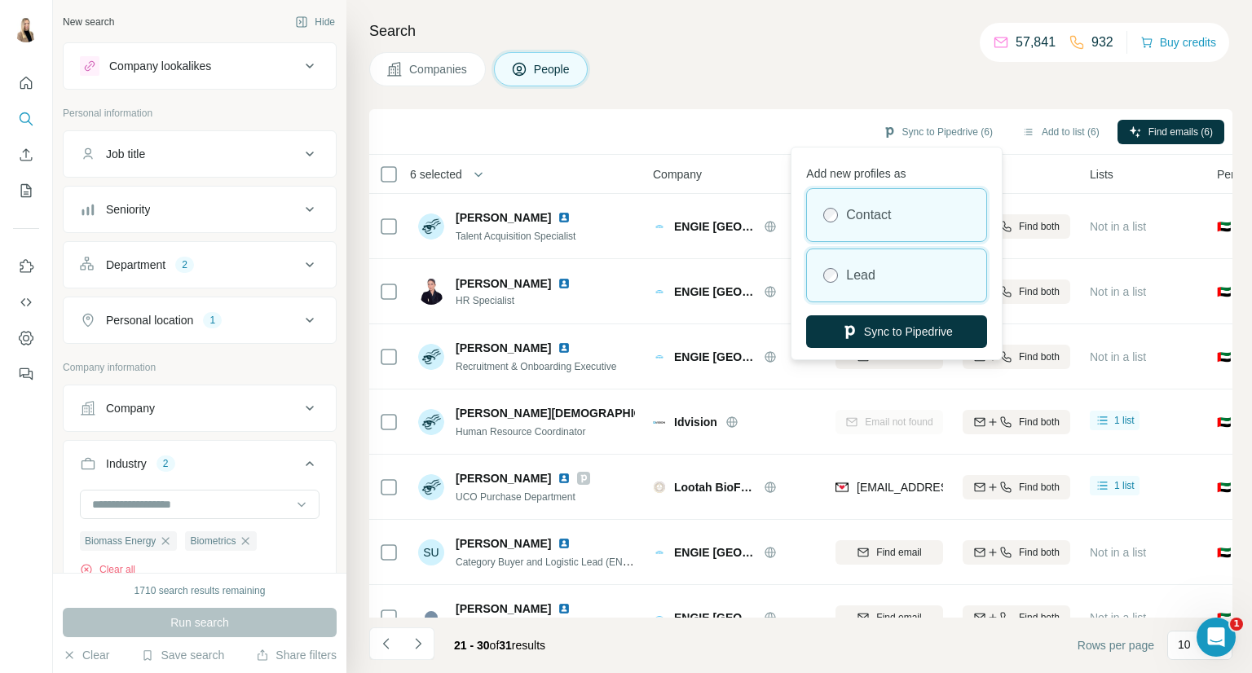
drag, startPoint x: 918, startPoint y: 255, endPoint x: 926, endPoint y: 270, distance: 16.8
click at [917, 255] on div "Lead" at bounding box center [896, 275] width 179 height 52
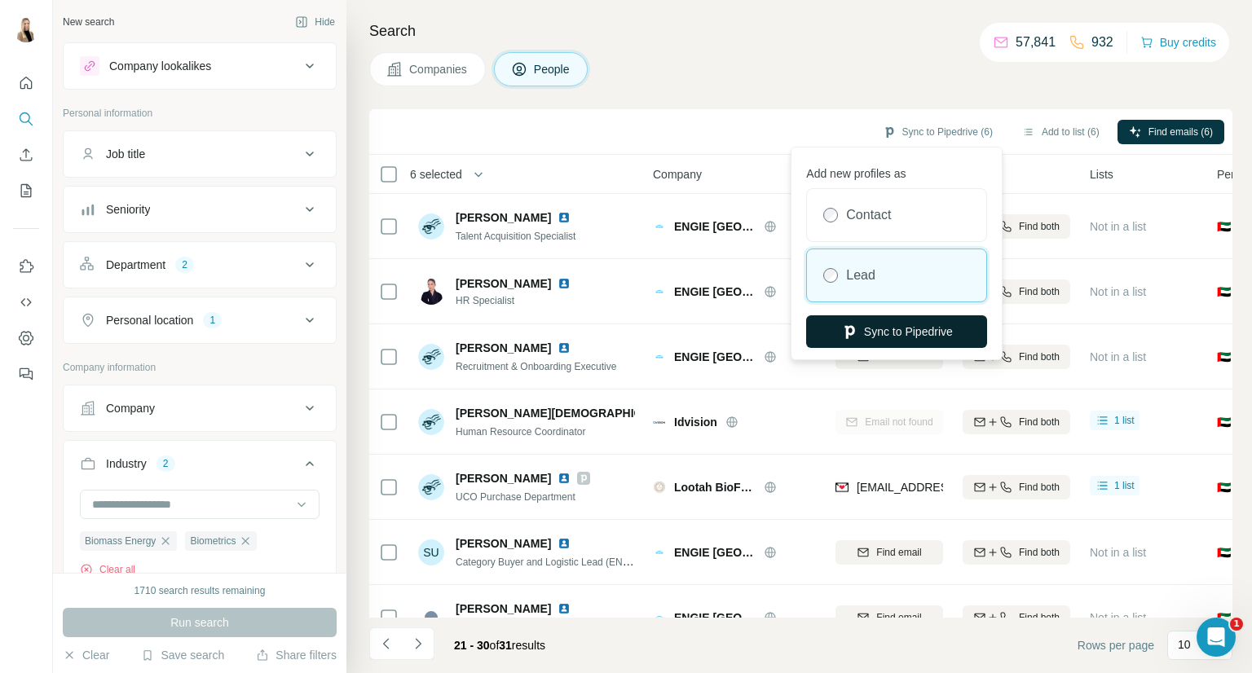
click at [932, 320] on button "Sync to Pipedrive" at bounding box center [896, 331] width 181 height 33
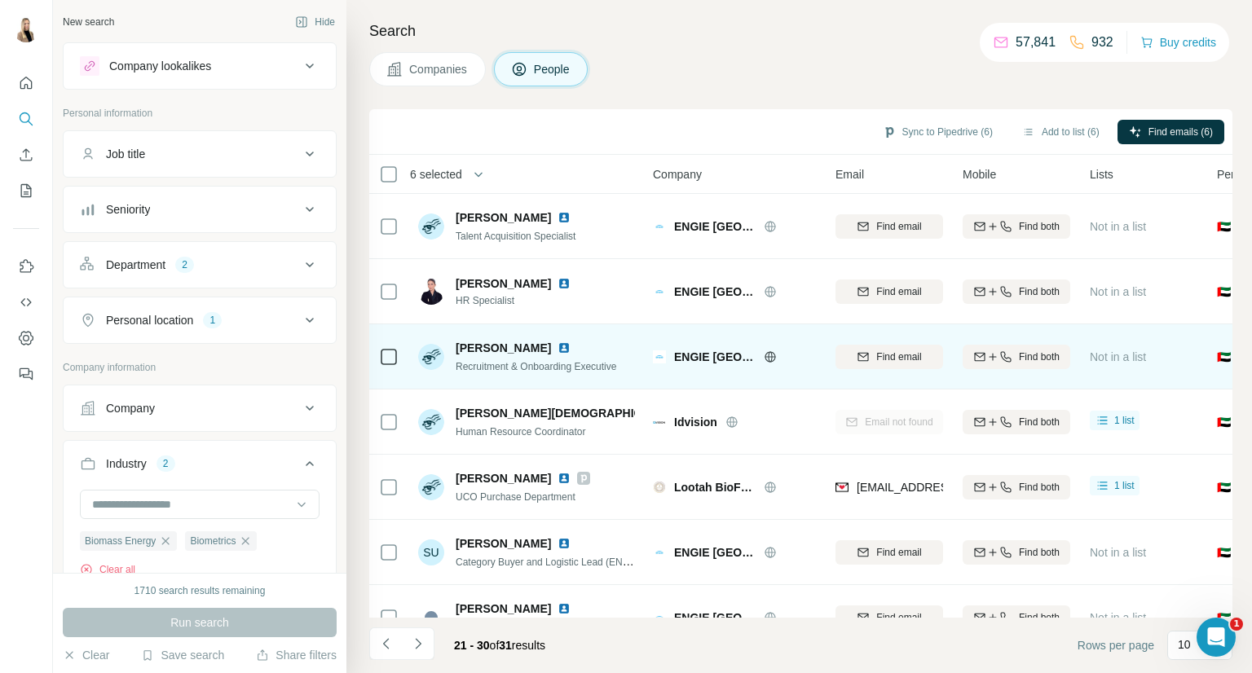
scroll to position [236, 0]
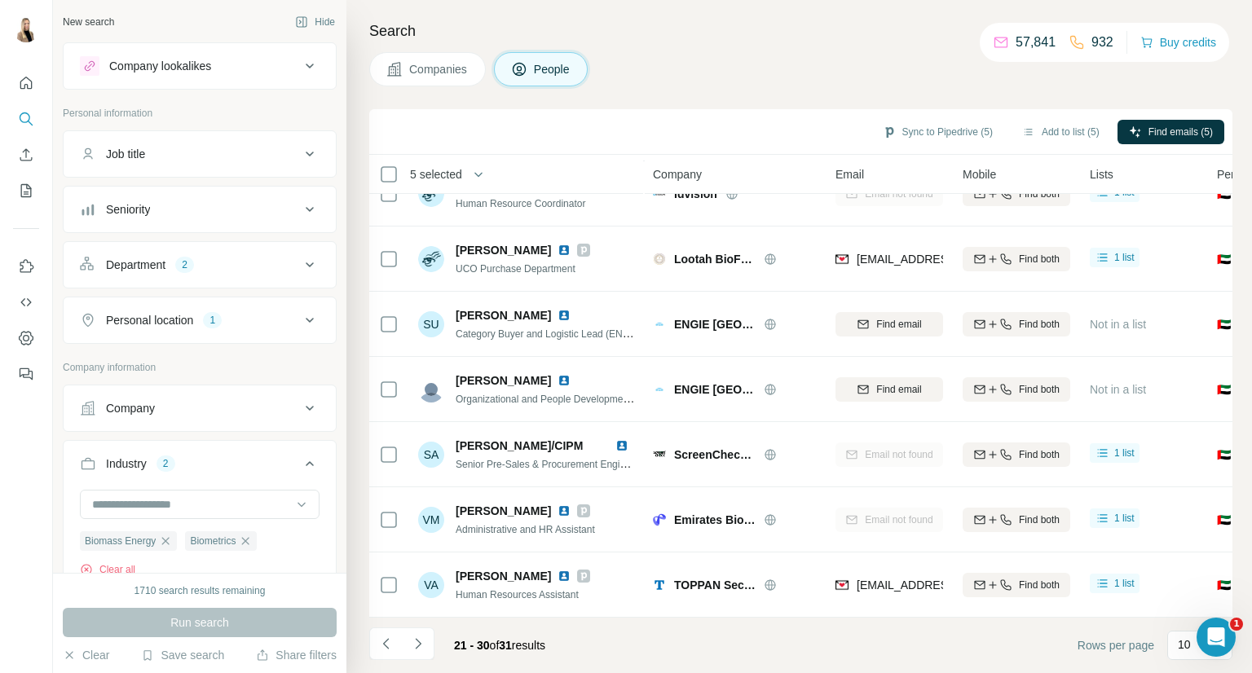
click at [421, 644] on icon "Navigate to next page" at bounding box center [418, 644] width 16 height 16
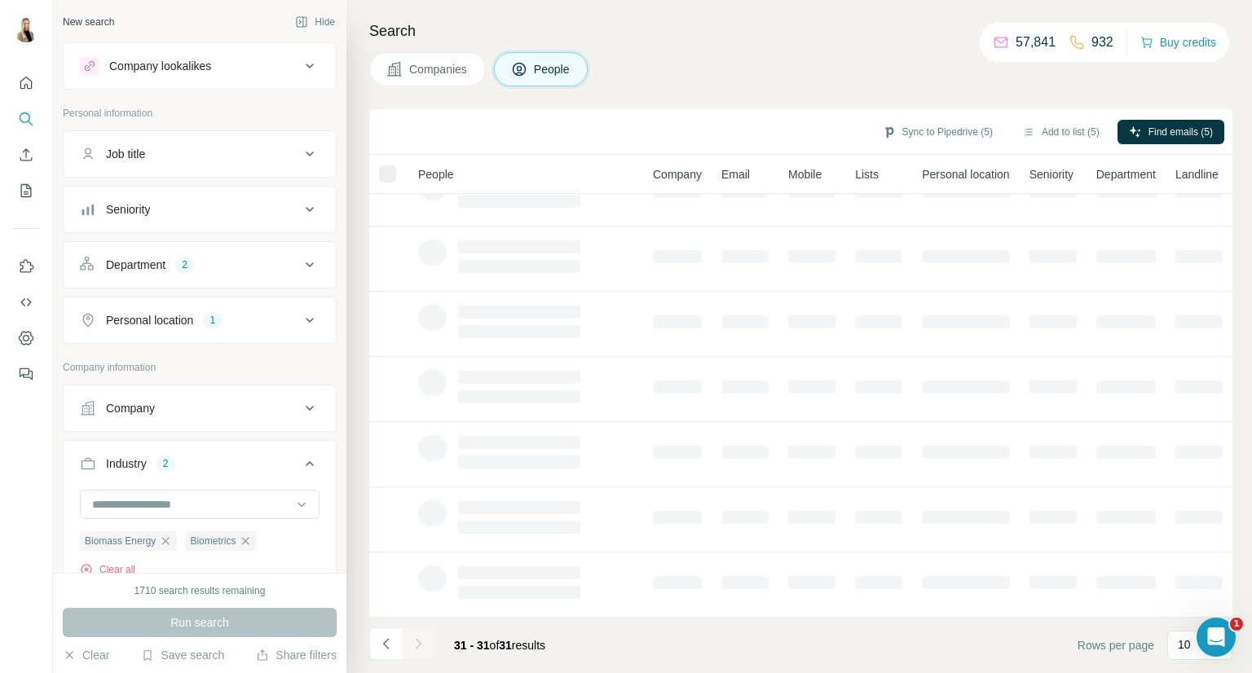
scroll to position [0, 0]
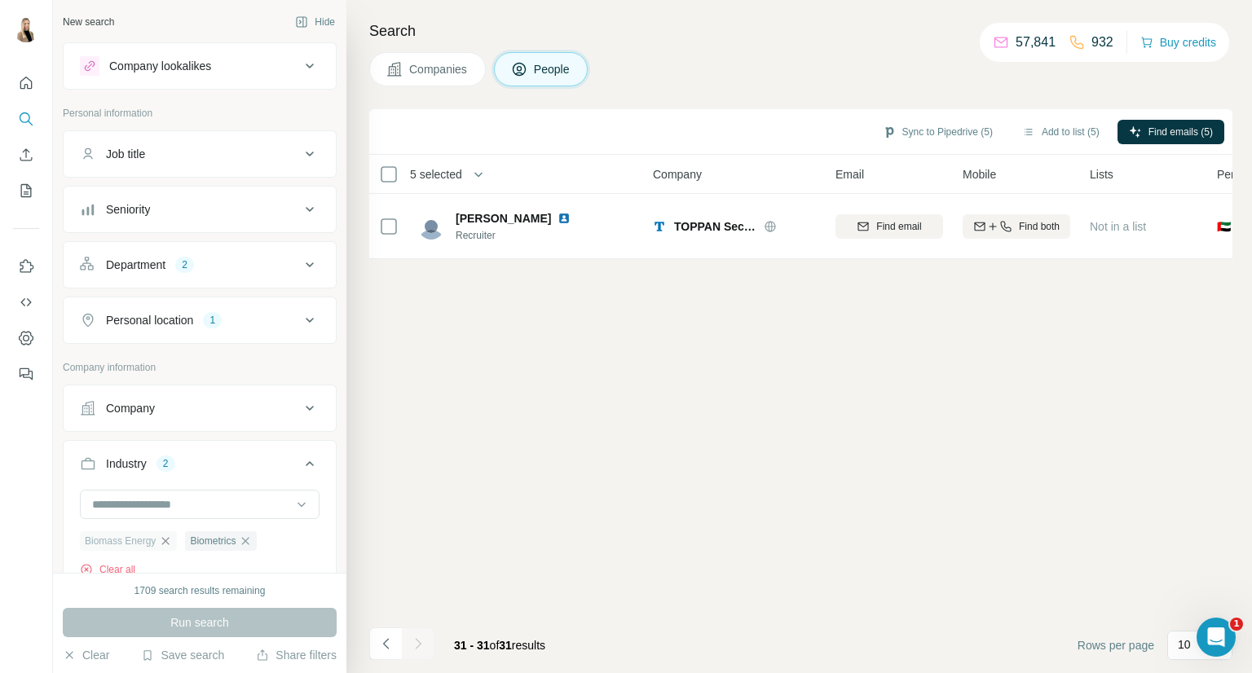
click at [165, 542] on icon "button" at bounding box center [165, 540] width 7 height 7
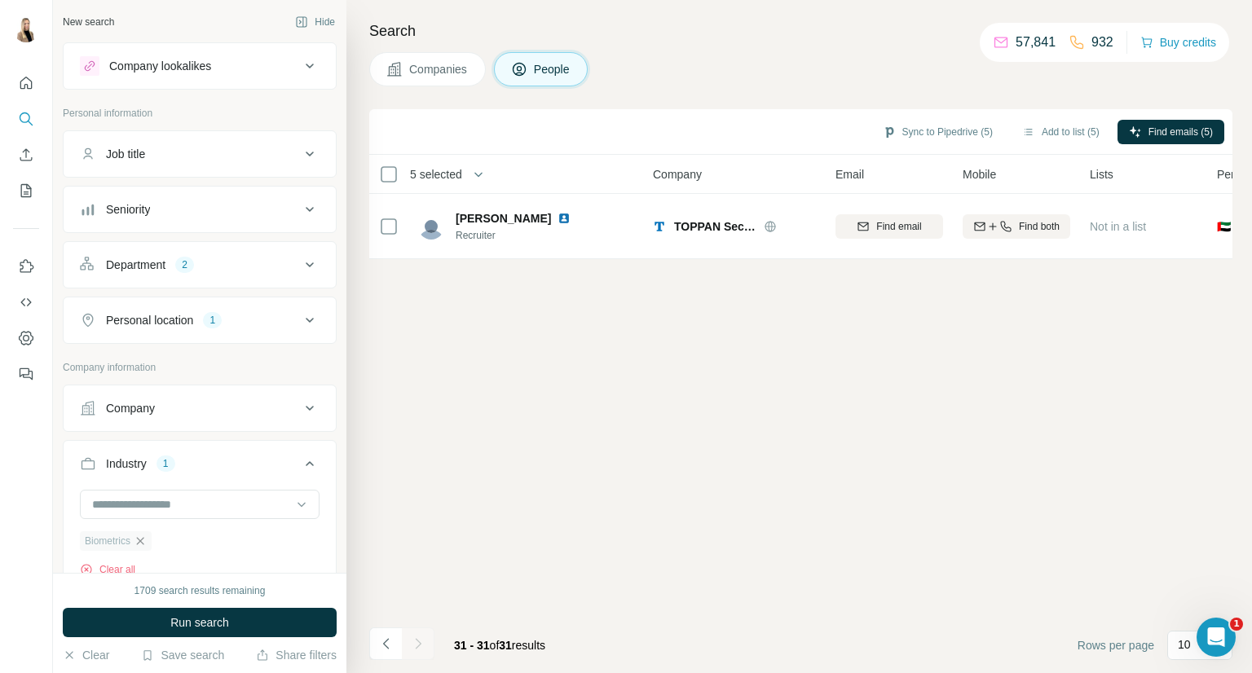
click at [143, 541] on icon "button" at bounding box center [140, 541] width 13 height 13
click at [213, 506] on input at bounding box center [190, 505] width 201 height 18
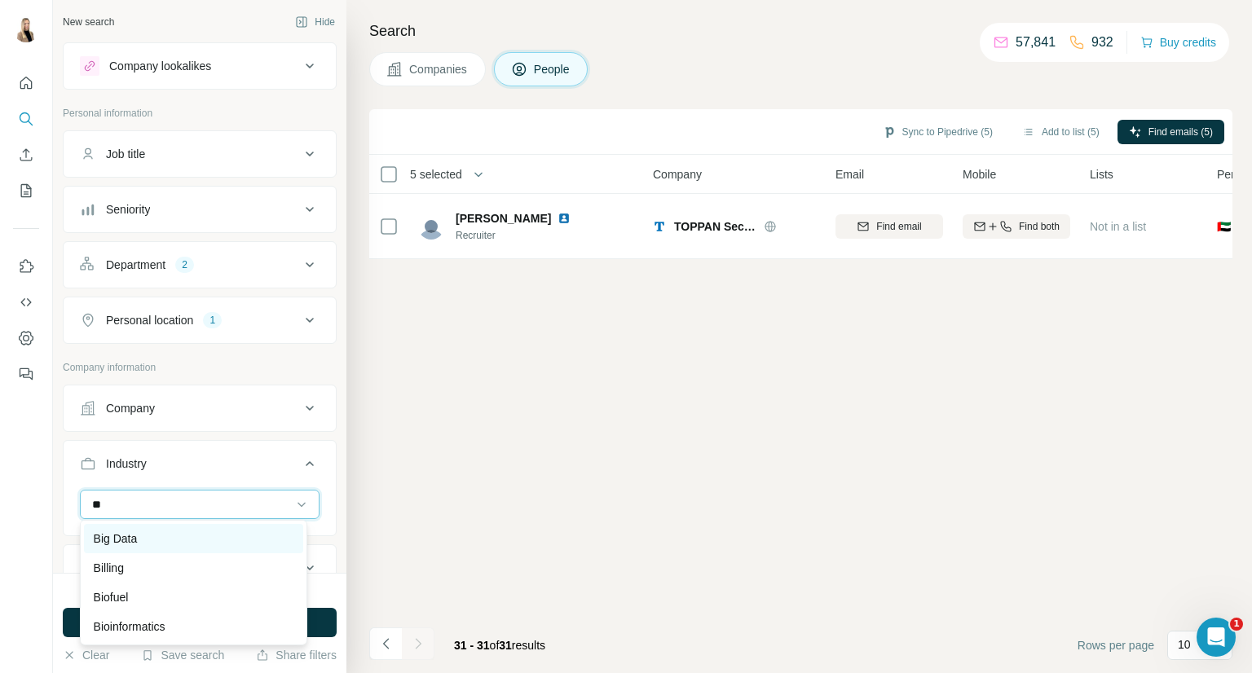
type input "**"
click at [229, 546] on div "Big Data" at bounding box center [194, 539] width 200 height 16
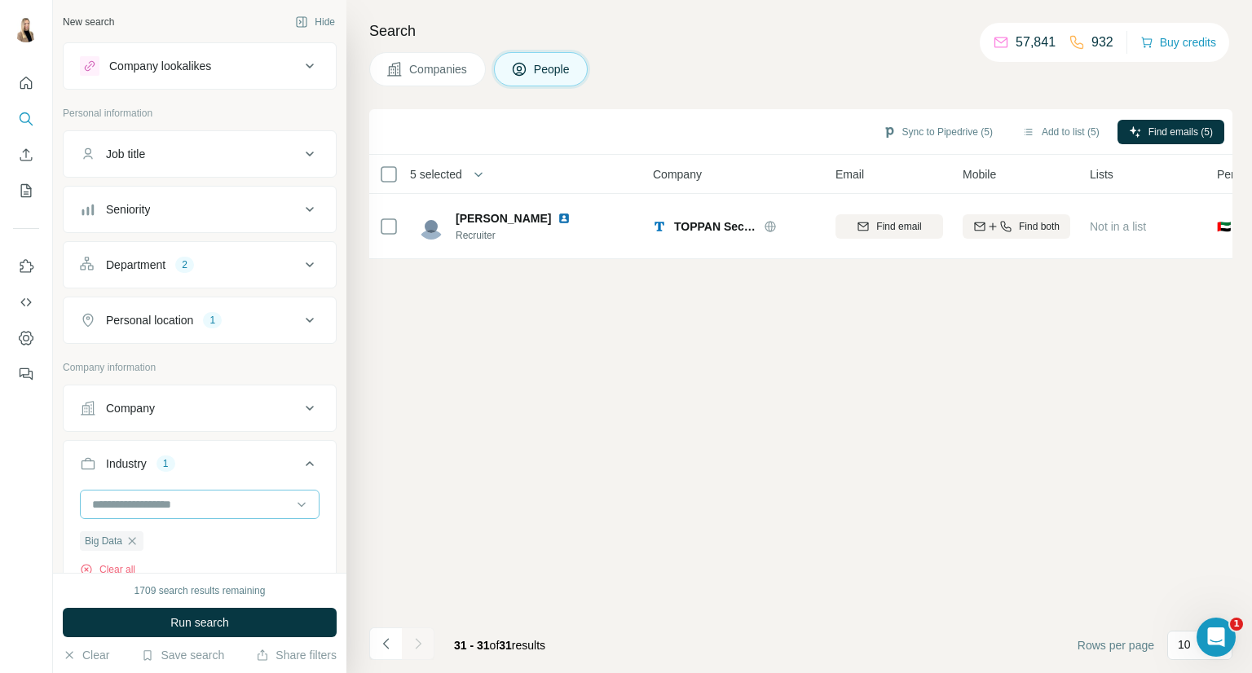
click at [215, 510] on input at bounding box center [190, 505] width 201 height 18
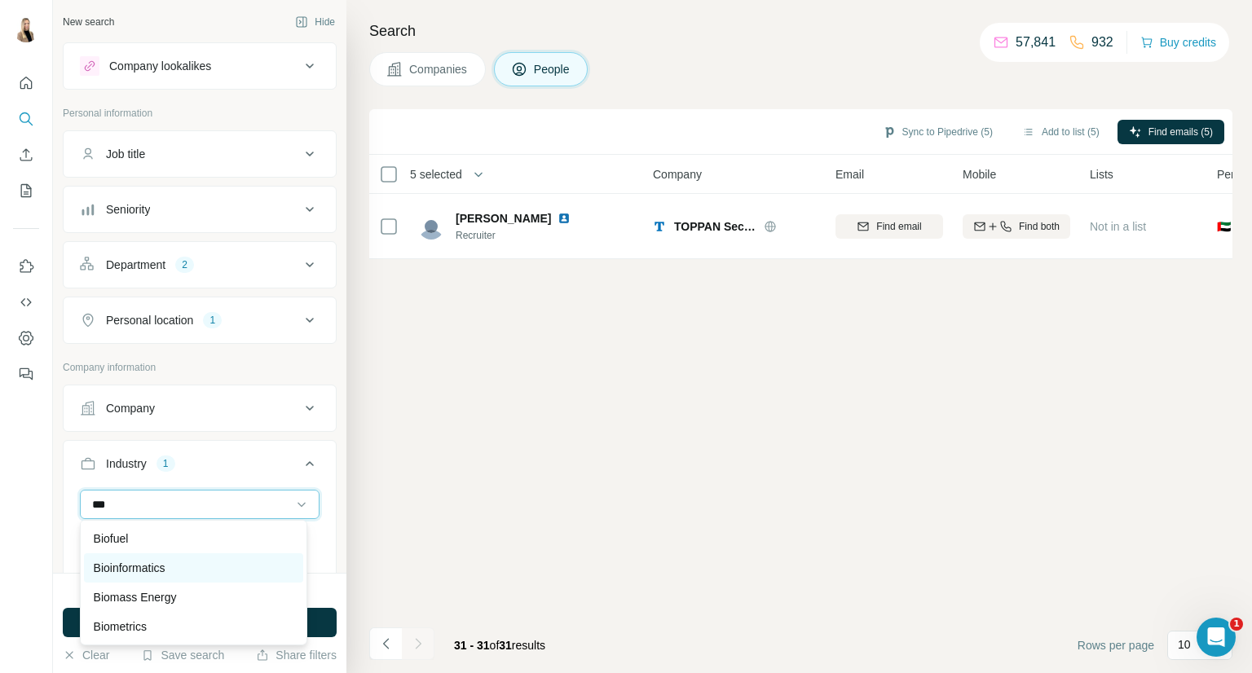
type input "***"
click at [158, 569] on p "Bioinformatics" at bounding box center [130, 568] width 72 height 16
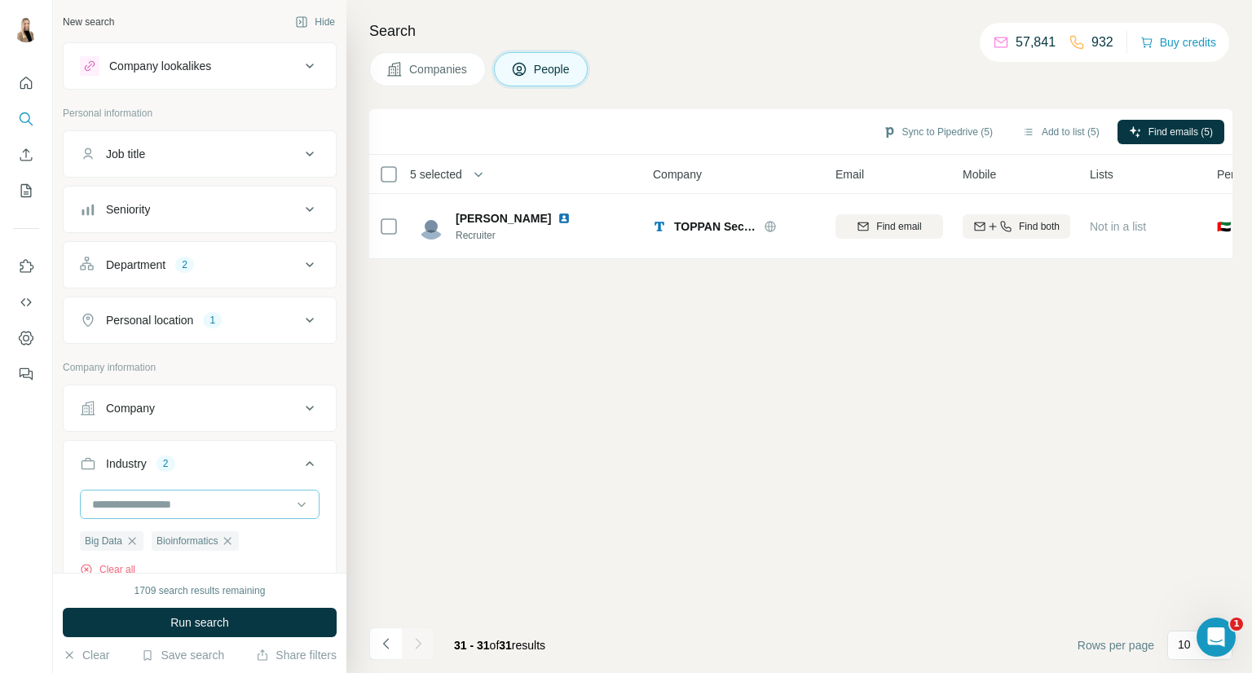
click at [174, 503] on input at bounding box center [190, 505] width 201 height 18
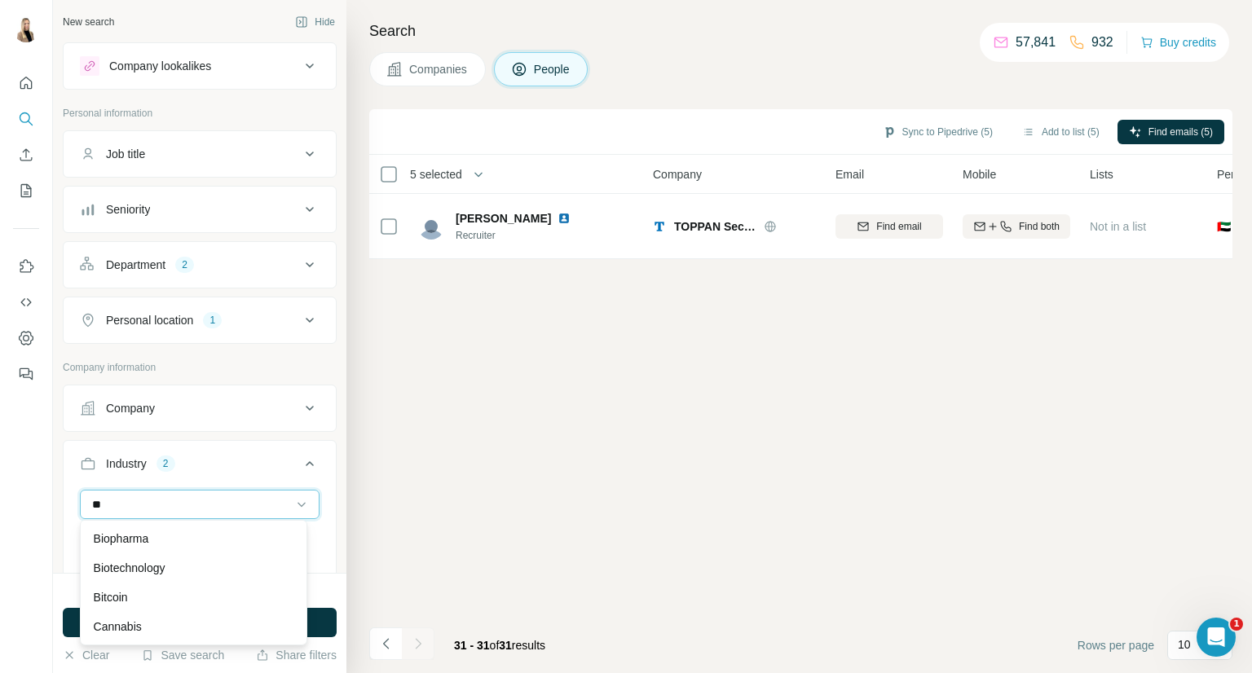
scroll to position [179, 0]
type input "**"
click at [230, 592] on div "Bitcoin" at bounding box center [194, 594] width 200 height 16
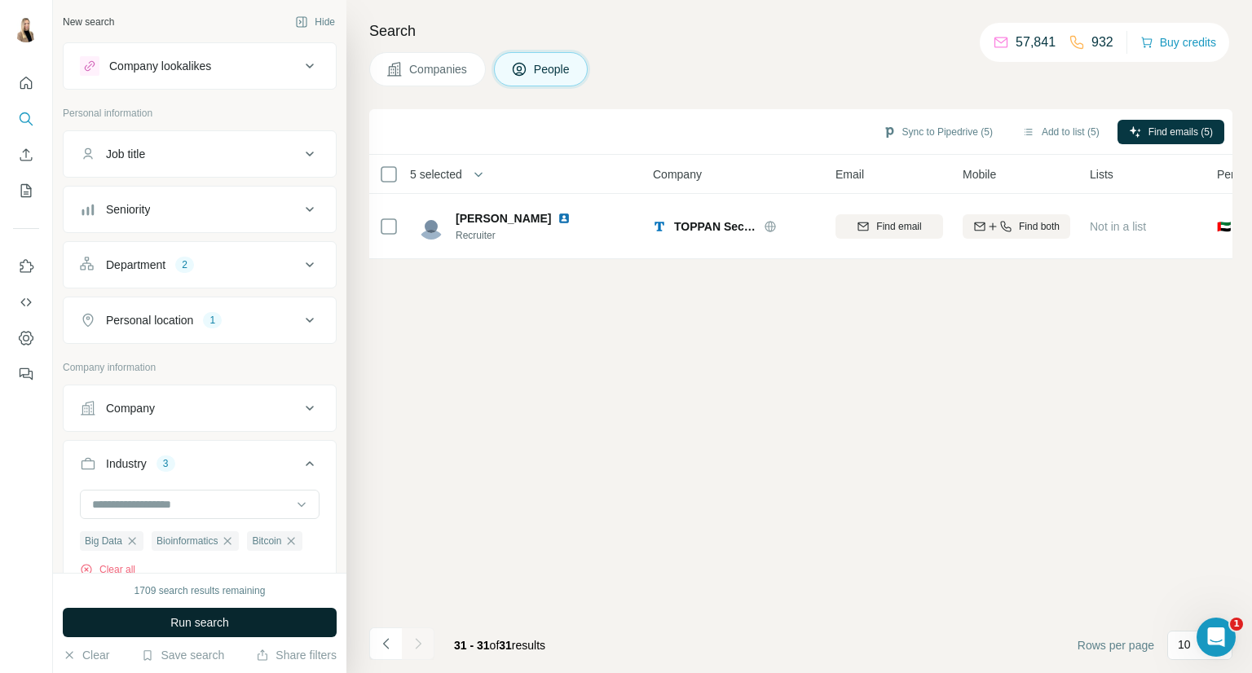
click at [251, 629] on button "Run search" at bounding box center [200, 622] width 274 height 29
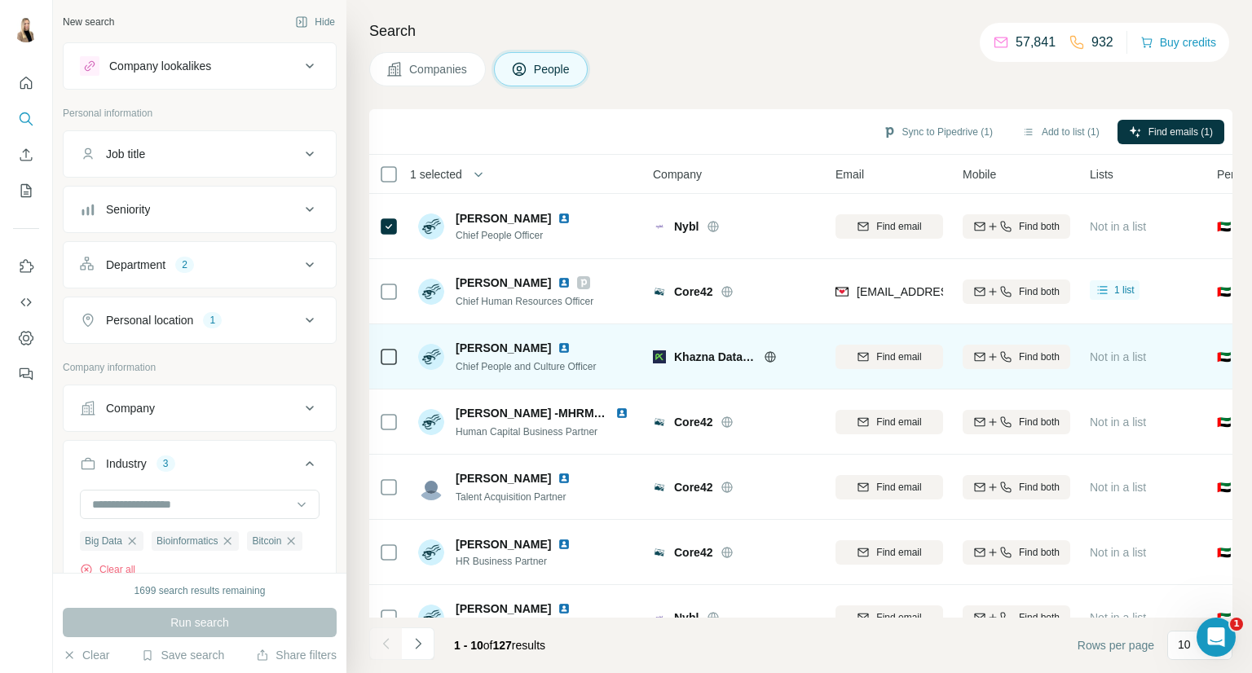
click at [390, 365] on div at bounding box center [389, 356] width 20 height 45
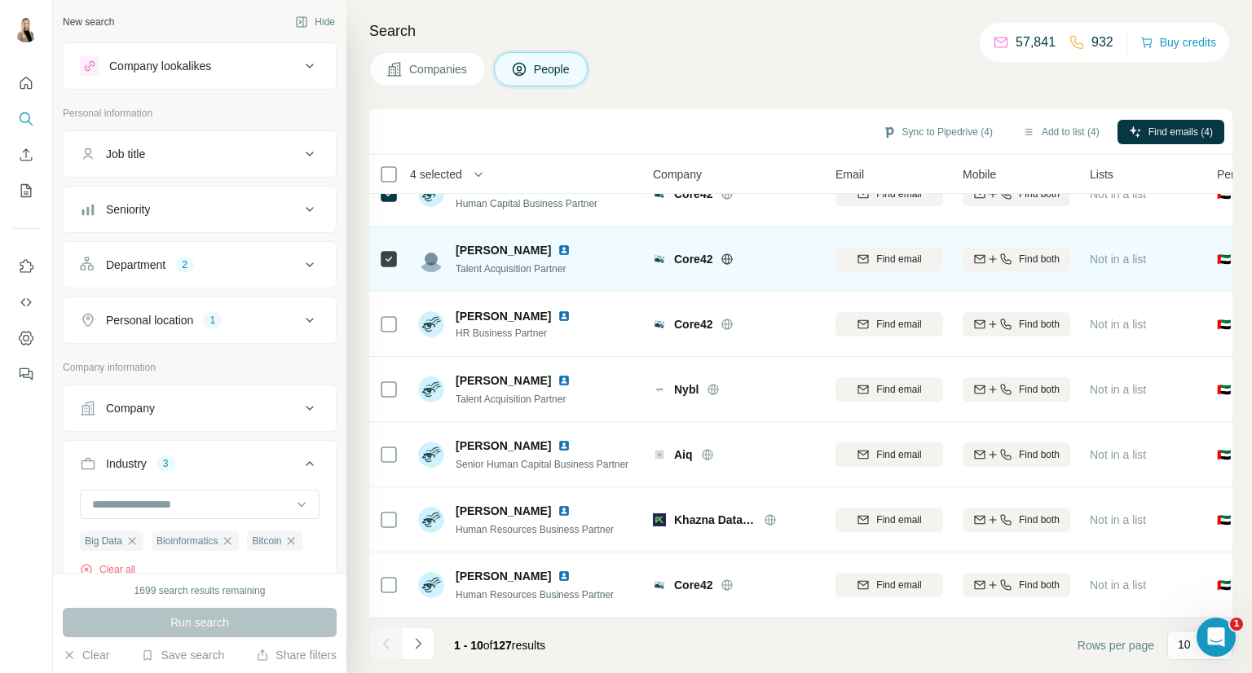
scroll to position [236, 0]
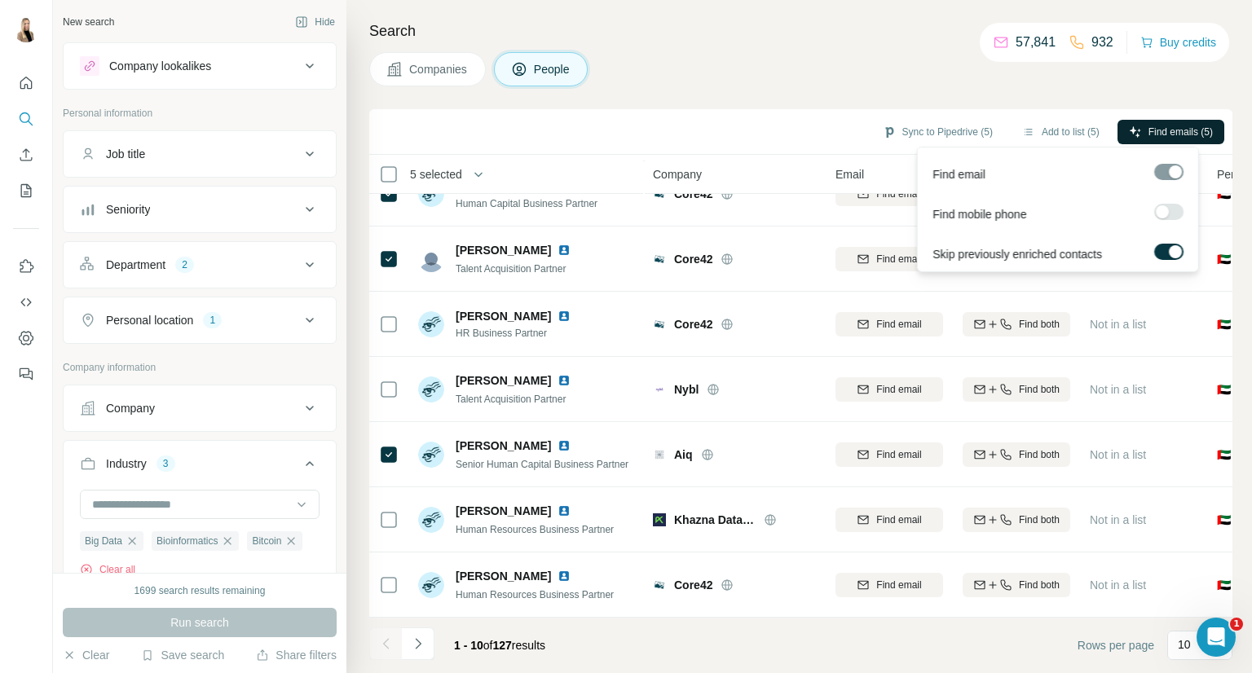
click at [1129, 134] on icon "button" at bounding box center [1135, 132] width 13 height 13
